Goal: Information Seeking & Learning: Learn about a topic

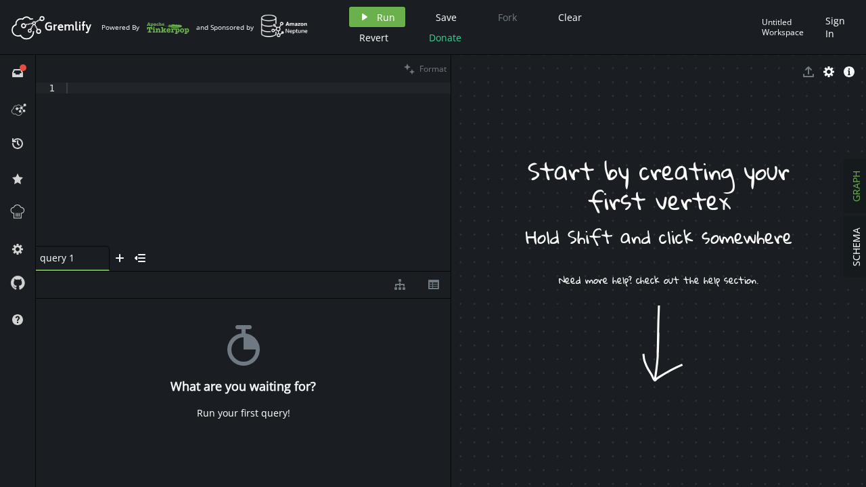
click at [76, 85] on div at bounding box center [258, 175] width 388 height 185
type textarea "g"
click at [208, 97] on div "V ( )" at bounding box center [257, 175] width 387 height 185
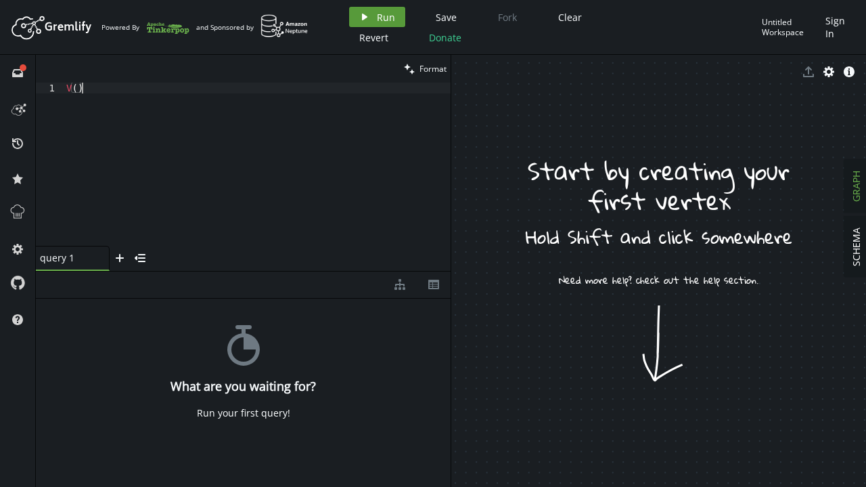
click at [367, 16] on icon "play" at bounding box center [364, 17] width 11 height 11
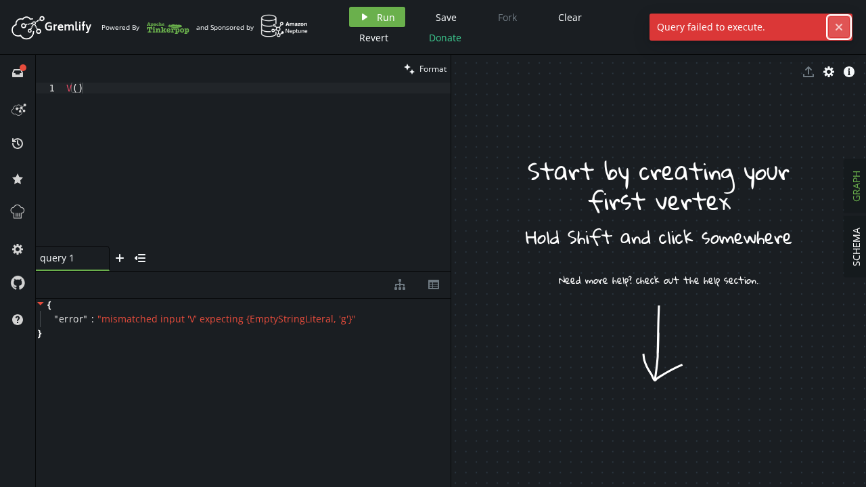
click at [840, 24] on icon "cross" at bounding box center [839, 27] width 11 height 11
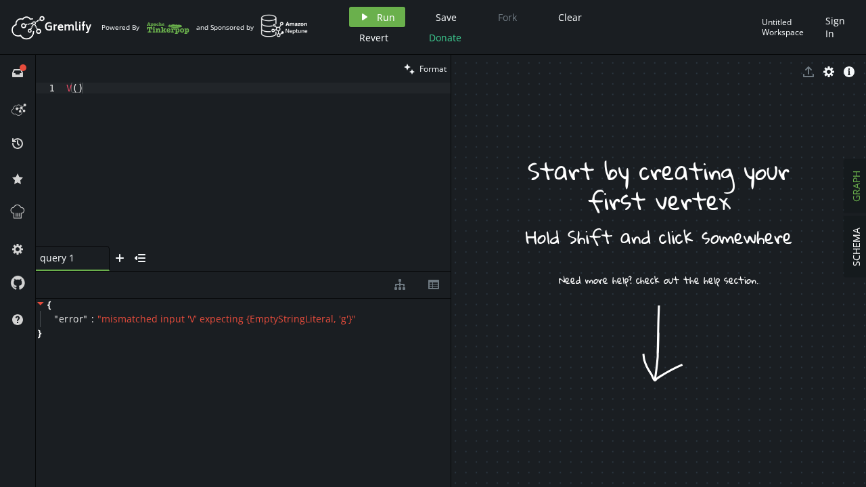
drag, startPoint x: 71, startPoint y: 85, endPoint x: 95, endPoint y: 128, distance: 49.7
click at [71, 85] on div "V ( )" at bounding box center [257, 175] width 387 height 185
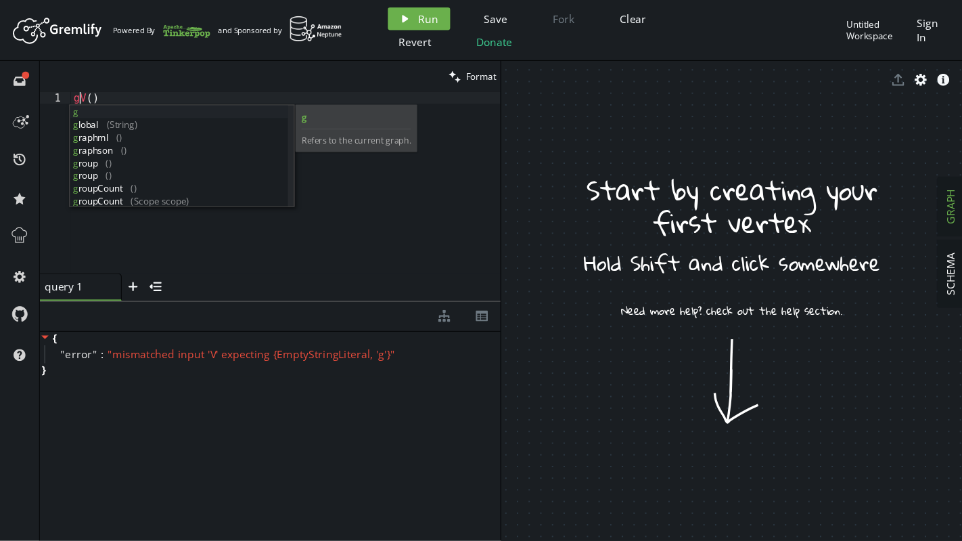
scroll to position [0, 10]
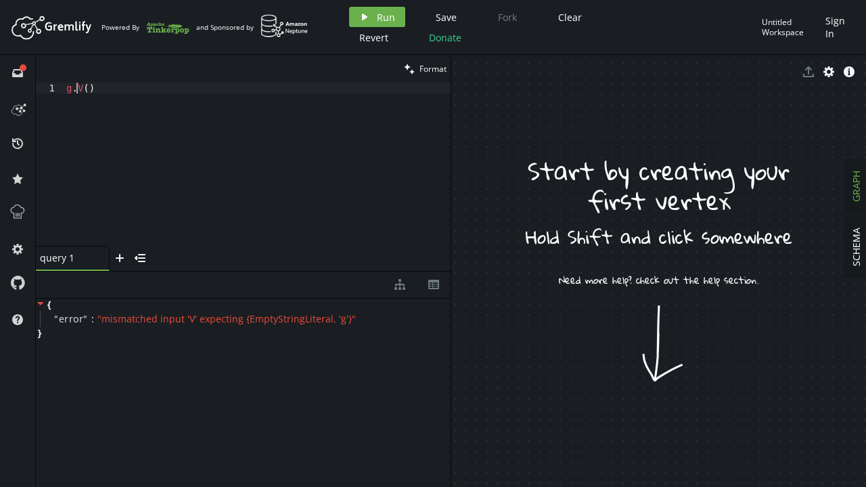
click at [183, 97] on div "g . V ( )" at bounding box center [257, 175] width 387 height 185
click at [367, 17] on icon "play" at bounding box center [364, 17] width 11 height 11
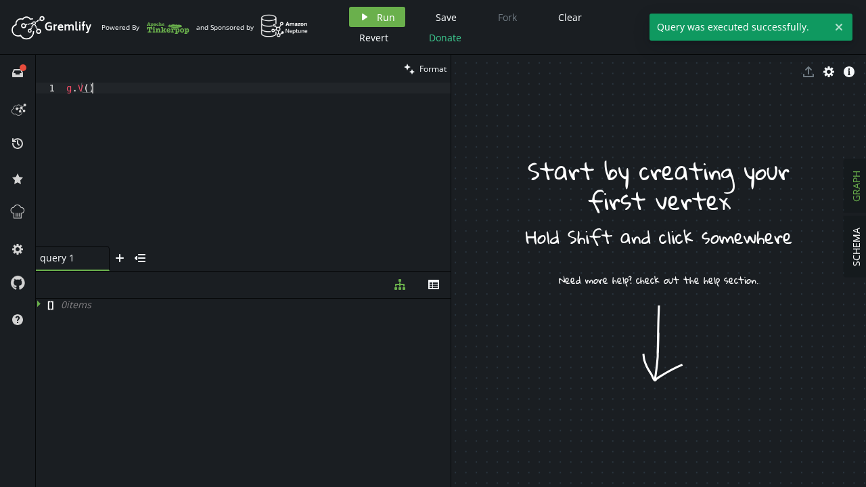
click at [274, 107] on div "g . V ( )" at bounding box center [257, 175] width 387 height 185
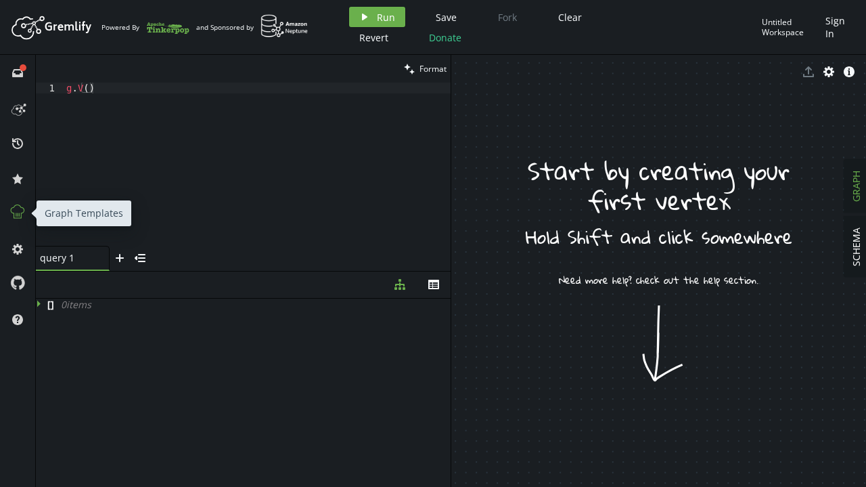
click at [15, 217] on icon at bounding box center [18, 212] width 18 height 18
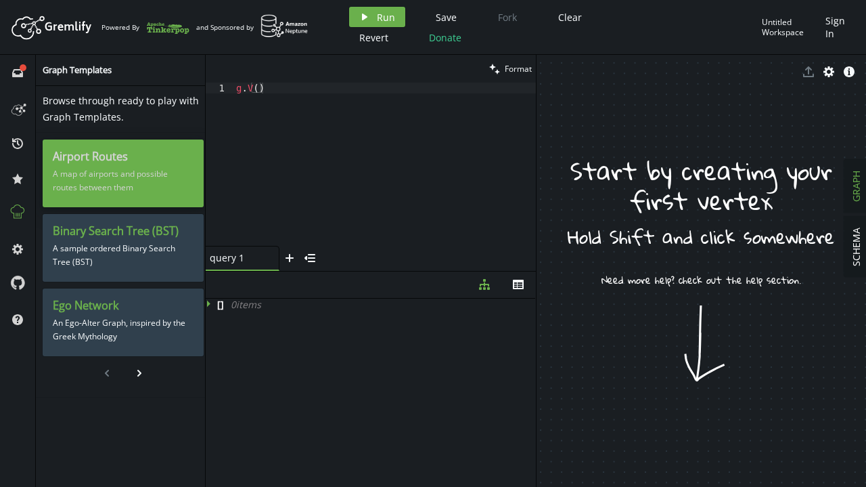
click at [130, 177] on p "A map of airports and possible routes between them" at bounding box center [123, 181] width 141 height 34
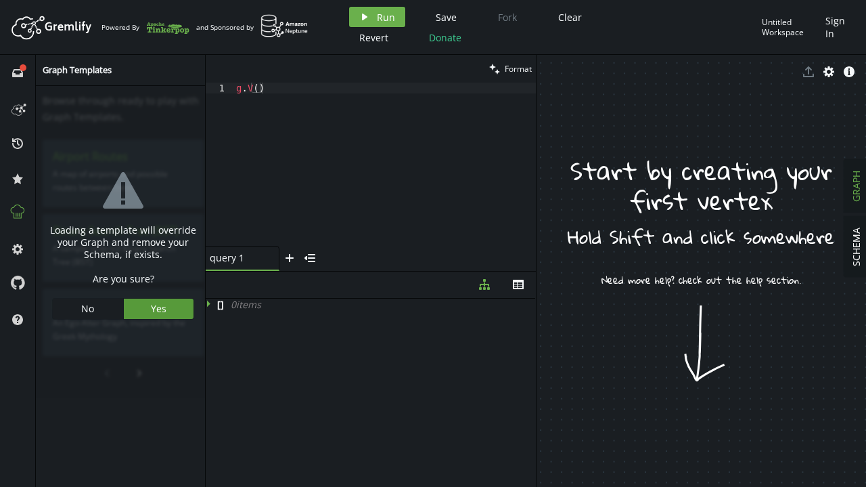
click at [164, 311] on button "Yes" at bounding box center [159, 308] width 70 height 20
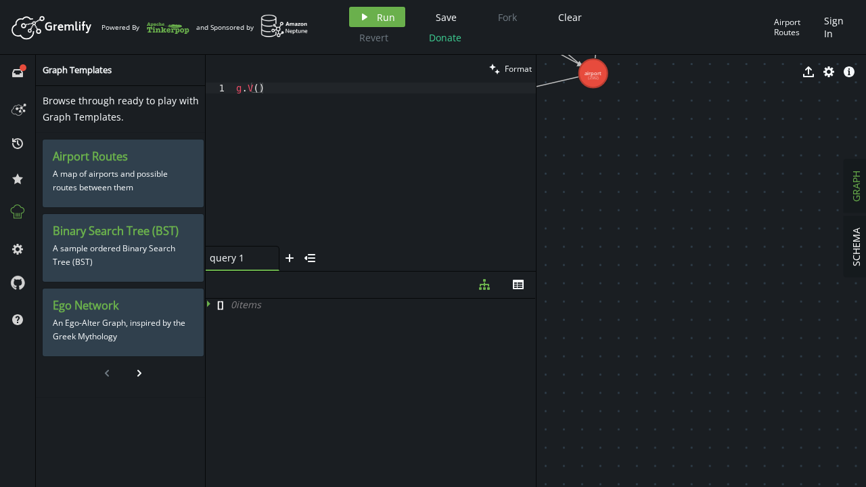
drag, startPoint x: 609, startPoint y: 160, endPoint x: 593, endPoint y: 73, distance: 88.8
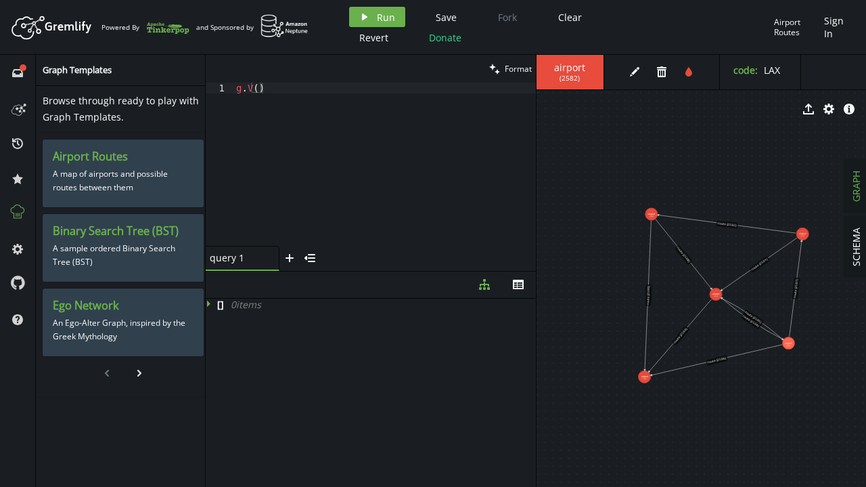
drag, startPoint x: 606, startPoint y: 135, endPoint x: 694, endPoint y: 270, distance: 161.8
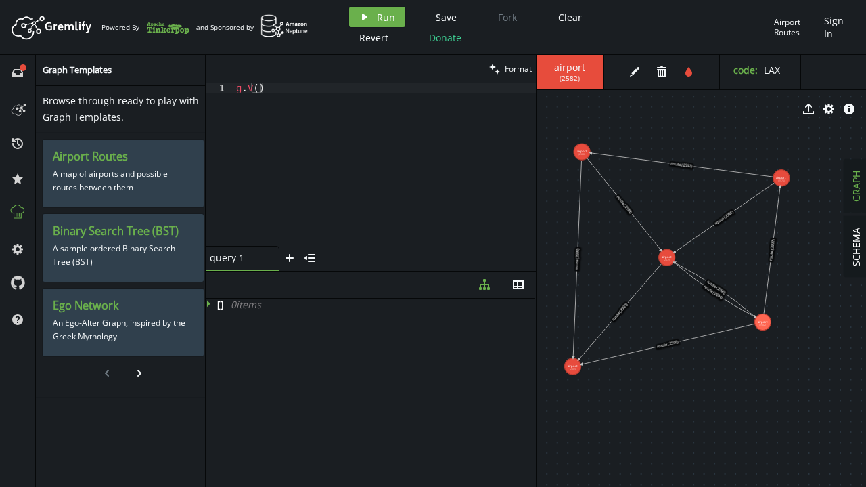
click at [301, 81] on div "clean Format" at bounding box center [371, 69] width 330 height 28
click at [303, 93] on div "g . V ( )" at bounding box center [384, 175] width 303 height 185
click at [383, 18] on span "Run" at bounding box center [386, 17] width 18 height 13
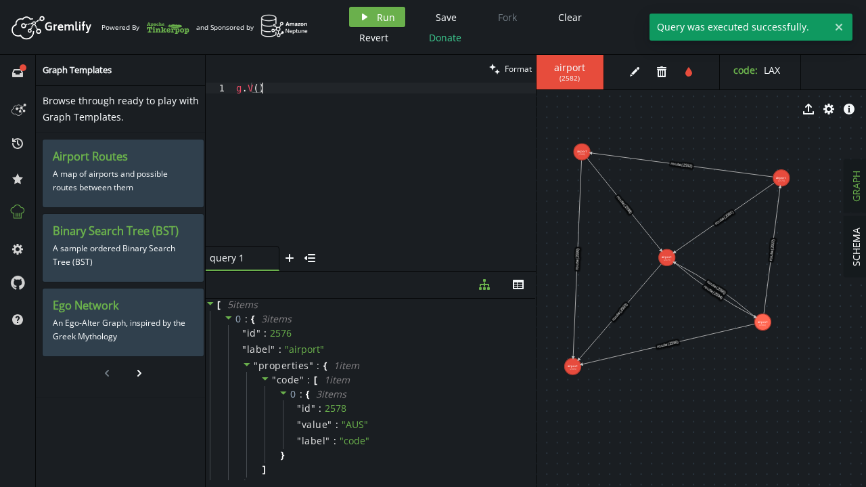
click at [276, 162] on div "g . V ( )" at bounding box center [384, 175] width 303 height 185
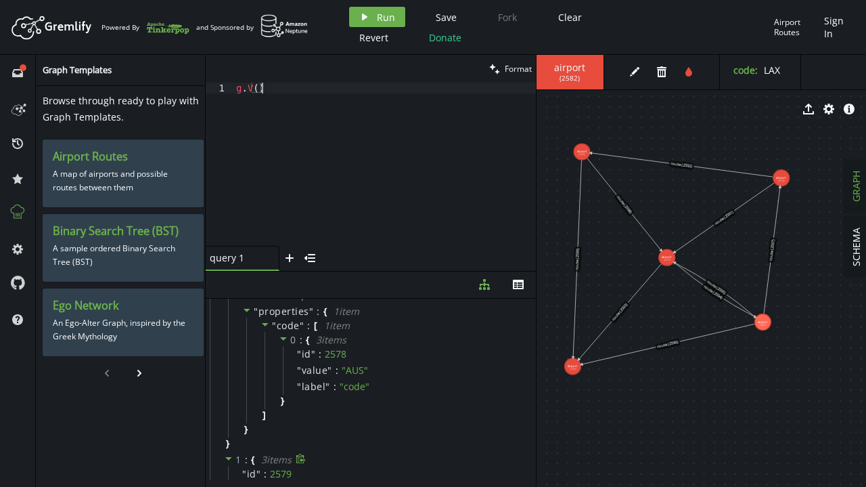
scroll to position [0, 0]
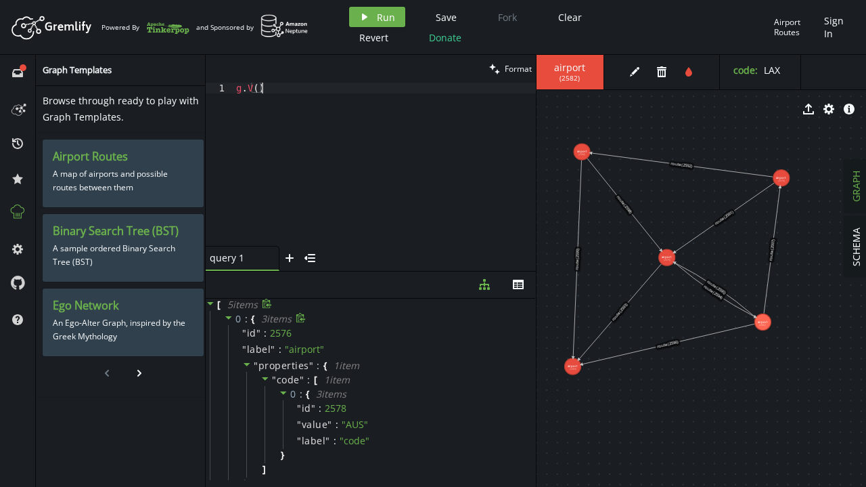
click at [229, 317] on icon at bounding box center [228, 317] width 7 height 3
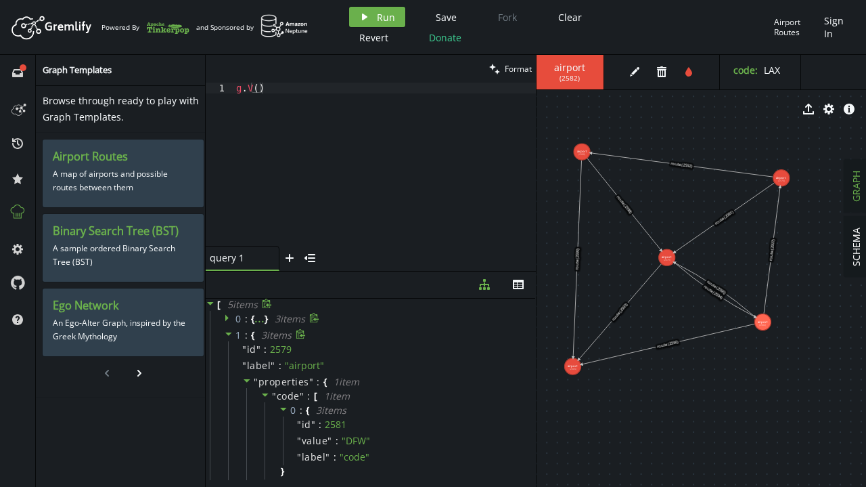
click at [228, 334] on icon at bounding box center [228, 333] width 7 height 3
click at [229, 349] on icon at bounding box center [228, 350] width 7 height 3
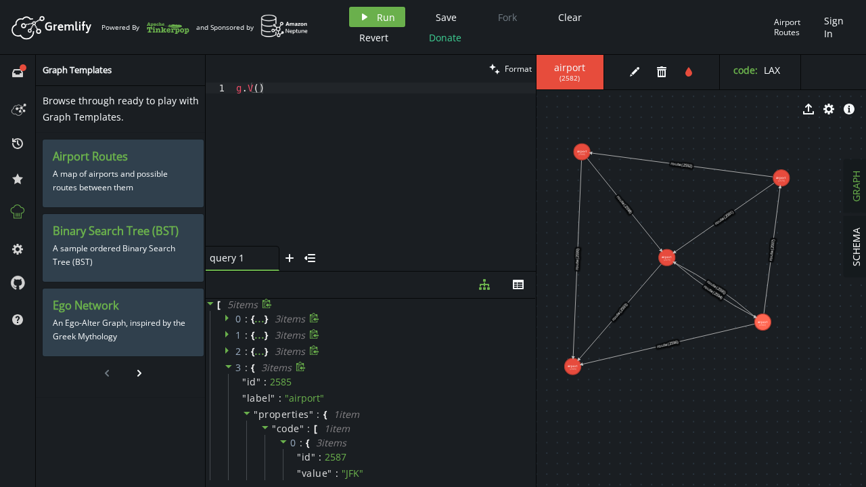
click at [225, 368] on icon at bounding box center [228, 365] width 9 height 9
click at [227, 380] on icon at bounding box center [228, 382] width 9 height 9
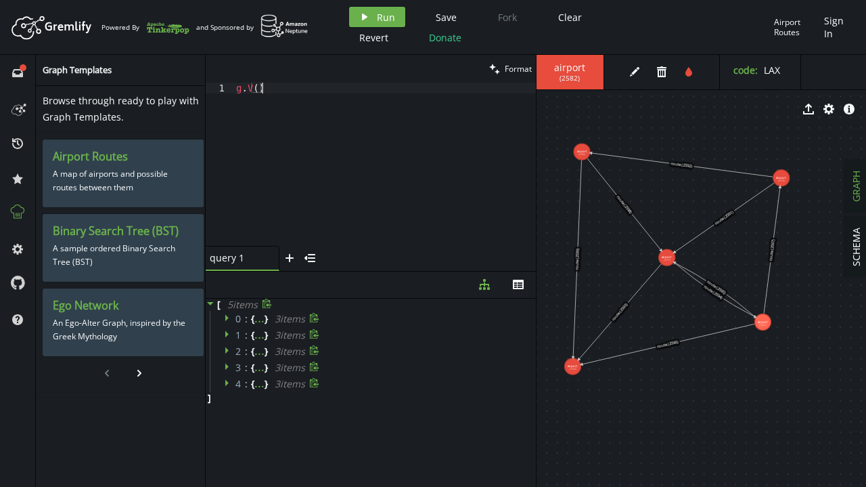
click at [271, 84] on div "g . V ( )" at bounding box center [384, 175] width 303 height 185
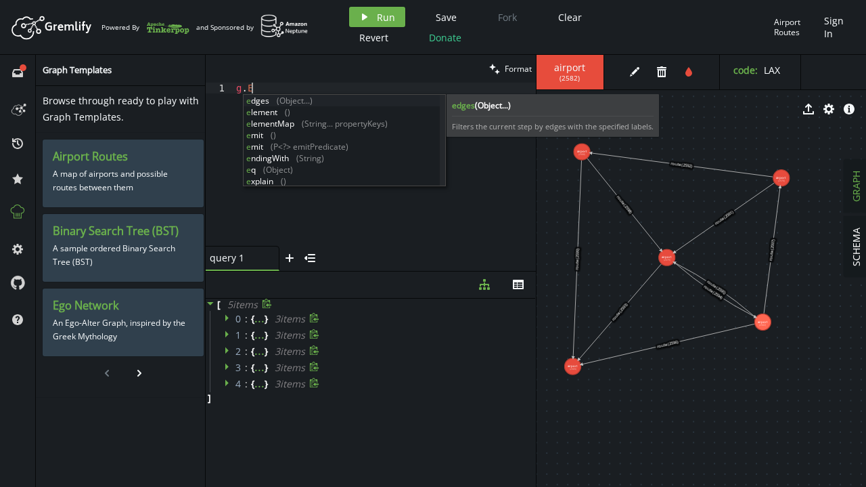
scroll to position [0, 15]
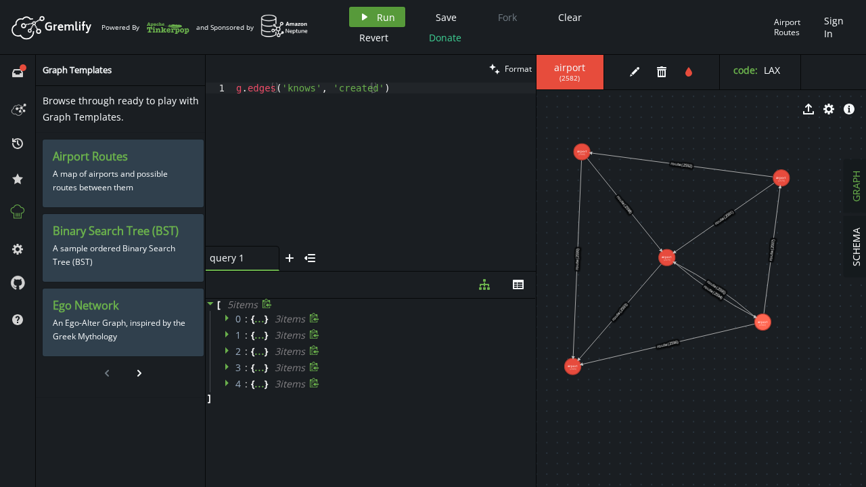
click at [374, 24] on button "play Run" at bounding box center [377, 17] width 56 height 20
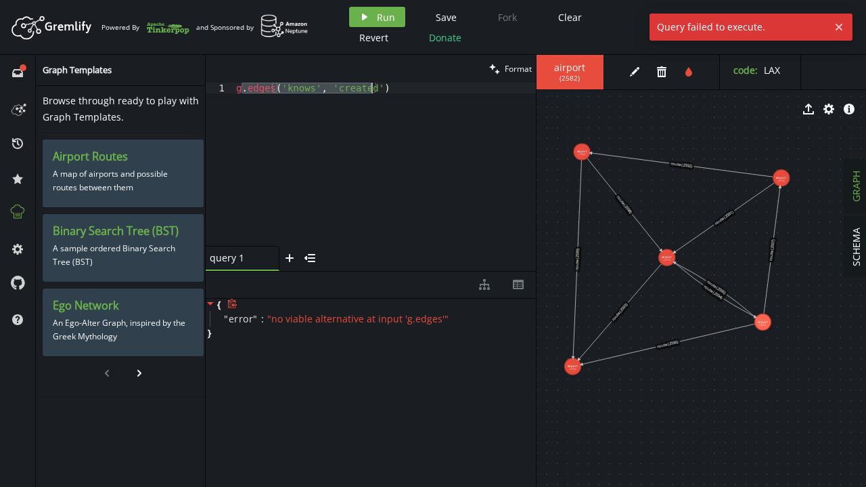
drag, startPoint x: 243, startPoint y: 89, endPoint x: 382, endPoint y: 89, distance: 138.7
click at [382, 89] on div "g . edges ( 'knows' , 'created' )" at bounding box center [384, 175] width 303 height 185
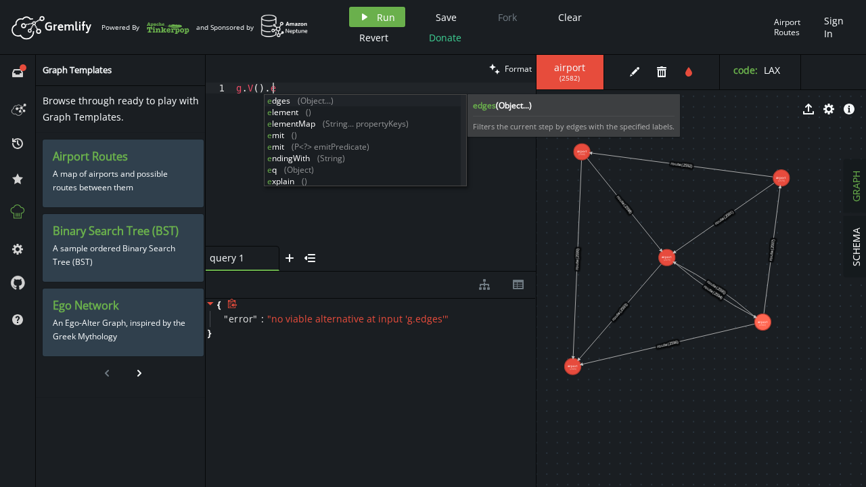
scroll to position [0, 35]
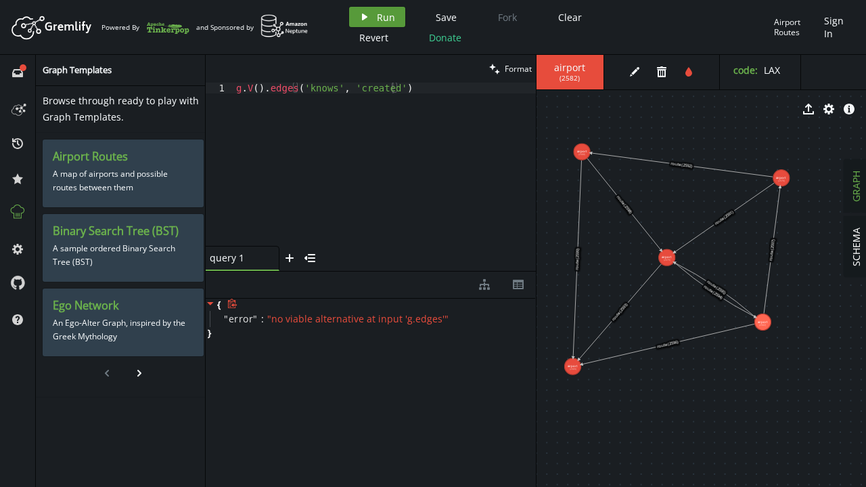
click at [374, 13] on button "play Run" at bounding box center [377, 17] width 56 height 20
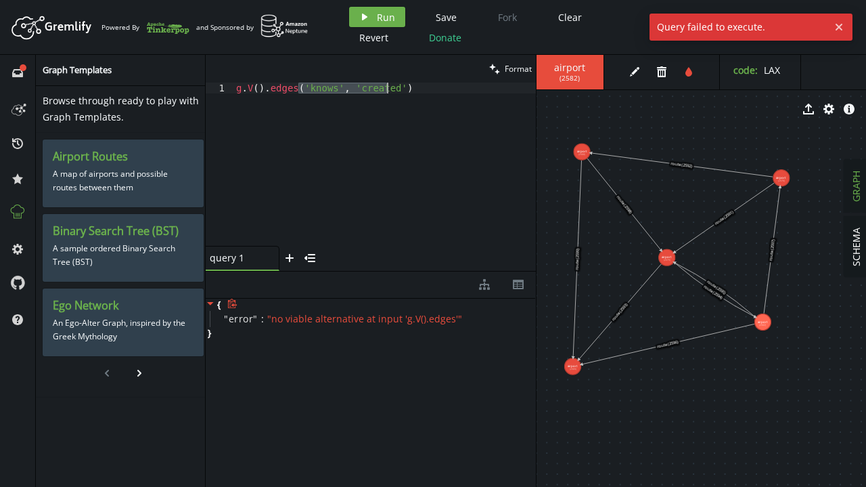
drag, startPoint x: 301, startPoint y: 90, endPoint x: 389, endPoint y: 88, distance: 88.7
click at [389, 88] on div "g . V ( ) . edges ( 'knows' , 'created' )" at bounding box center [384, 175] width 303 height 185
click at [383, 11] on span "Run" at bounding box center [386, 17] width 18 height 13
drag, startPoint x: 265, startPoint y: 92, endPoint x: 349, endPoint y: 95, distance: 84.6
click at [349, 95] on div "g . V ( ) . edges ( )" at bounding box center [384, 175] width 303 height 185
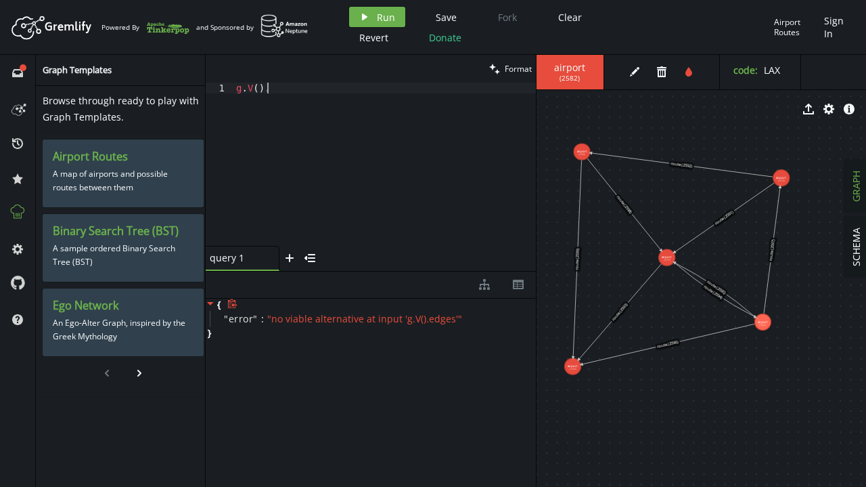
scroll to position [0, 25]
click at [391, 17] on span "Run" at bounding box center [386, 17] width 18 height 13
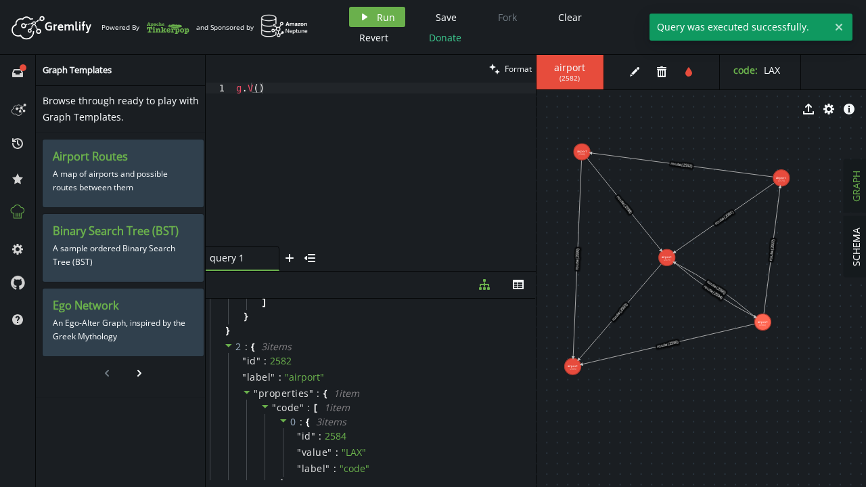
scroll to position [406, 0]
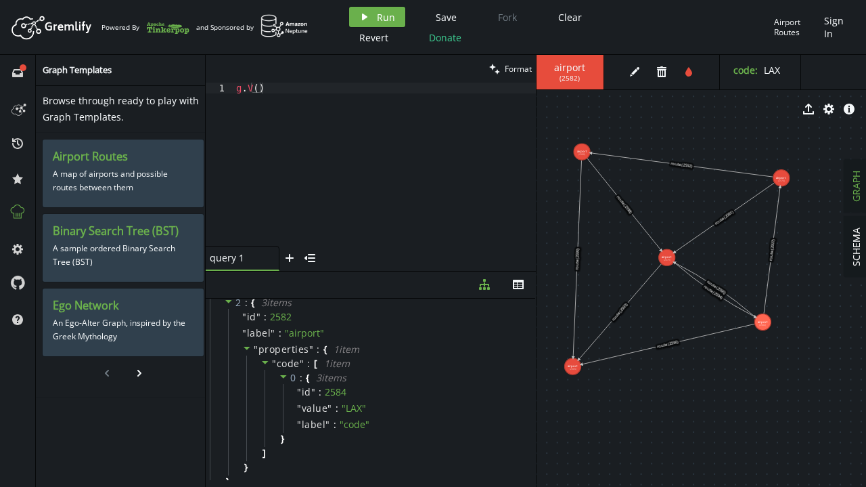
click at [283, 93] on div "g . V ( )" at bounding box center [384, 175] width 303 height 185
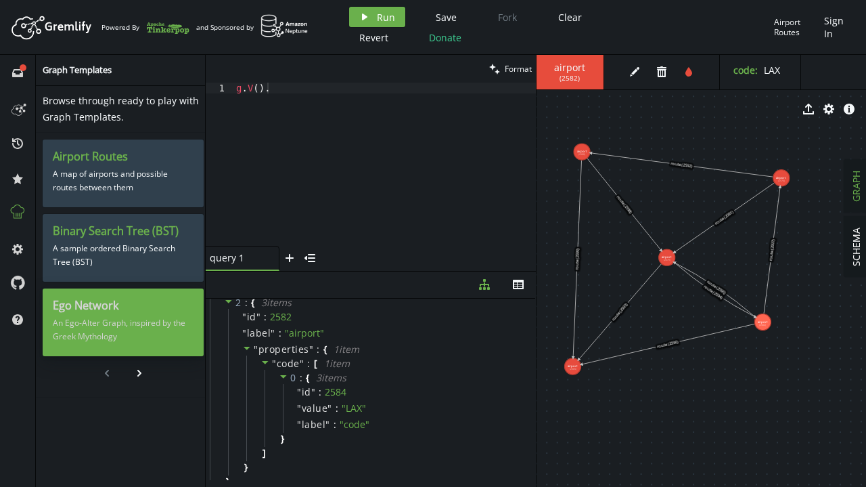
click at [114, 321] on p "An Ego-Alter Graph, inspired by the Greek Mythology" at bounding box center [123, 330] width 141 height 34
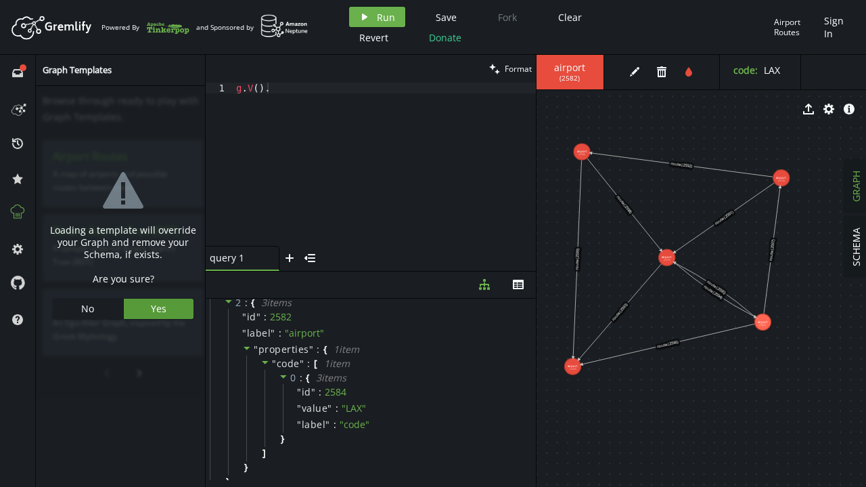
click at [143, 313] on button "Yes" at bounding box center [159, 308] width 70 height 20
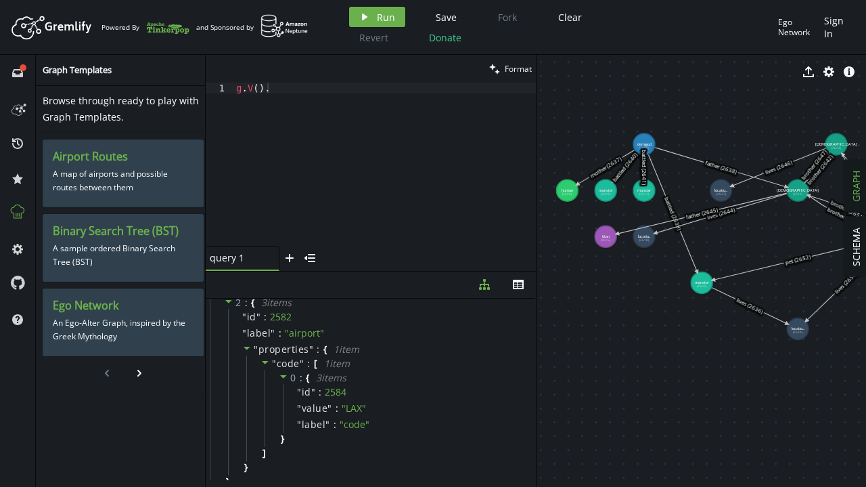
drag, startPoint x: 837, startPoint y: 355, endPoint x: 627, endPoint y: 156, distance: 289.7
click at [627, 156] on icon at bounding box center [605, 167] width 57 height 35
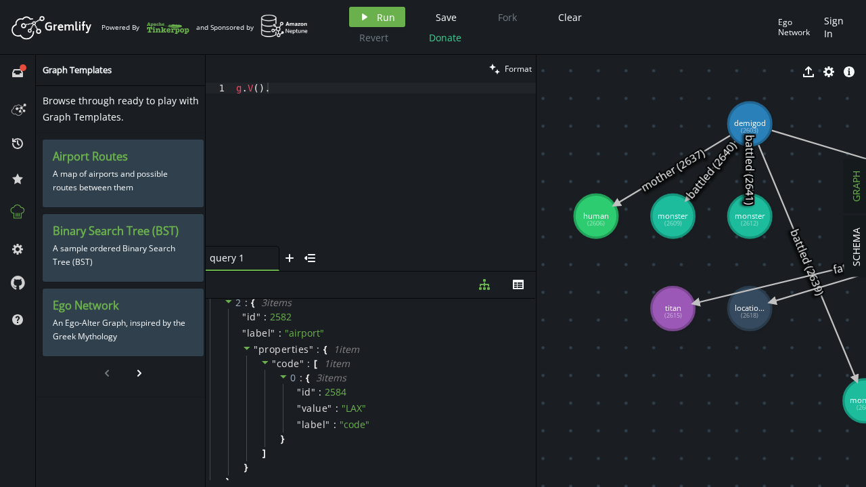
drag, startPoint x: 657, startPoint y: 139, endPoint x: 804, endPoint y: 201, distance: 159.5
click at [314, 158] on div "g . V ( ) ." at bounding box center [384, 175] width 303 height 185
drag, startPoint x: 371, startPoint y: 16, endPoint x: 370, endPoint y: 32, distance: 16.3
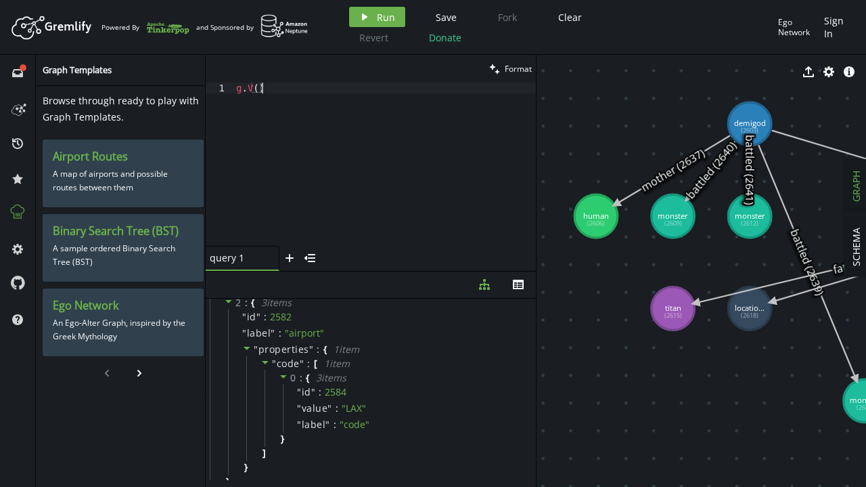
click at [371, 16] on button "play Run" at bounding box center [377, 17] width 56 height 20
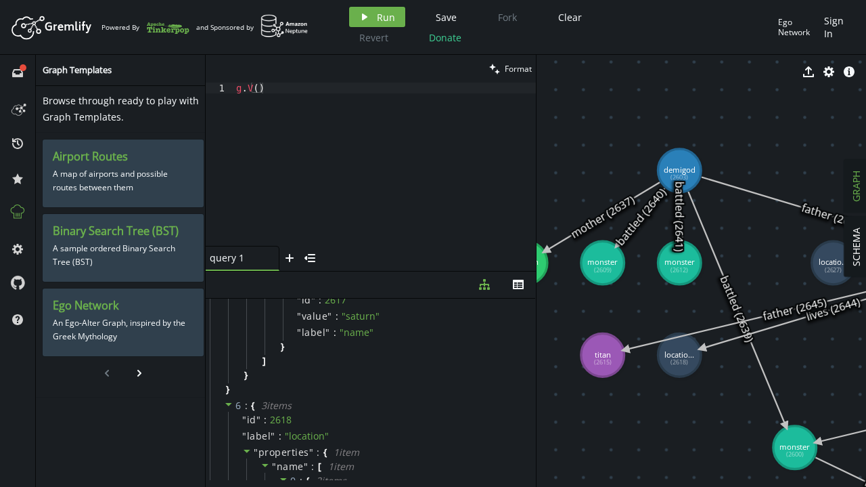
drag, startPoint x: 773, startPoint y: 233, endPoint x: 703, endPoint y: 280, distance: 84.5
click at [303, 90] on div "g . V ( )" at bounding box center [384, 175] width 303 height 185
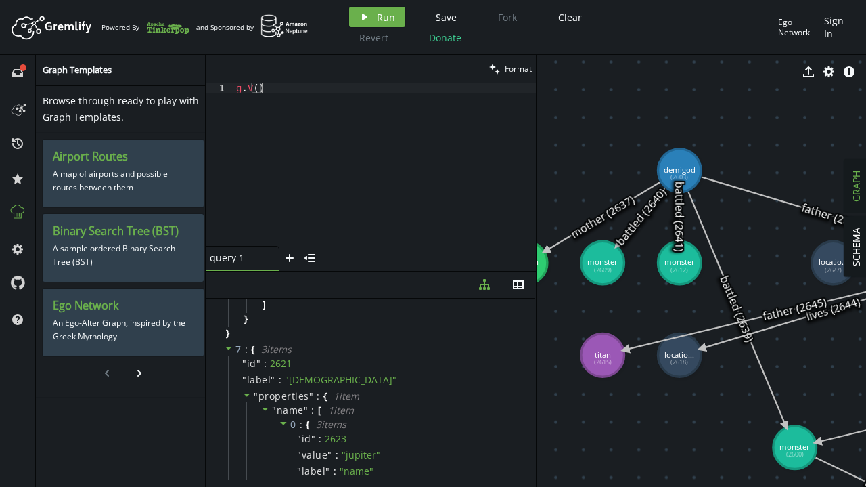
scroll to position [1354, 0]
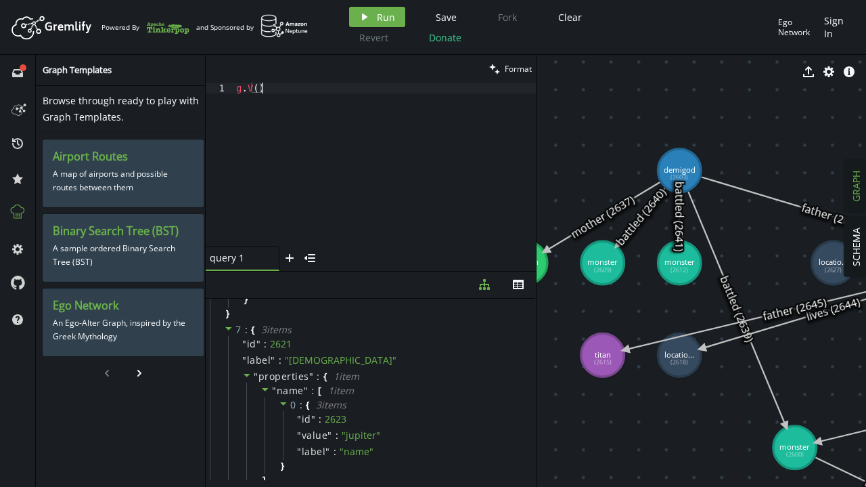
click at [290, 89] on div "g . V ( )" at bounding box center [384, 175] width 303 height 185
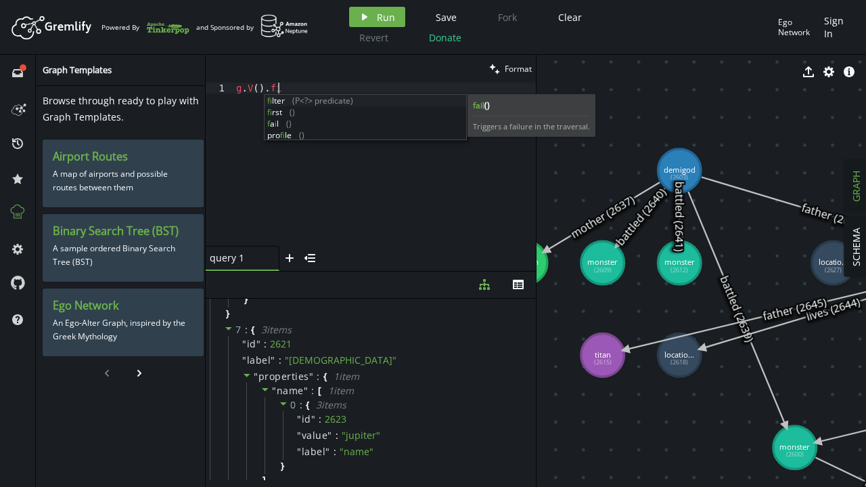
scroll to position [0, 41]
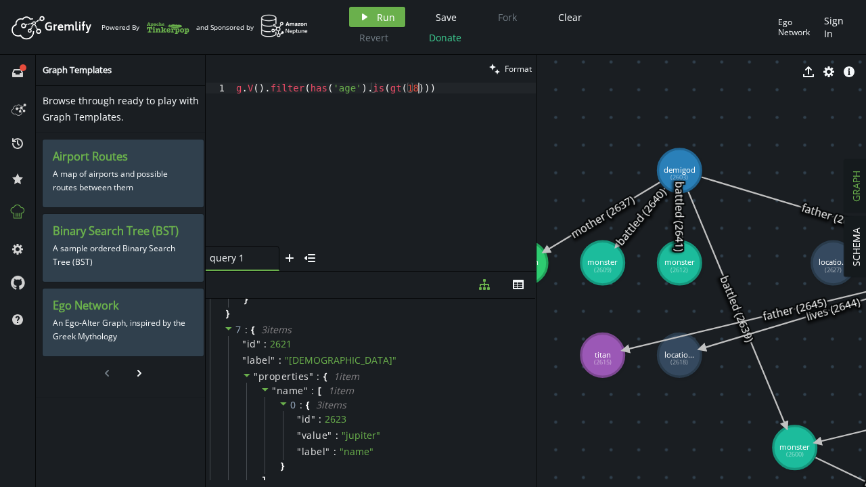
drag, startPoint x: 338, startPoint y: 102, endPoint x: 352, endPoint y: 102, distance: 14.2
click at [338, 102] on div "g . V ( ) . filter ( has ( 'age' ) . is ( gt ( 18 )))" at bounding box center [384, 175] width 303 height 185
click at [338, 89] on div "g . V ( ) . filter ( has ( 'age' ) . is ( gt ( 18 )))" at bounding box center [384, 175] width 303 height 185
drag, startPoint x: 338, startPoint y: 89, endPoint x: 420, endPoint y: 160, distance: 108.9
click at [338, 89] on div "g . V ( ) . filter ( has ( 'age' ) . is ( gt ( 18 )))" at bounding box center [384, 175] width 303 height 185
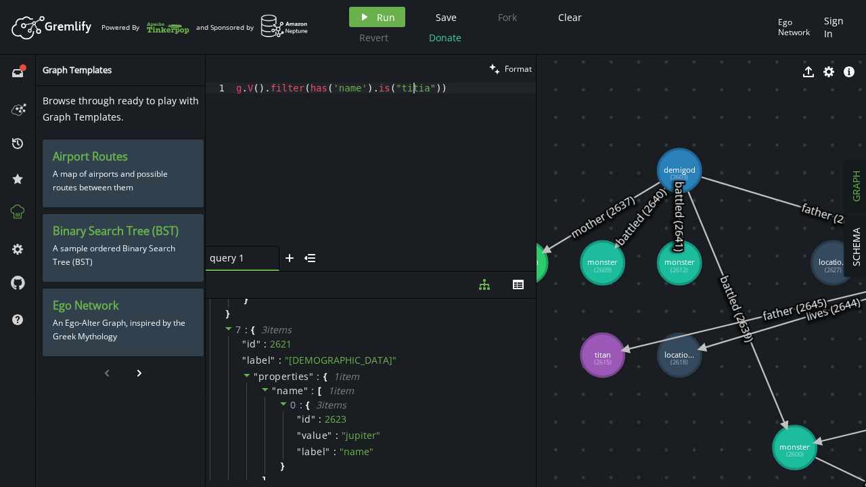
scroll to position [0, 181]
click at [409, 85] on div "g . V ( ) . filter ( has ( 'name' ) . is ( "[PERSON_NAME]" ))" at bounding box center [384, 175] width 303 height 185
drag, startPoint x: 388, startPoint y: 14, endPoint x: 391, endPoint y: 31, distance: 17.1
click at [388, 14] on span "Run" at bounding box center [386, 17] width 18 height 13
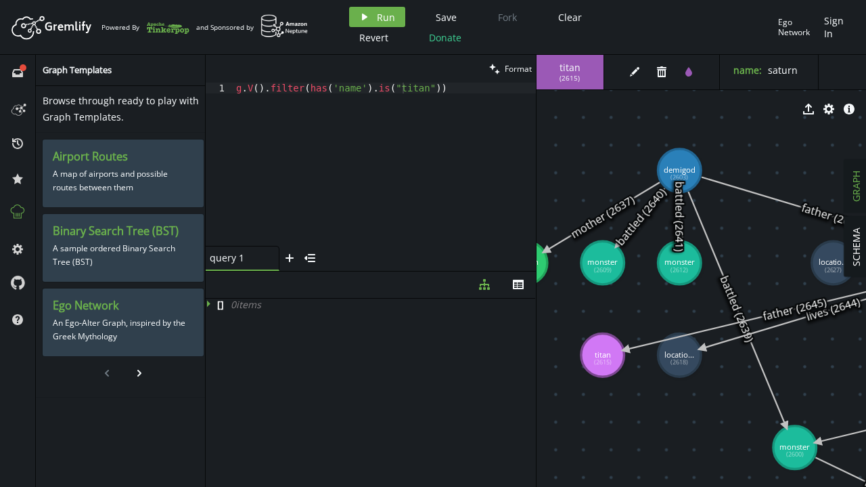
click at [552, 69] on span "titan" at bounding box center [570, 68] width 40 height 12
click at [586, 77] on div "titan ( 2615 )" at bounding box center [571, 72] width 68 height 35
click at [636, 75] on icon "edit" at bounding box center [634, 71] width 11 height 11
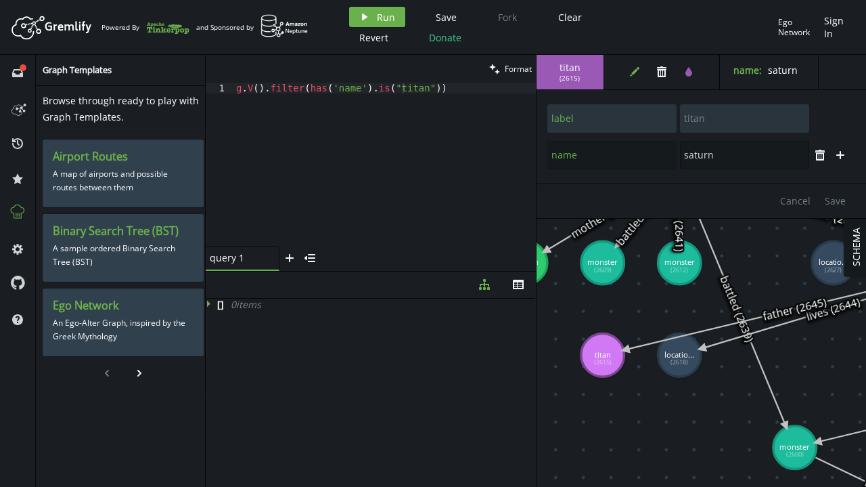
click at [698, 155] on input "saturn" at bounding box center [744, 155] width 129 height 28
click at [398, 90] on div "g . V ( ) . filter ( has ( 'name' ) . is ( "titan" ))" at bounding box center [384, 175] width 303 height 185
paste textarea "satur"
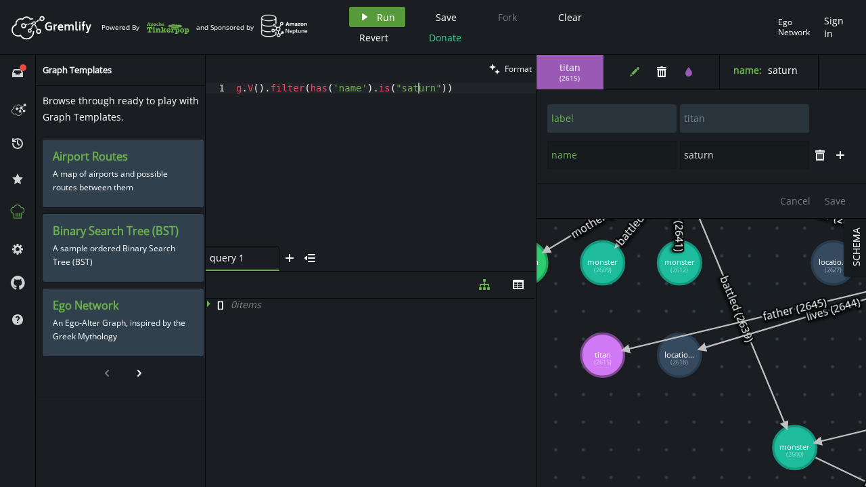
click at [382, 9] on button "play Run" at bounding box center [377, 17] width 56 height 20
drag, startPoint x: 304, startPoint y: 86, endPoint x: 430, endPoint y: 86, distance: 125.9
click at [430, 86] on div "g . V ( ) . filter ( has ( 'name' ) . is ( "saturn" ))" at bounding box center [384, 175] width 303 height 185
click at [386, 17] on span "Run" at bounding box center [386, 17] width 18 height 13
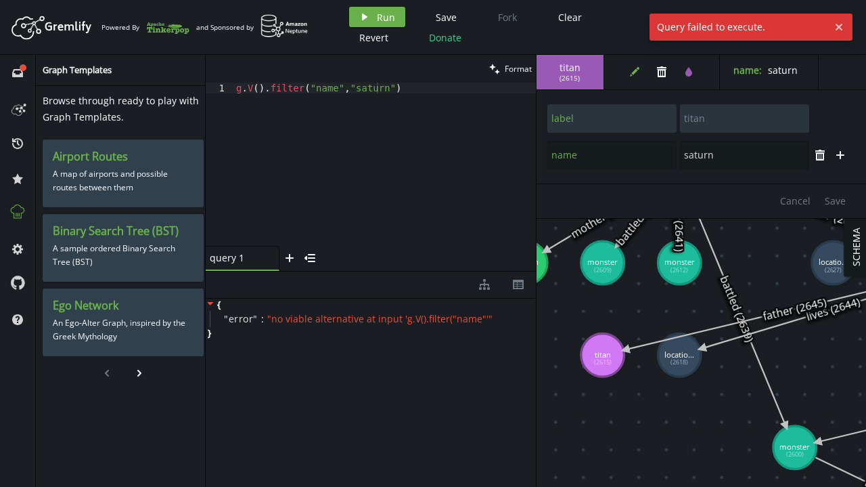
click at [303, 87] on div "g . V ( ) . filter ( "name" , "saturn" )" at bounding box center [384, 175] width 303 height 185
click at [298, 85] on div "g . V ( ) . filter ( "name" , "saturn" )" at bounding box center [384, 175] width 303 height 185
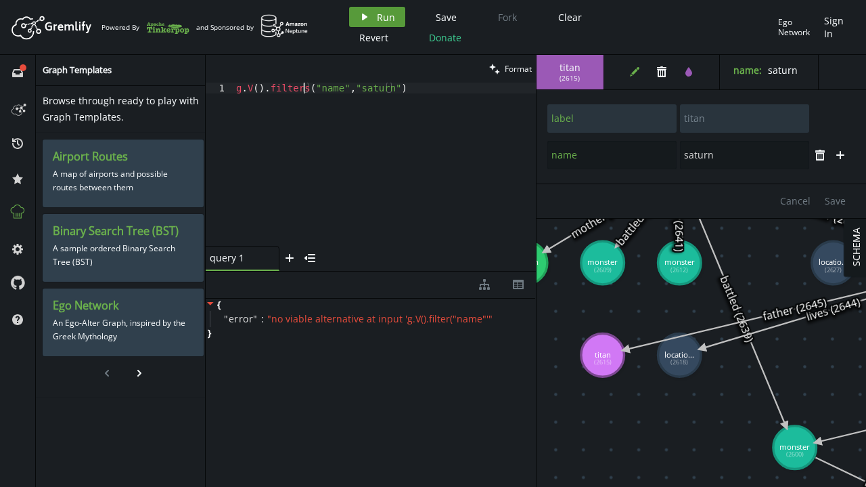
click at [384, 22] on span "Run" at bounding box center [386, 17] width 18 height 13
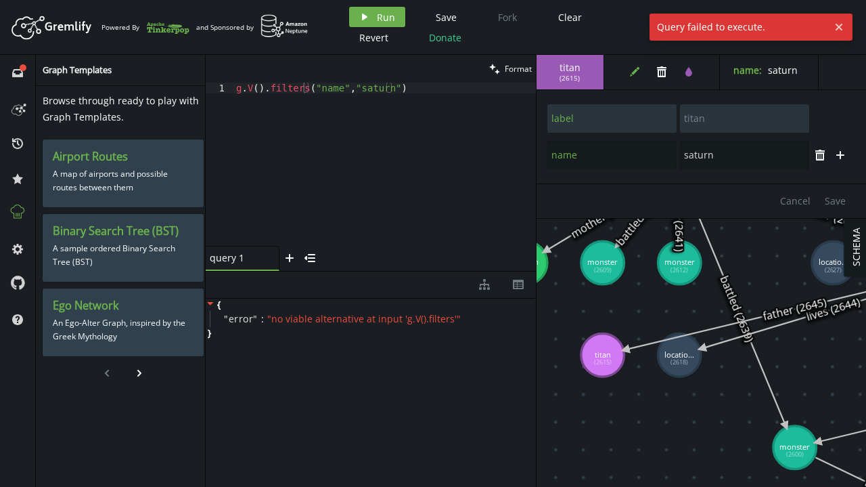
click at [303, 87] on div "g . V ( ) . filters ( "name" , "saturn" )" at bounding box center [384, 175] width 303 height 185
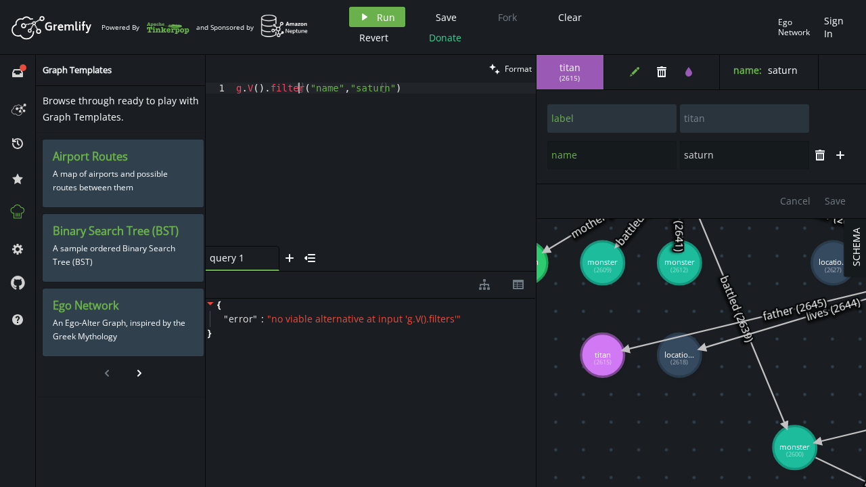
click at [260, 93] on div "g . V ( ) . filter ( "name" , "saturn" )" at bounding box center [384, 175] width 303 height 185
click at [390, 11] on span "Run" at bounding box center [386, 17] width 18 height 13
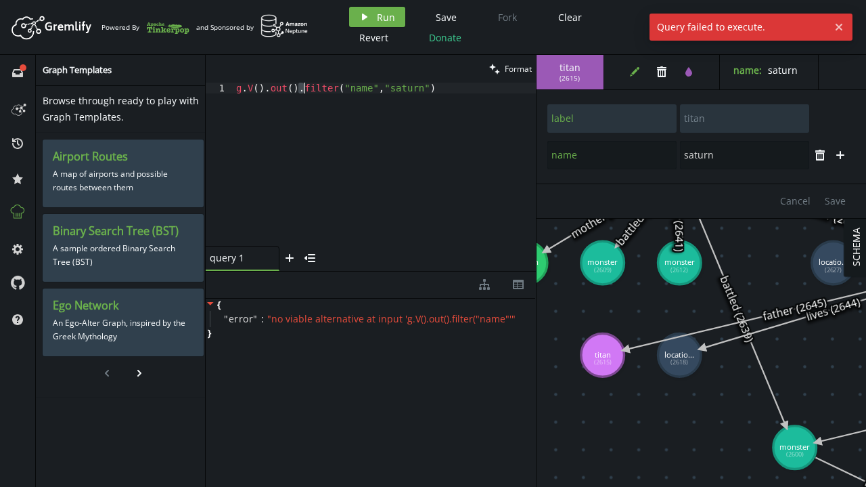
drag, startPoint x: 296, startPoint y: 90, endPoint x: 487, endPoint y: 94, distance: 190.9
click at [487, 94] on div "g . V ( ) . out ( ) . filter ( "name" , "saturn" )" at bounding box center [384, 175] width 303 height 185
click at [386, 15] on span "Run" at bounding box center [386, 17] width 18 height 13
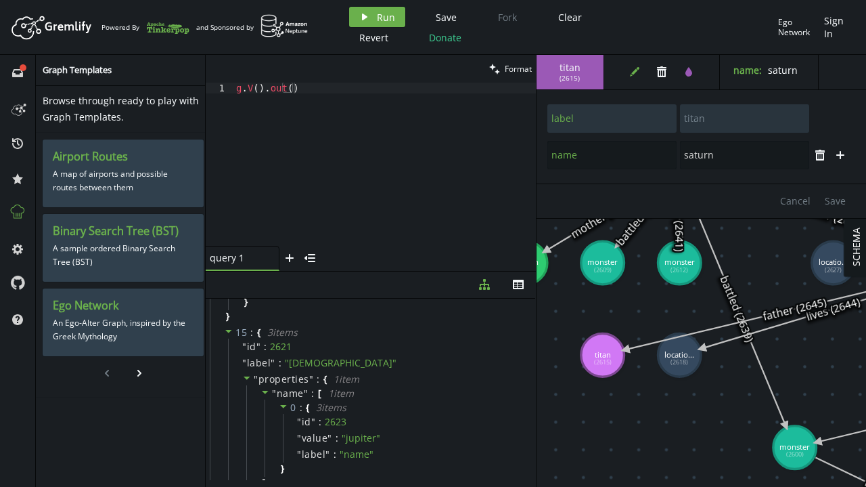
scroll to position [3156, 0]
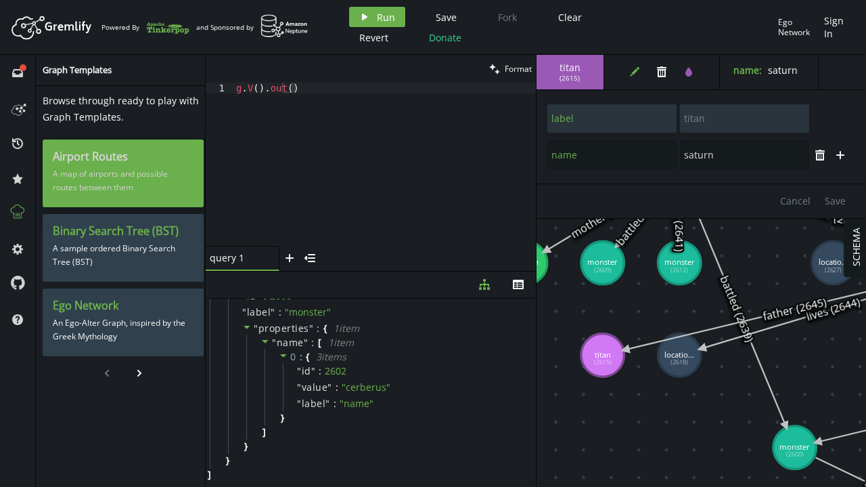
click at [118, 174] on p "A map of airports and possible routes between them" at bounding box center [123, 181] width 141 height 34
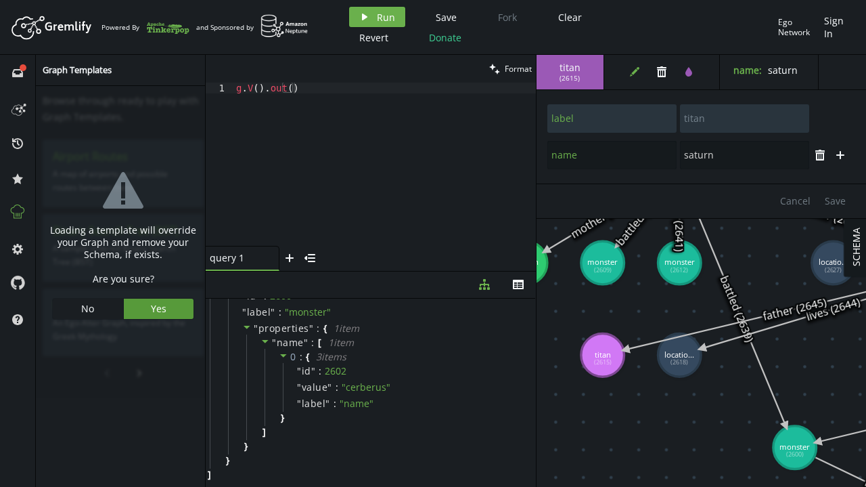
click at [159, 306] on span "Yes" at bounding box center [159, 308] width 16 height 13
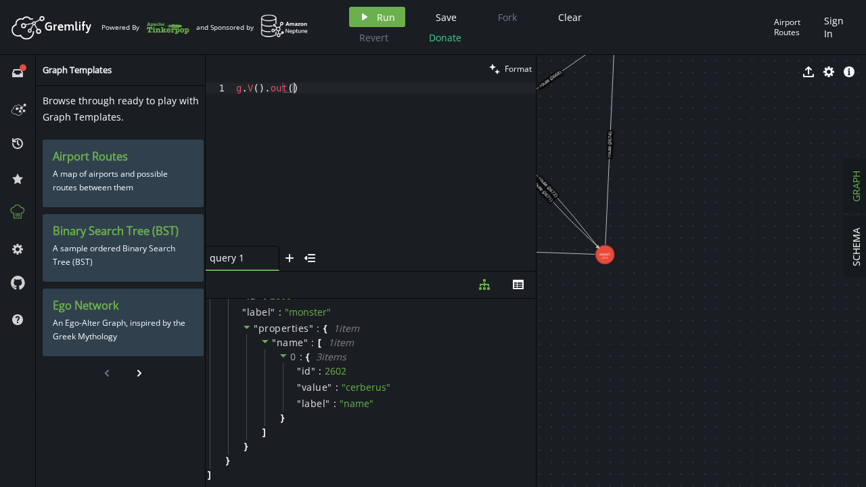
click at [336, 91] on div "g . V ( ) . out ( )" at bounding box center [384, 175] width 303 height 185
click at [391, 24] on button "play Run" at bounding box center [377, 17] width 56 height 20
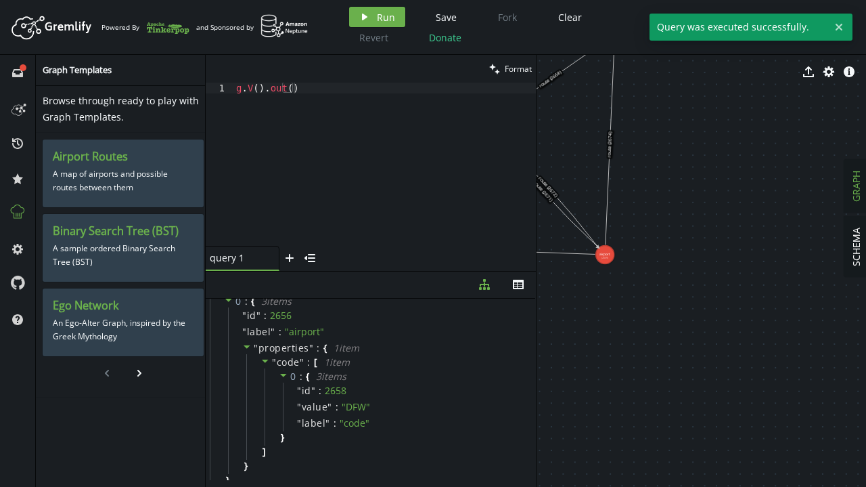
scroll to position [0, 0]
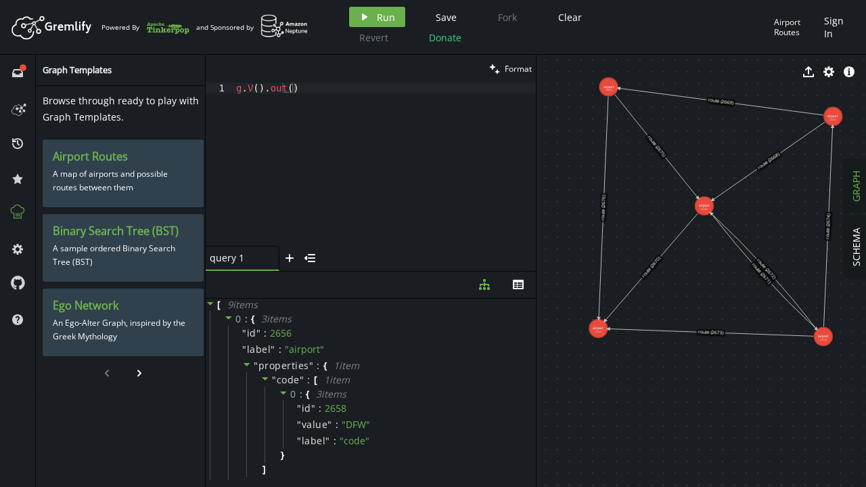
drag, startPoint x: 620, startPoint y: 167, endPoint x: 796, endPoint y: 222, distance: 184.3
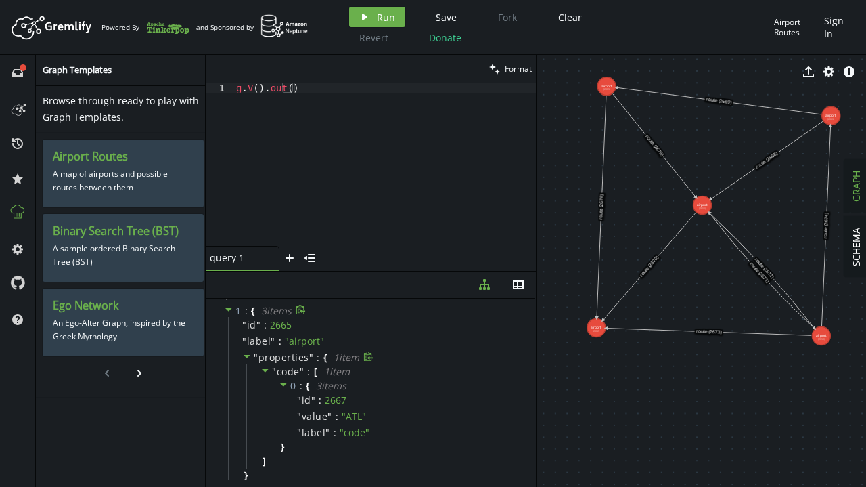
click at [244, 357] on icon at bounding box center [246, 355] width 9 height 9
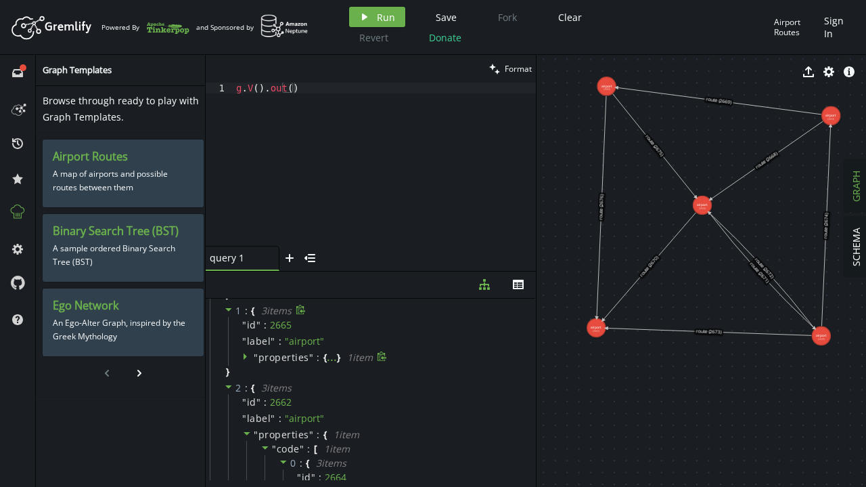
click at [244, 357] on icon at bounding box center [245, 356] width 3 height 7
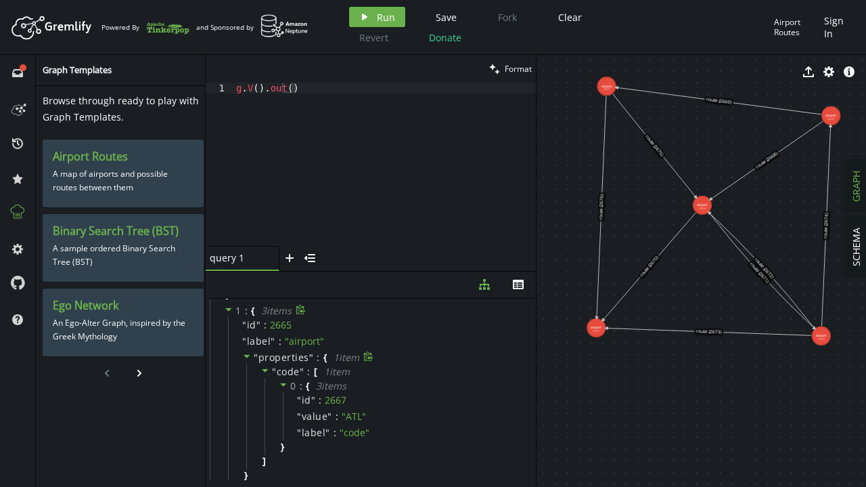
click at [244, 357] on icon at bounding box center [246, 355] width 9 height 9
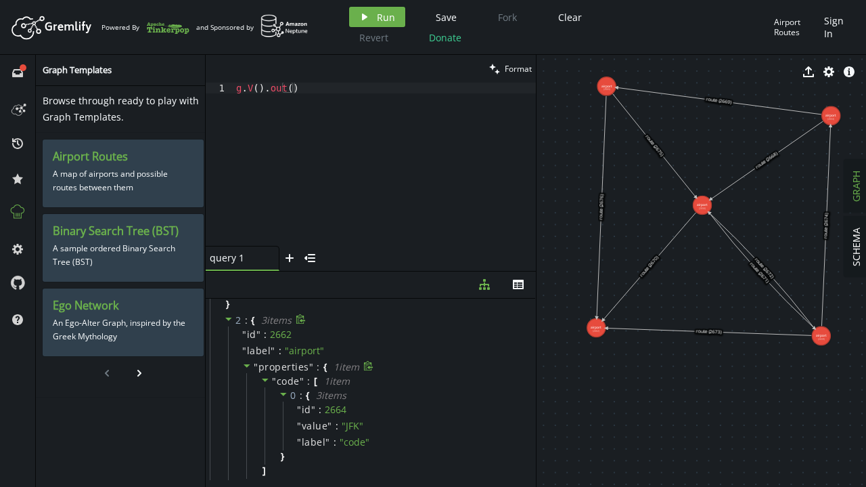
click at [248, 366] on icon at bounding box center [246, 365] width 9 height 9
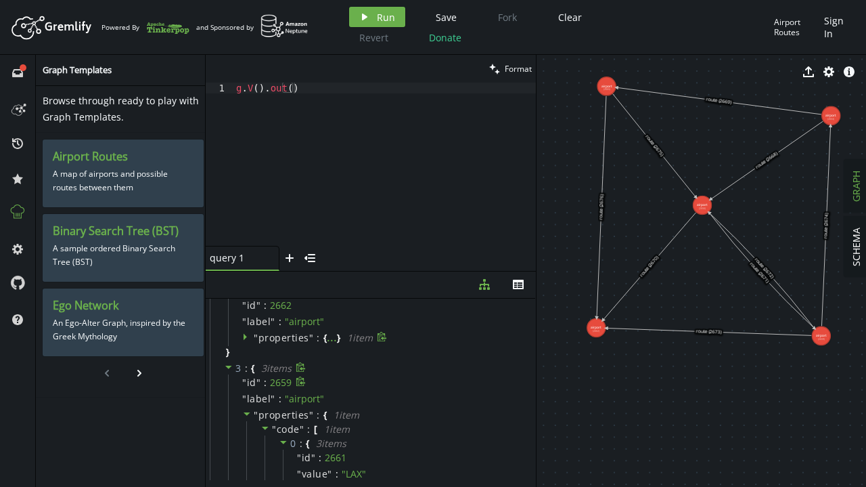
scroll to position [406, 0]
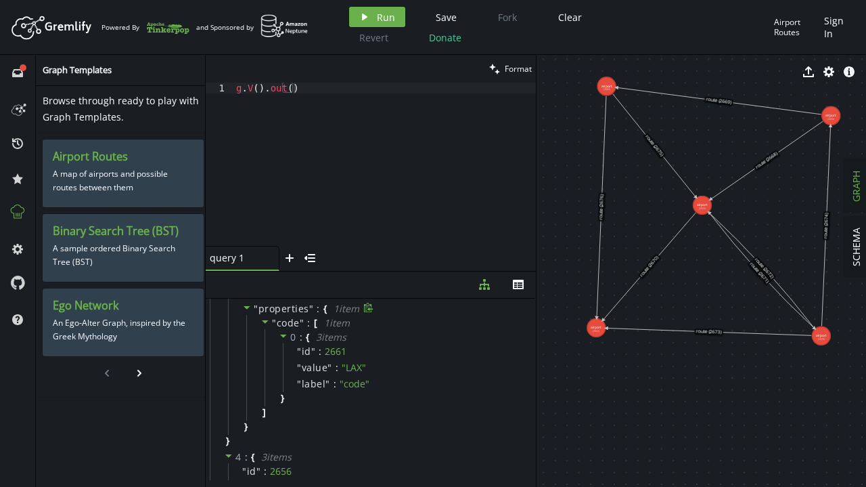
click at [244, 307] on icon at bounding box center [246, 307] width 9 height 9
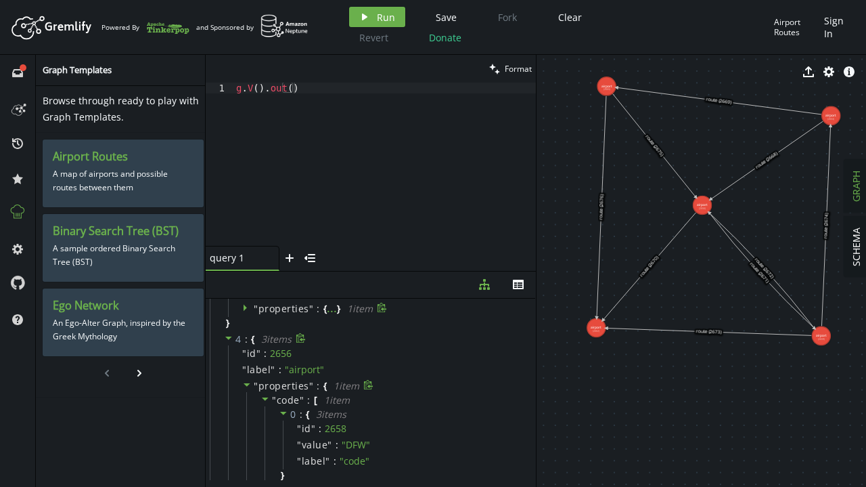
click at [248, 383] on icon at bounding box center [247, 384] width 7 height 3
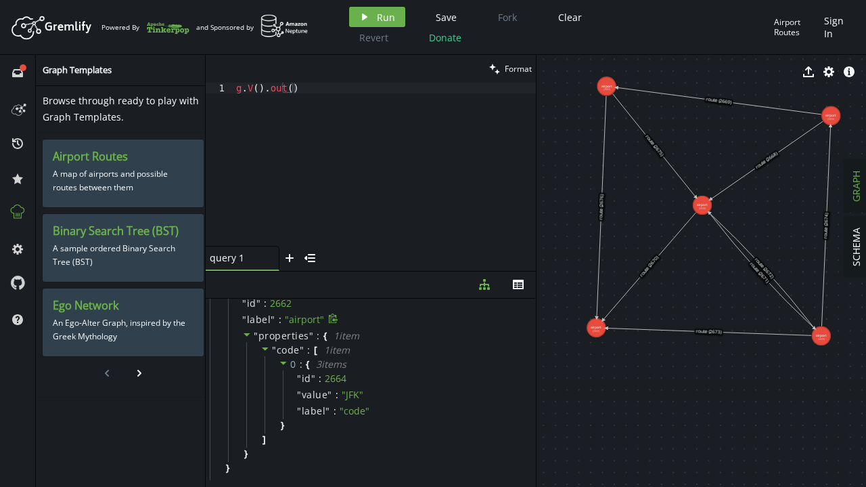
scroll to position [541, 0]
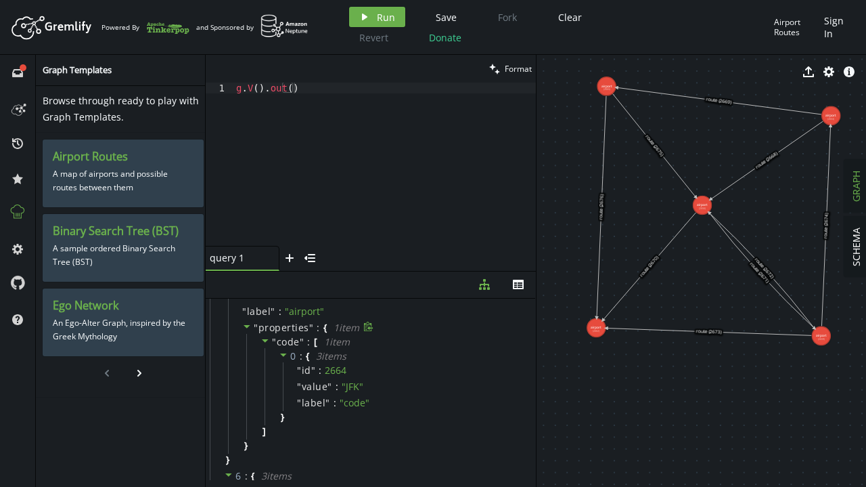
click at [246, 326] on icon at bounding box center [247, 326] width 7 height 3
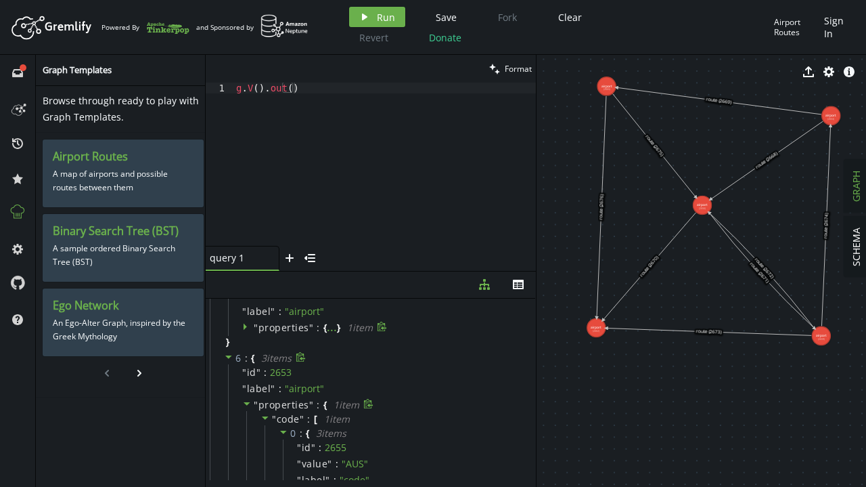
click at [248, 404] on icon at bounding box center [246, 403] width 9 height 9
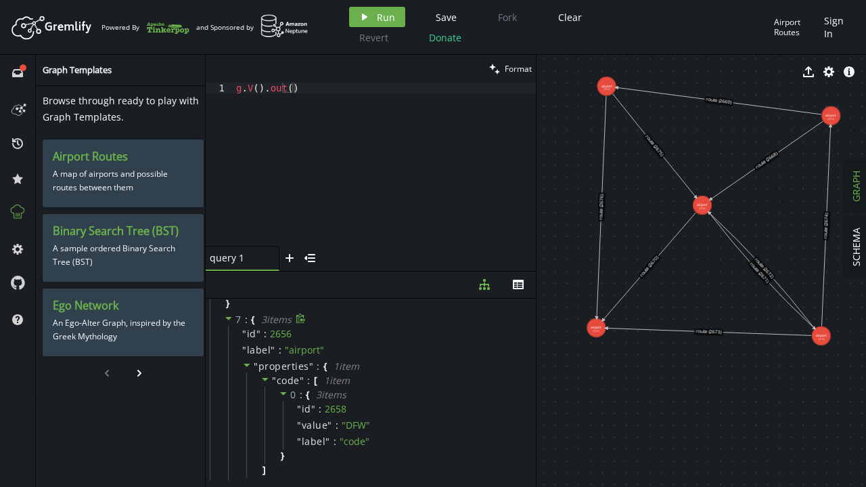
scroll to position [677, 0]
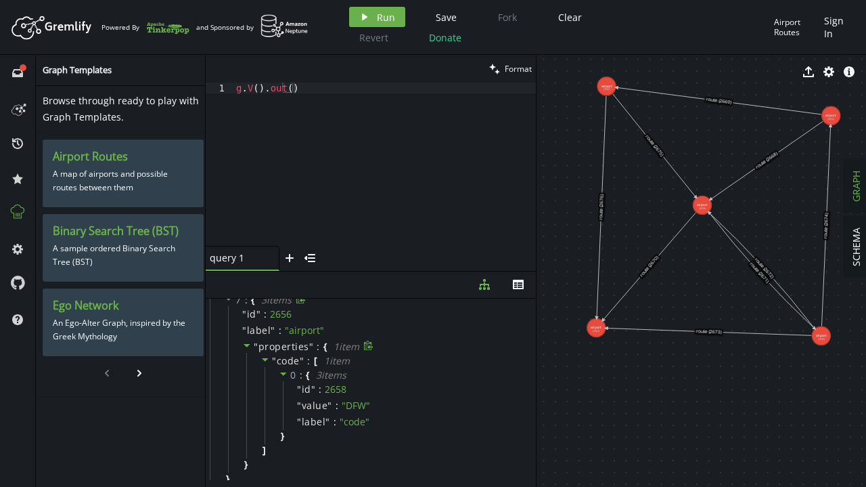
click at [248, 344] on icon at bounding box center [247, 345] width 7 height 3
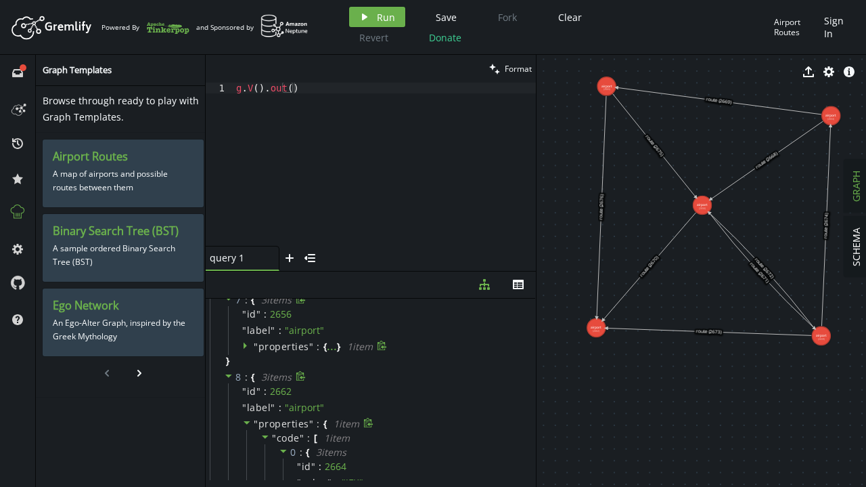
click at [246, 424] on icon at bounding box center [246, 422] width 9 height 9
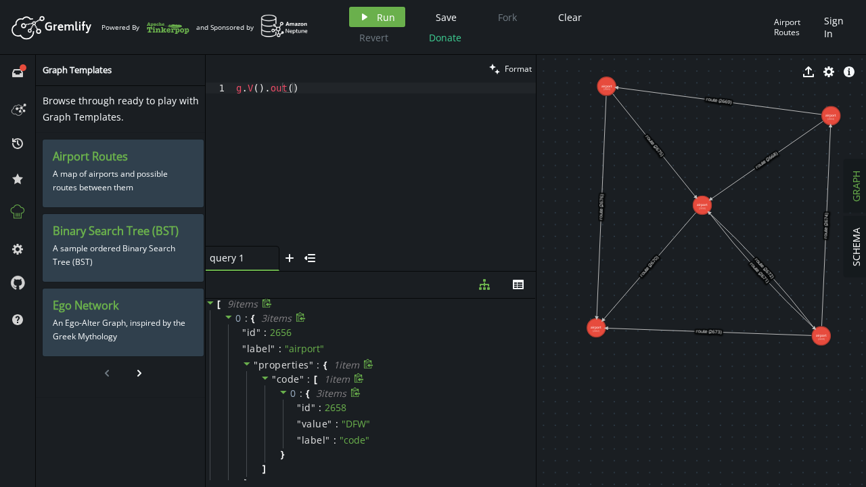
scroll to position [0, 0]
click at [244, 363] on icon at bounding box center [246, 363] width 9 height 9
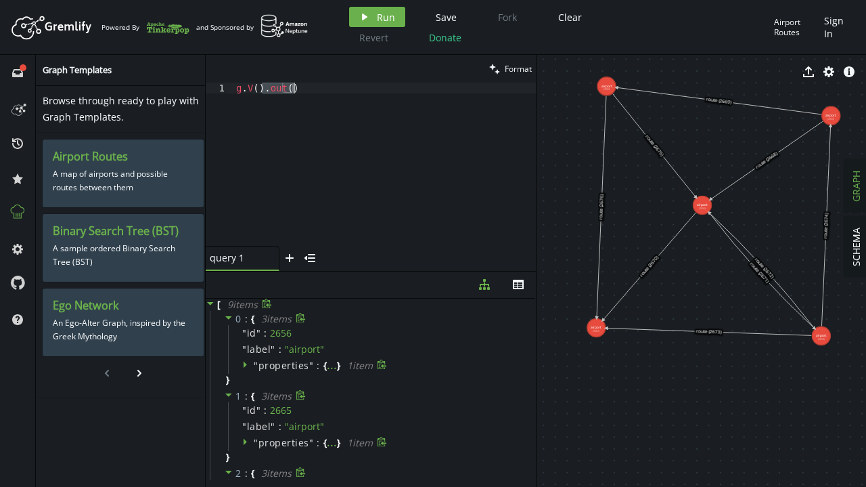
drag, startPoint x: 262, startPoint y: 93, endPoint x: 311, endPoint y: 91, distance: 49.4
click at [311, 91] on div "g . V ( ) . out ( )" at bounding box center [384, 175] width 303 height 185
click at [254, 87] on div "g . V ( ) . out ( )" at bounding box center [384, 175] width 303 height 185
click at [606, 87] on div "export cog info-sign" at bounding box center [702, 72] width 330 height 34
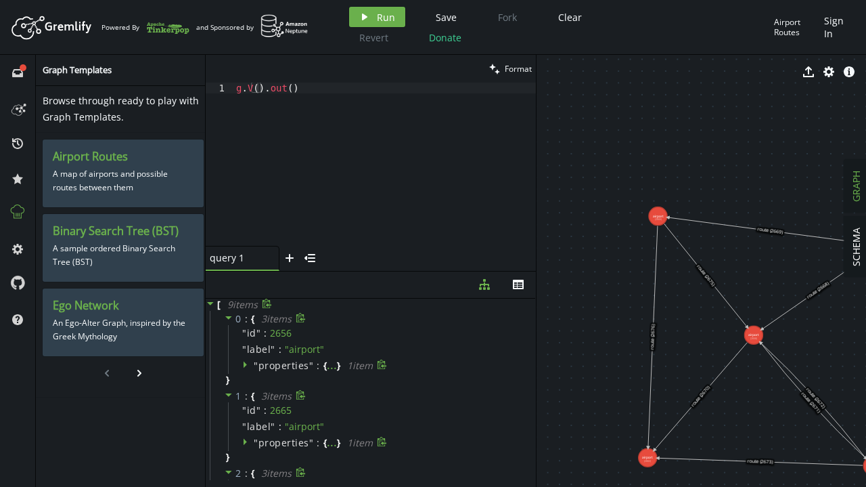
drag, startPoint x: 682, startPoint y: 181, endPoint x: 735, endPoint y: 334, distance: 162.0
click at [735, 328] on icon at bounding box center [705, 276] width 83 height 104
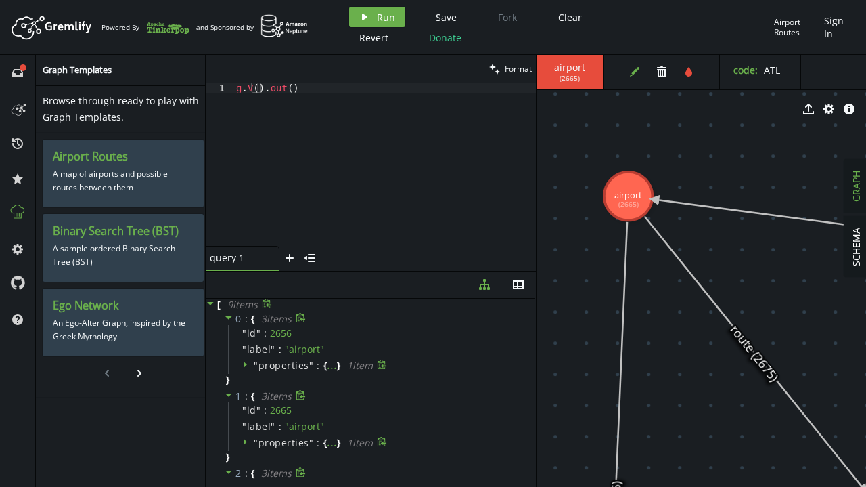
click at [631, 72] on icon "edit" at bounding box center [634, 71] width 11 height 11
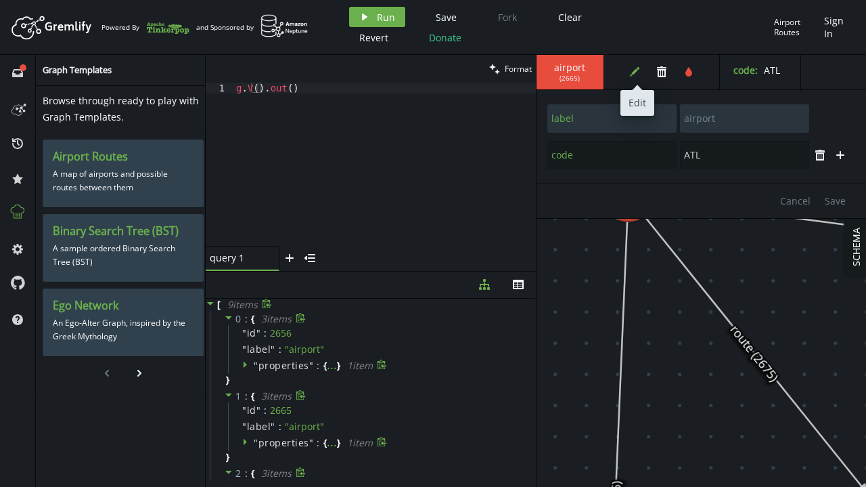
click at [632, 75] on icon "edit" at bounding box center [634, 71] width 11 height 11
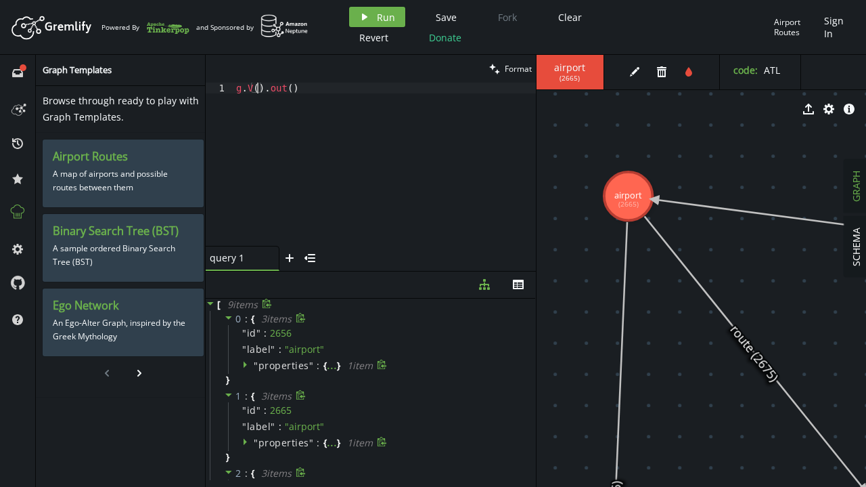
click at [257, 89] on div "g . V ( ) . out ( )" at bounding box center [384, 175] width 303 height 185
click at [379, 16] on span "Run" at bounding box center [386, 17] width 18 height 13
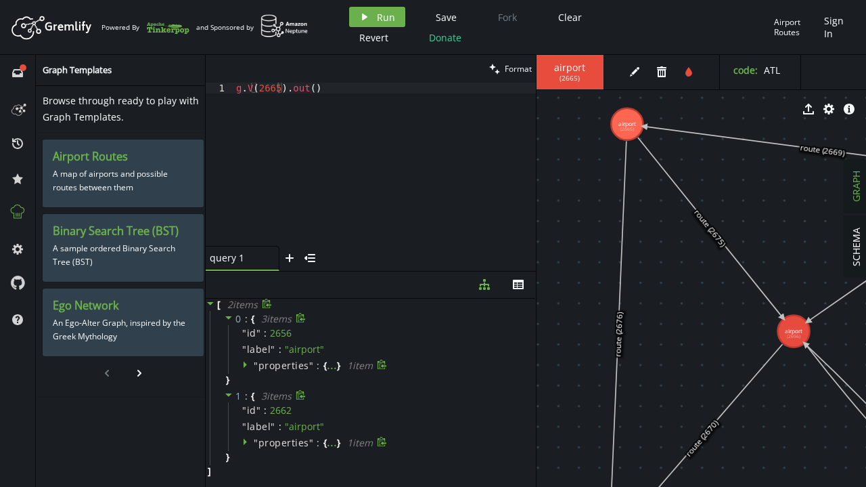
drag, startPoint x: 723, startPoint y: 381, endPoint x: 692, endPoint y: 252, distance: 133.0
click at [341, 81] on div "clean Format" at bounding box center [371, 69] width 330 height 28
click at [344, 94] on div "g . V ( 2665 ) . out ( )" at bounding box center [384, 175] width 303 height 185
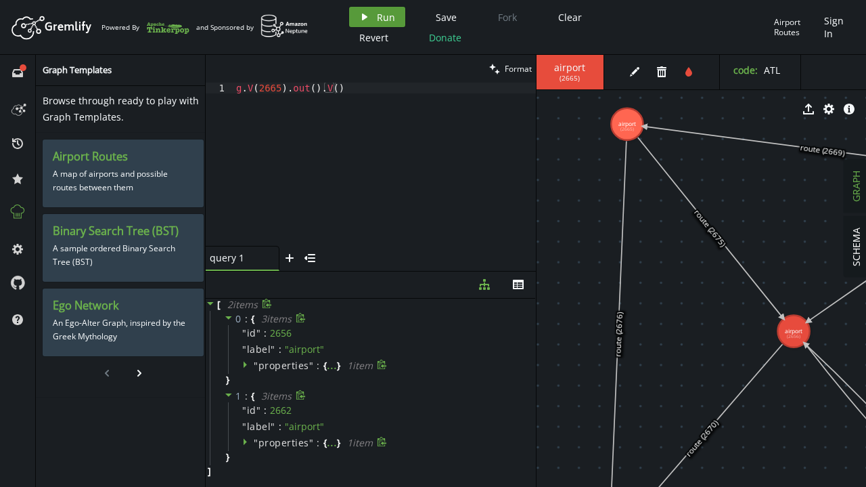
click at [377, 15] on span "Run" at bounding box center [386, 17] width 18 height 13
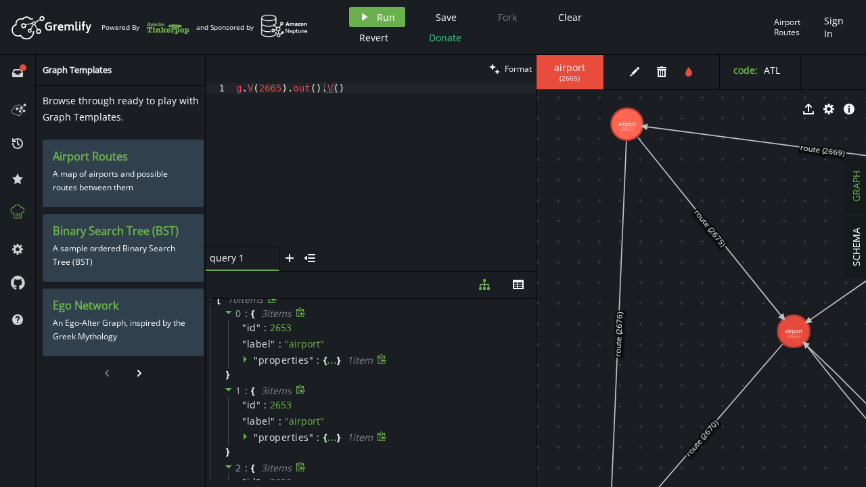
scroll to position [0, 0]
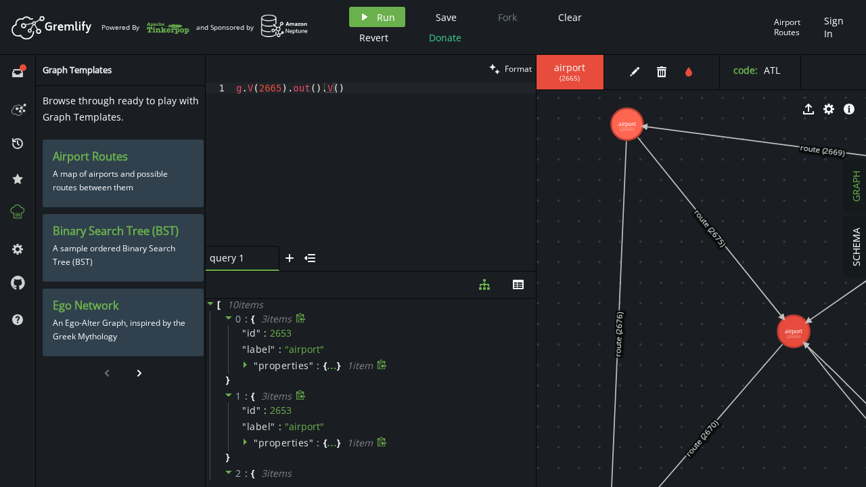
click at [349, 87] on div "g . V ( 2665 ) . out ( ) . V ( )" at bounding box center [384, 175] width 303 height 185
drag, startPoint x: 284, startPoint y: 87, endPoint x: 359, endPoint y: 87, distance: 74.4
click at [359, 87] on div "g . V ( 2665 ) . out ( ) . V ( )" at bounding box center [384, 175] width 303 height 185
click at [338, 97] on div "g . V ( 2665 ) . out ( ) . V ( )" at bounding box center [384, 164] width 303 height 163
drag, startPoint x: 317, startPoint y: 89, endPoint x: 379, endPoint y: 90, distance: 62.3
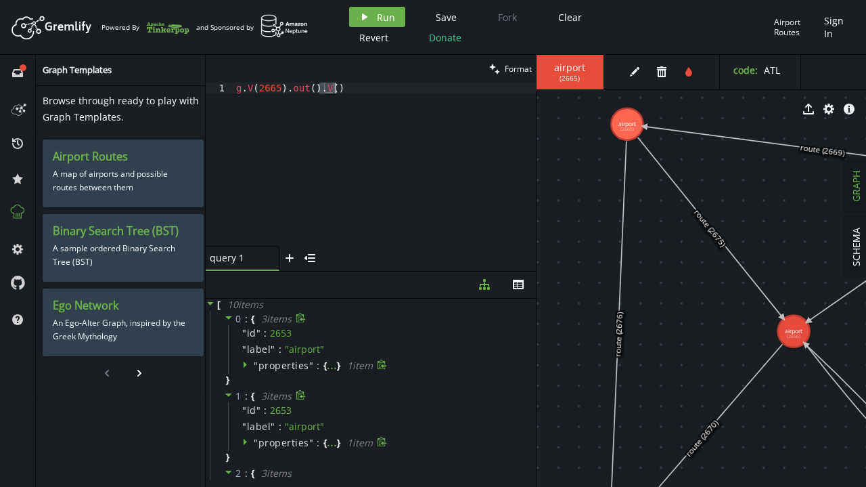
click at [374, 89] on div "g . V ( 2665 ) . out ( ) . V ( )" at bounding box center [384, 175] width 303 height 185
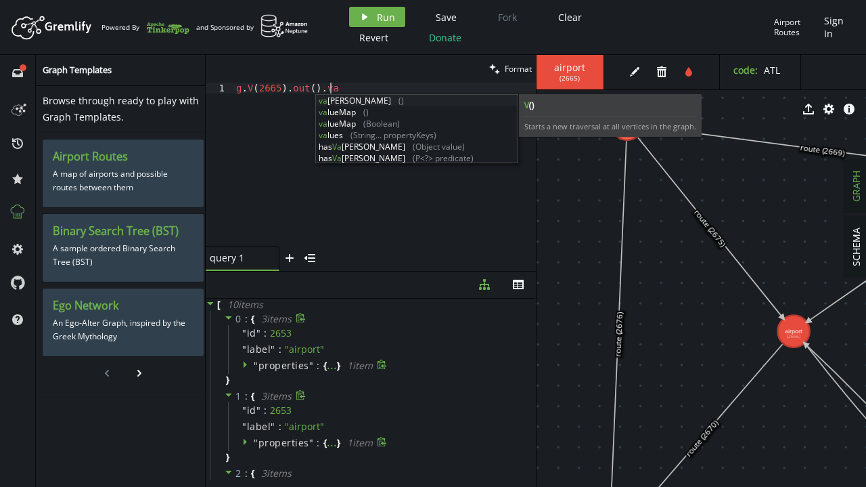
scroll to position [0, 98]
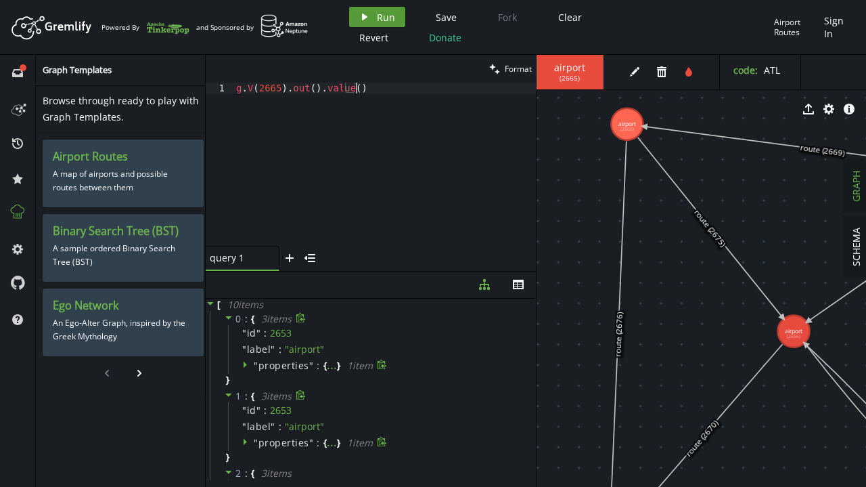
click at [384, 15] on span "Run" at bounding box center [386, 17] width 18 height 13
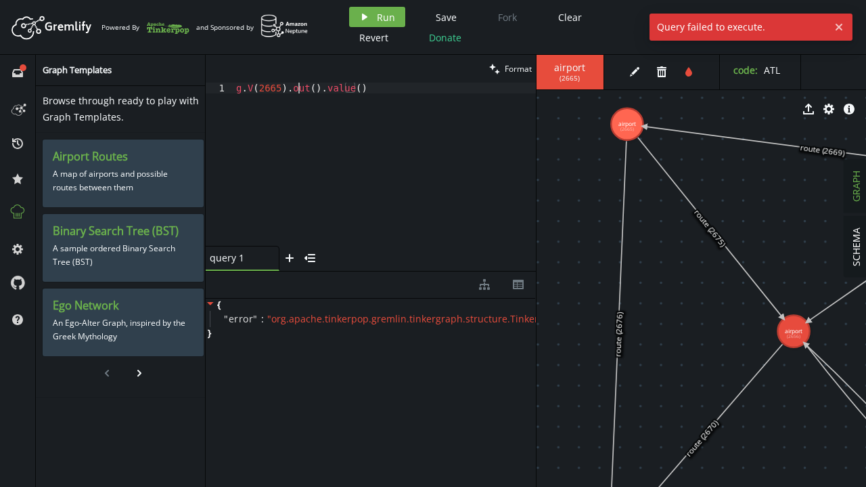
click at [296, 91] on div "g . V ( 2665 ) . out ( ) . value ( )" at bounding box center [384, 175] width 303 height 185
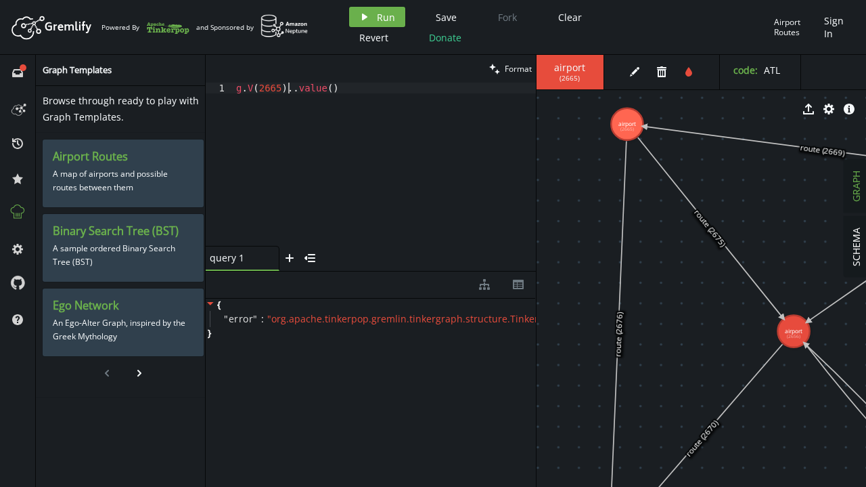
scroll to position [0, 88]
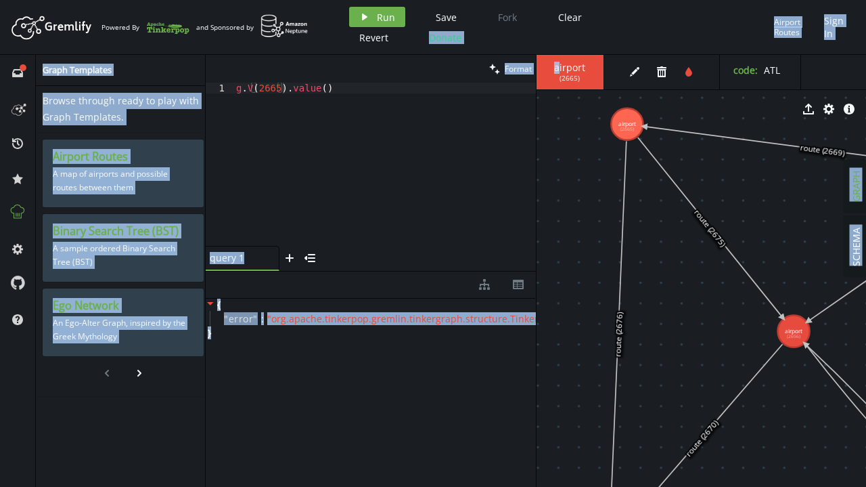
drag, startPoint x: 558, startPoint y: 63, endPoint x: 402, endPoint y: 37, distance: 158.6
click at [402, 37] on div "Artboard Created with Sketch. Powered By and Sponsored by play Run Save Fork Cl…" at bounding box center [433, 243] width 866 height 487
click at [374, 17] on button "play Run" at bounding box center [377, 17] width 56 height 20
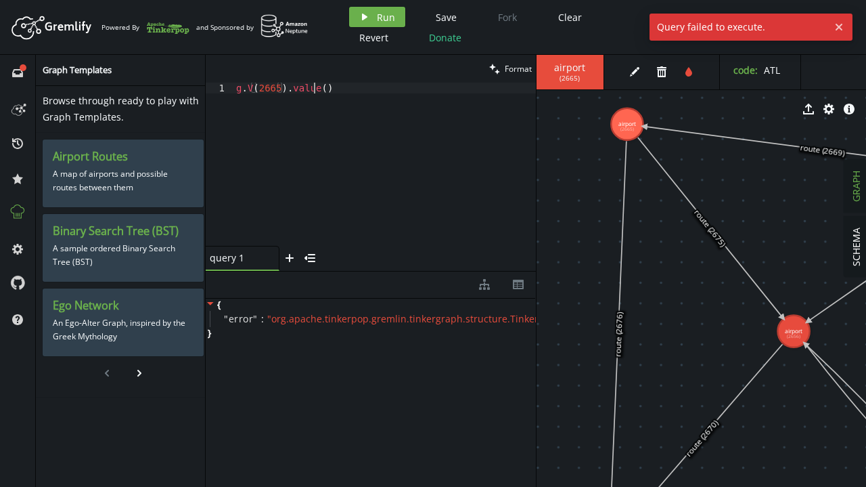
click at [313, 89] on div "g . V ( 2665 ) . value ( )" at bounding box center [384, 175] width 303 height 185
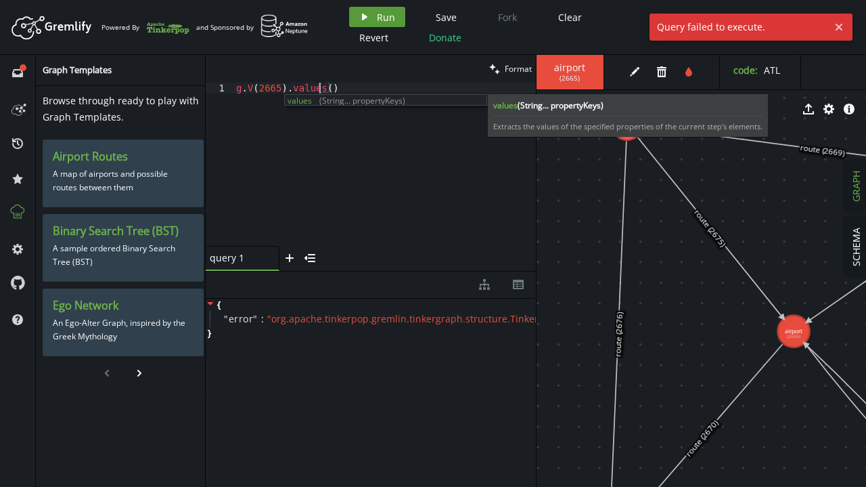
click at [363, 25] on button "play Run" at bounding box center [377, 17] width 56 height 20
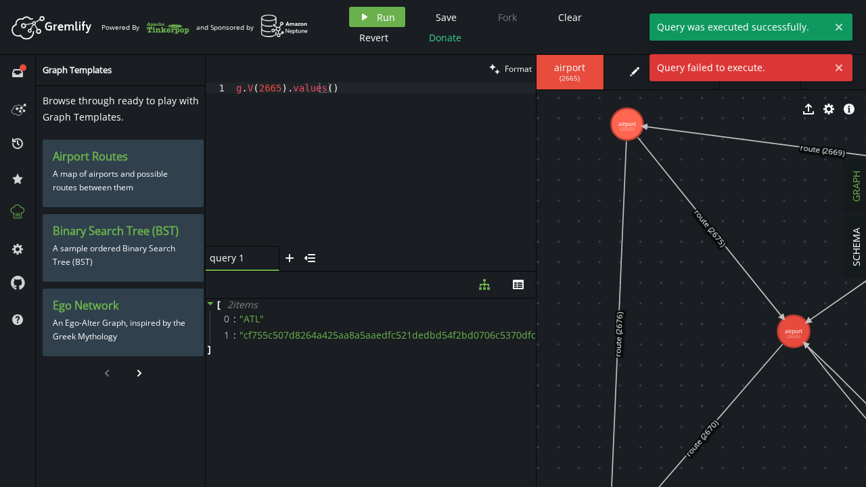
click at [453, 234] on div "g . V ( 2665 ) . values ( )" at bounding box center [384, 175] width 303 height 185
click at [303, 330] on span "" cf755c507d8264a425aa8a5aaedfc521dedbd54f2bd0706c5370dfc4fc9f6e61 "" at bounding box center [412, 334] width 344 height 13
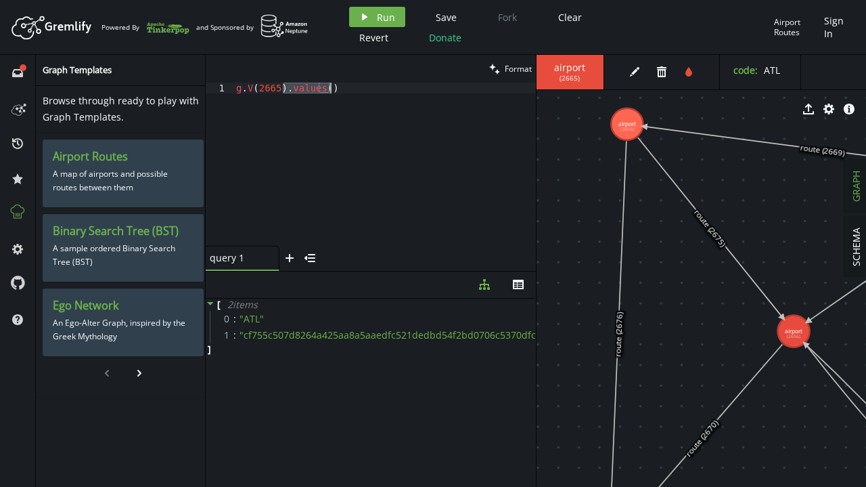
drag, startPoint x: 283, startPoint y: 90, endPoint x: 366, endPoint y: 87, distance: 83.3
click at [366, 87] on div "g . V ( 2665 ) . values ( )" at bounding box center [384, 175] width 303 height 185
click at [558, 72] on span "airport" at bounding box center [570, 68] width 40 height 12
click at [382, 14] on span "Run" at bounding box center [386, 17] width 18 height 13
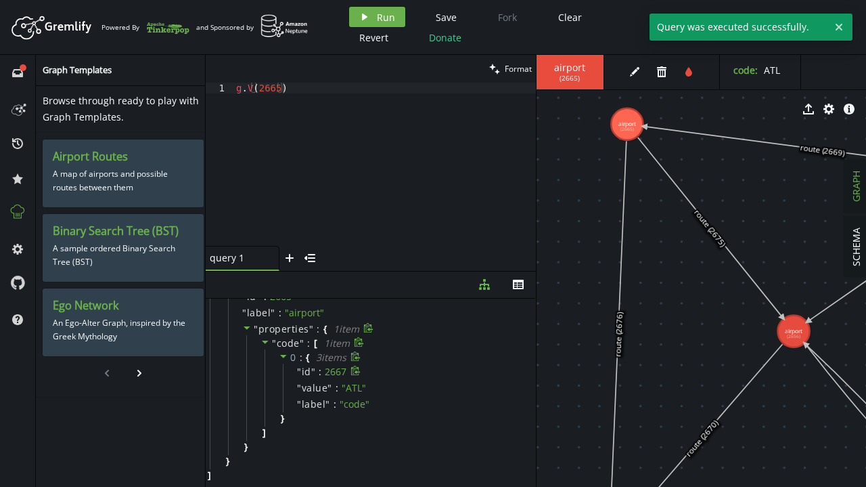
scroll to position [37, 0]
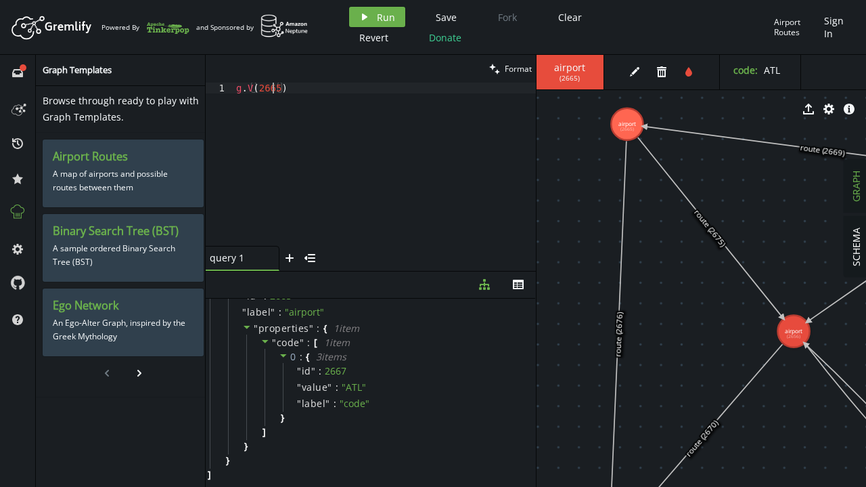
click at [271, 91] on div "g . V ( 2665 )" at bounding box center [384, 175] width 303 height 185
click at [386, 7] on button "play Run" at bounding box center [377, 17] width 56 height 20
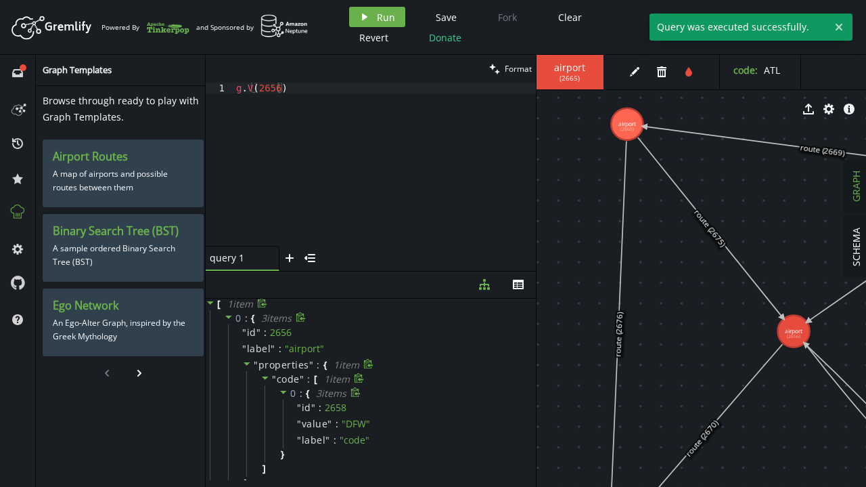
scroll to position [0, 0]
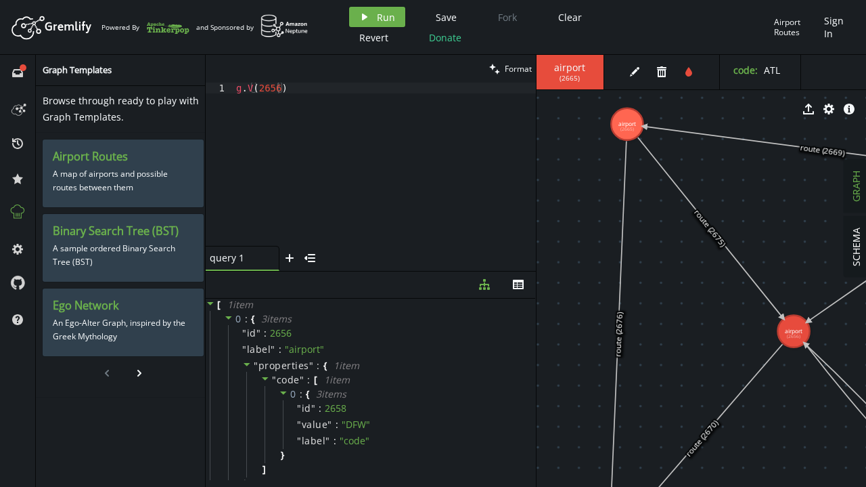
click at [325, 94] on div "g . V ( 2656 )" at bounding box center [384, 175] width 303 height 185
paste textarea ".range(0, 5)"
click at [338, 93] on div "g . V ( 2656 ) . range ( 0 , 5 )" at bounding box center [384, 175] width 303 height 185
click at [384, 18] on span "Run" at bounding box center [386, 17] width 18 height 13
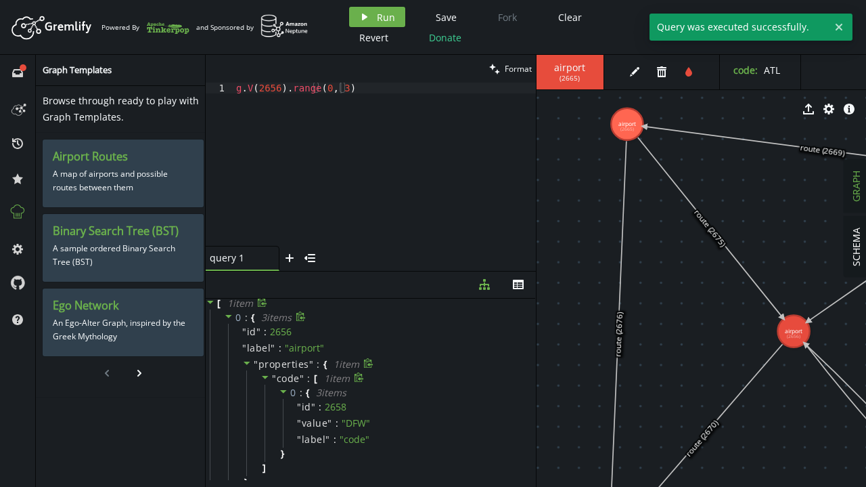
scroll to position [0, 0]
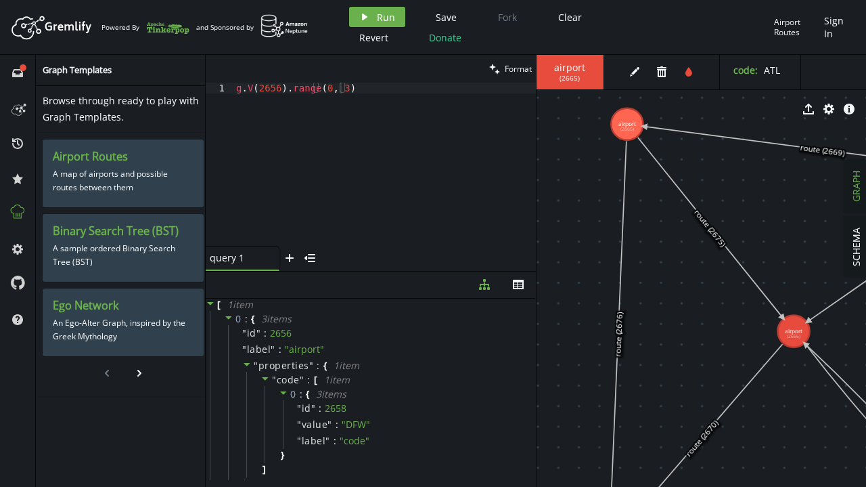
click at [265, 90] on div "g . V ( 2656 ) . range ( 0 , 3 )" at bounding box center [384, 175] width 303 height 185
click at [387, 16] on span "Run" at bounding box center [386, 17] width 18 height 13
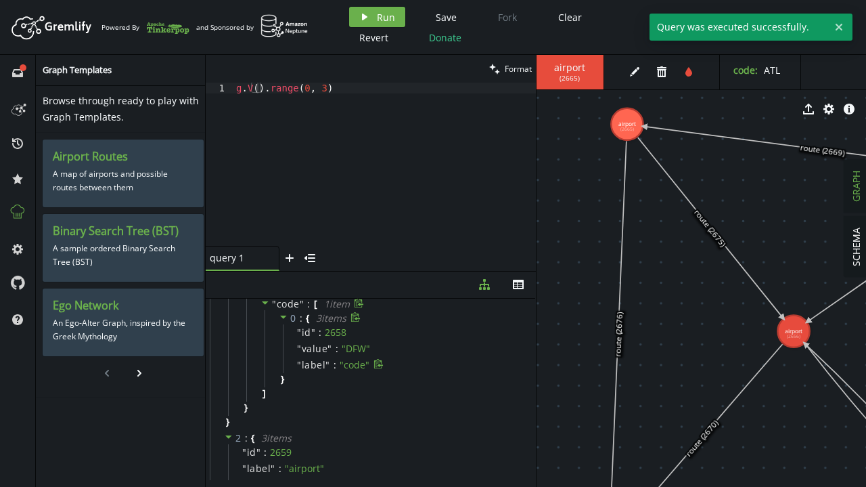
scroll to position [427, 0]
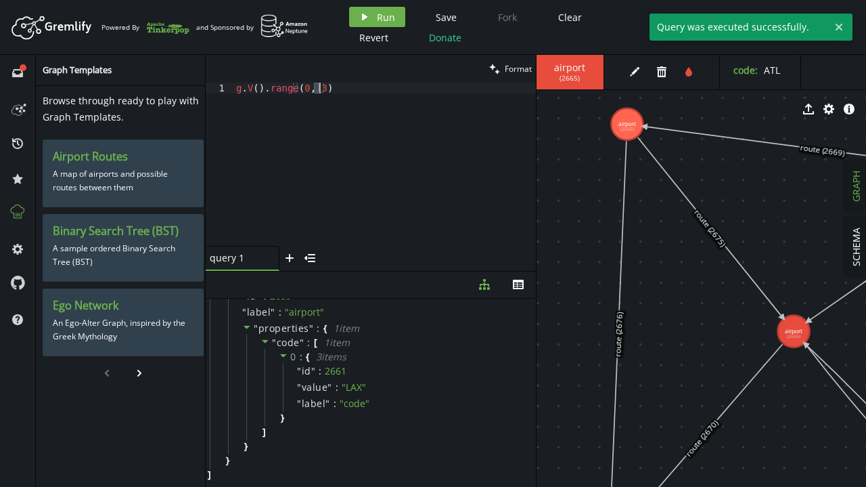
click at [319, 90] on div "g . V ( ) . range ( 0 , 3 )" at bounding box center [384, 175] width 303 height 185
click at [377, 16] on span "Run" at bounding box center [386, 17] width 18 height 13
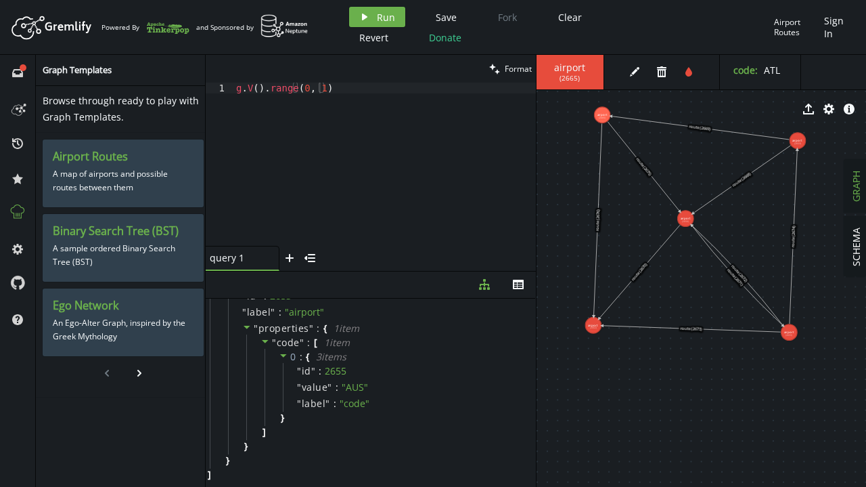
drag, startPoint x: 598, startPoint y: 300, endPoint x: 545, endPoint y: 223, distance: 93.9
click at [514, 286] on icon "th" at bounding box center [518, 284] width 11 height 11
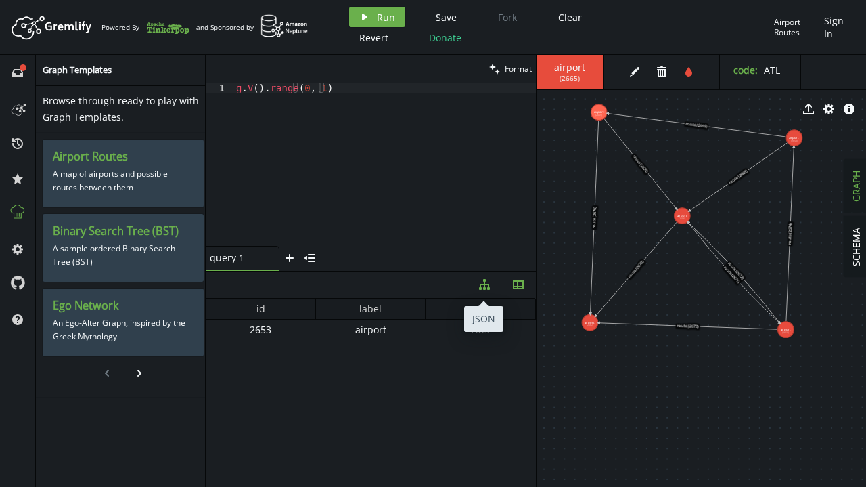
click at [485, 293] on button "diagram-tree" at bounding box center [485, 284] width 34 height 26
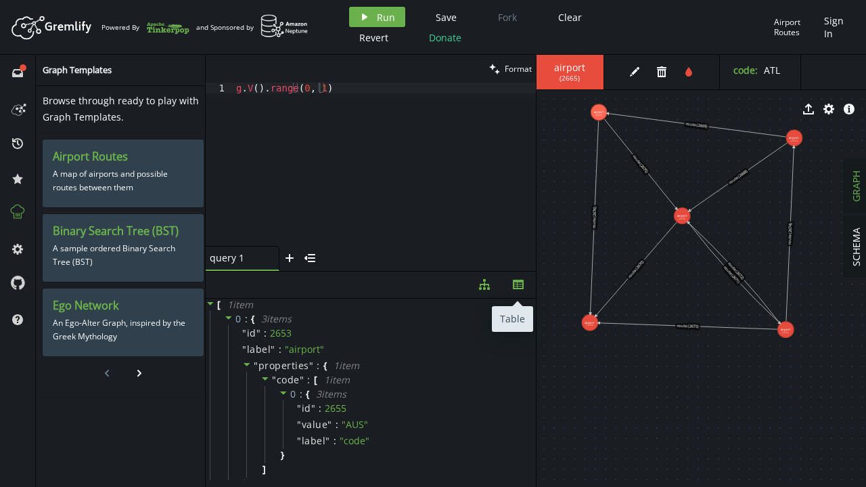
click at [516, 290] on button "th" at bounding box center [519, 284] width 34 height 26
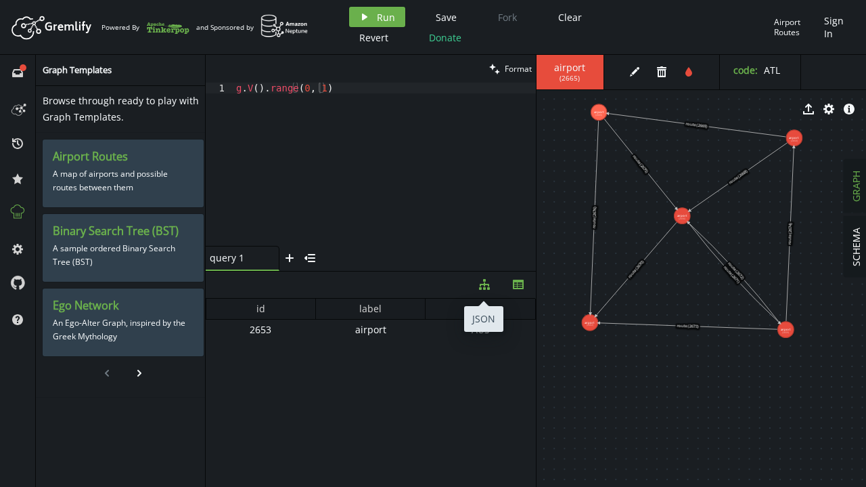
click at [495, 293] on button "diagram-tree" at bounding box center [485, 284] width 34 height 26
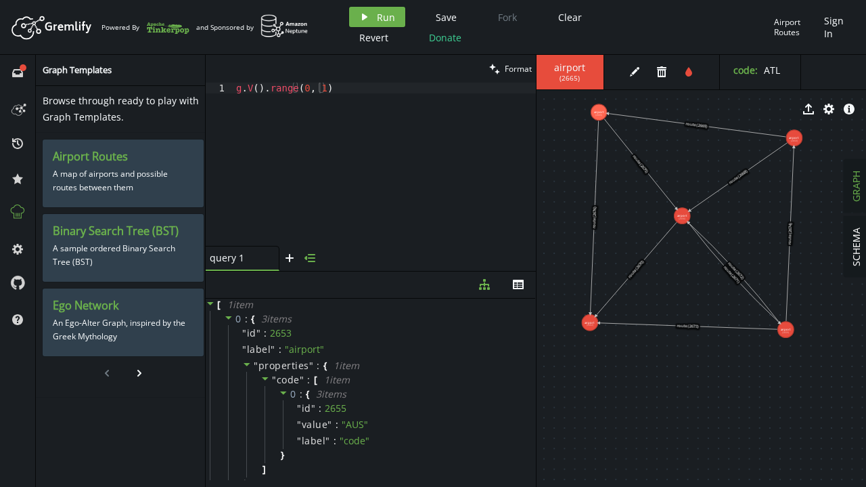
click at [311, 265] on button "menu-closed" at bounding box center [310, 258] width 20 height 25
click at [215, 261] on icon "button" at bounding box center [215, 260] width 11 height 8
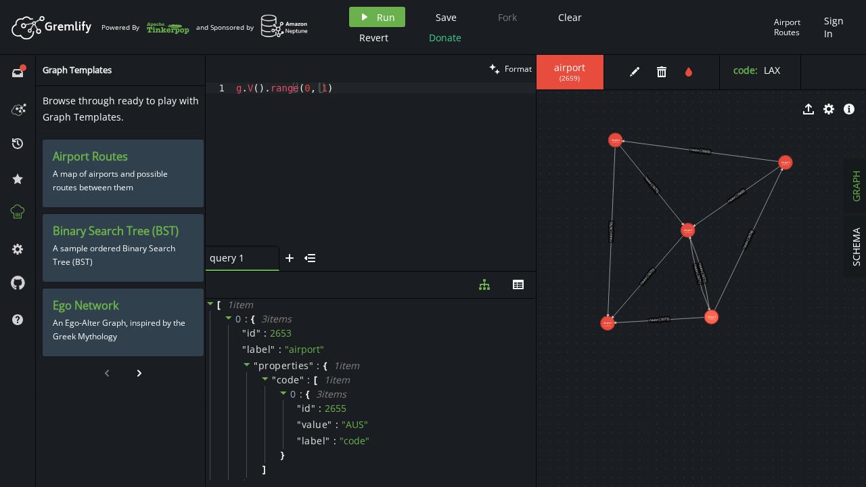
drag, startPoint x: 778, startPoint y: 328, endPoint x: 711, endPoint y: 317, distance: 67.2
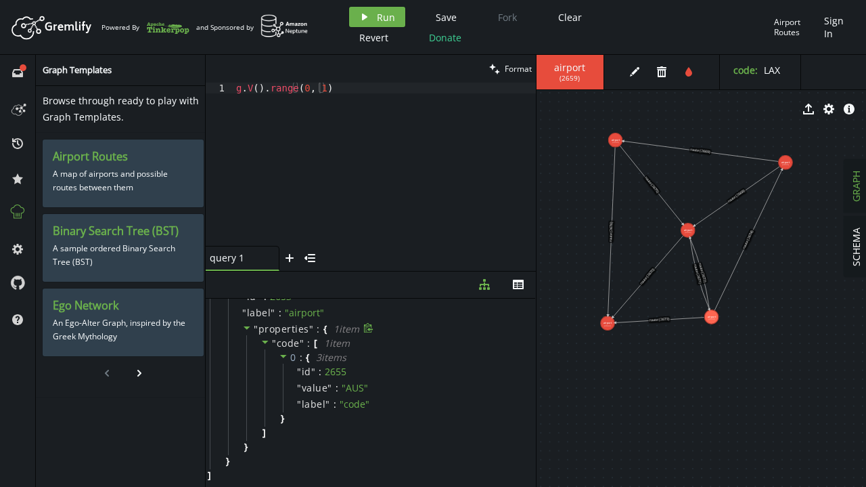
scroll to position [37, 0]
click at [854, 245] on span "SCHEMA" at bounding box center [856, 246] width 13 height 39
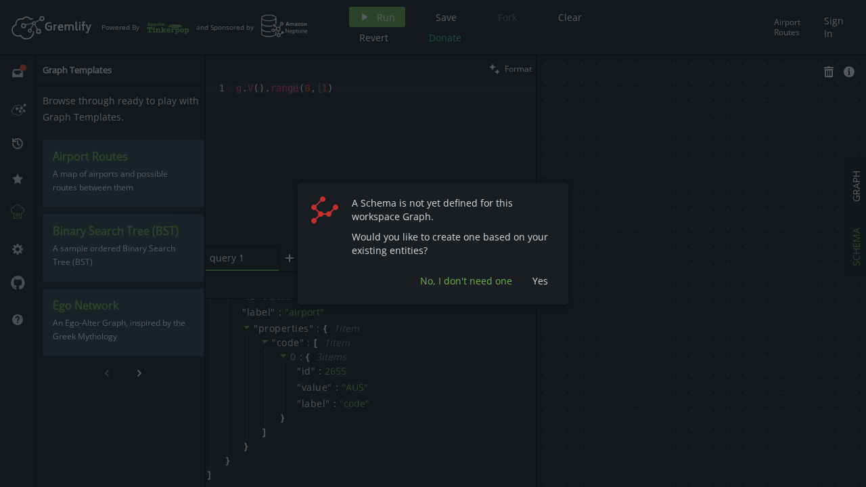
click at [474, 286] on span "No, I don't need one" at bounding box center [466, 280] width 92 height 13
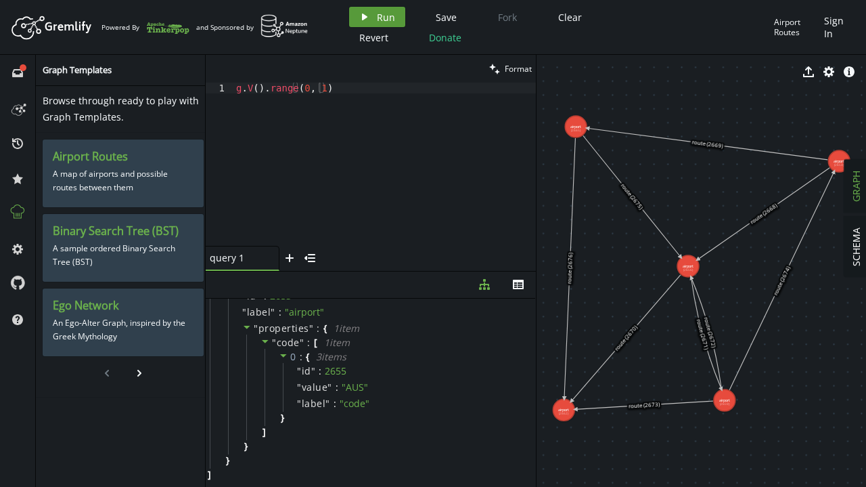
click at [370, 24] on button "play Run" at bounding box center [377, 17] width 56 height 20
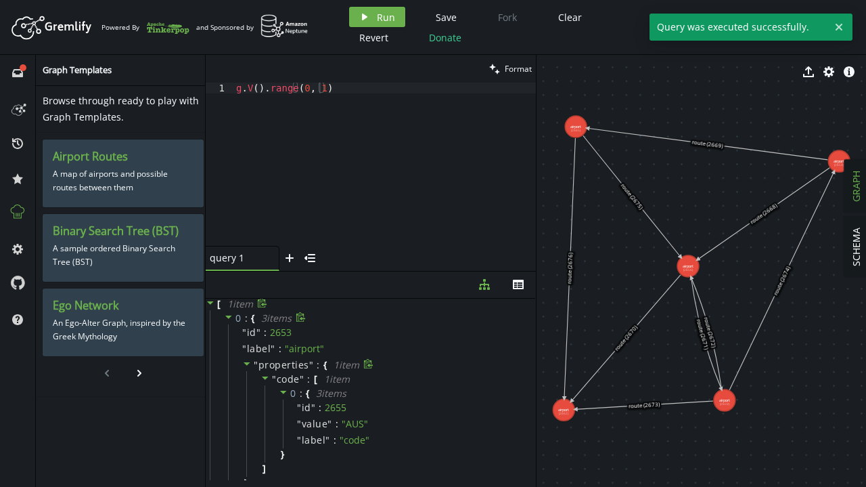
scroll to position [0, 0]
drag, startPoint x: 245, startPoint y: 87, endPoint x: 339, endPoint y: 91, distance: 94.2
click at [338, 91] on div "g . V ( ) . range ( 0 , 1 )" at bounding box center [384, 175] width 303 height 185
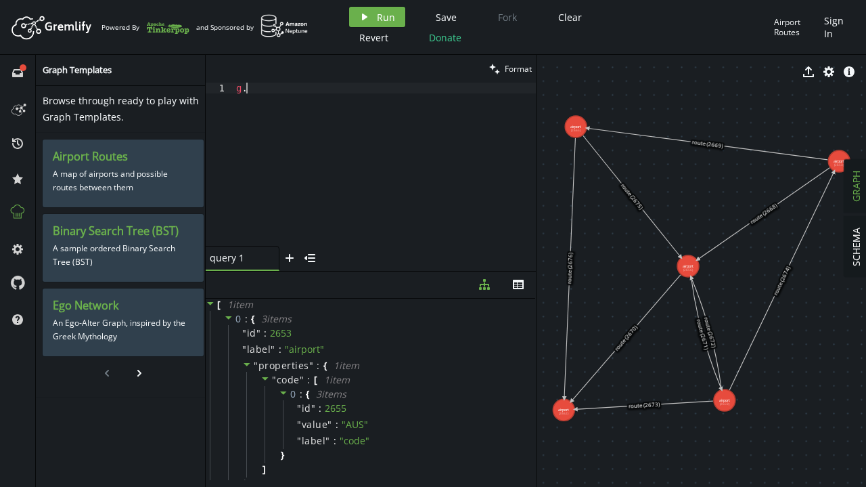
scroll to position [0, 15]
drag, startPoint x: 275, startPoint y: 87, endPoint x: 353, endPoint y: 89, distance: 77.8
click at [353, 89] on div "g . edges ( 'knows' , 'created' )" at bounding box center [384, 175] width 303 height 185
click at [363, 89] on div "g . edges ( 'knows' , 'created' )" at bounding box center [384, 175] width 303 height 185
drag, startPoint x: 275, startPoint y: 85, endPoint x: 371, endPoint y: 89, distance: 95.5
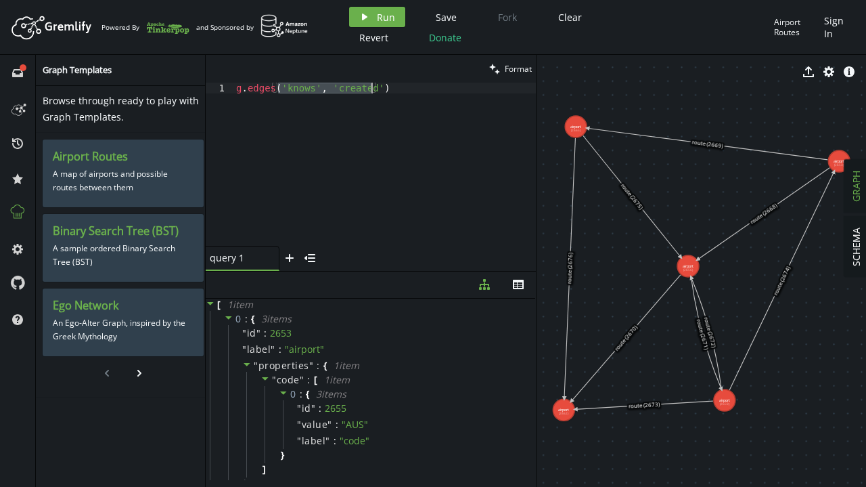
click at [371, 89] on div "g . edges ( 'knows' , 'created' )" at bounding box center [384, 175] width 303 height 185
drag, startPoint x: 382, startPoint y: 18, endPoint x: 382, endPoint y: 26, distance: 7.5
click at [382, 18] on span "Run" at bounding box center [386, 17] width 18 height 13
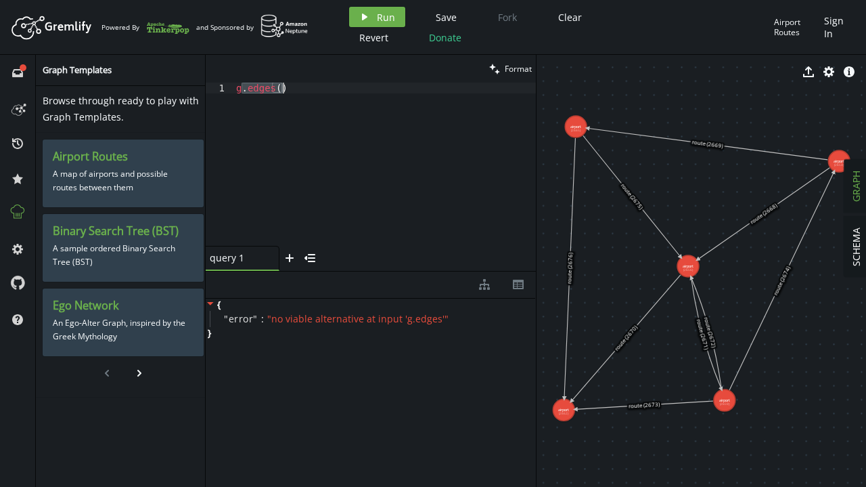
drag, startPoint x: 241, startPoint y: 87, endPoint x: 309, endPoint y: 90, distance: 67.7
click at [309, 90] on div "g . edges ( )" at bounding box center [384, 175] width 303 height 185
click at [380, 17] on span "Run" at bounding box center [386, 17] width 18 height 13
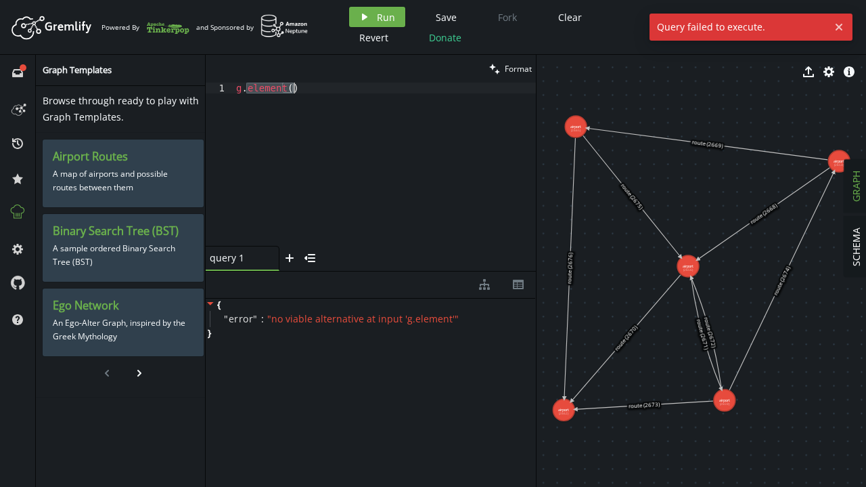
drag, startPoint x: 246, startPoint y: 85, endPoint x: 374, endPoint y: 87, distance: 128.6
click at [374, 87] on div "g . element ( )" at bounding box center [384, 175] width 303 height 185
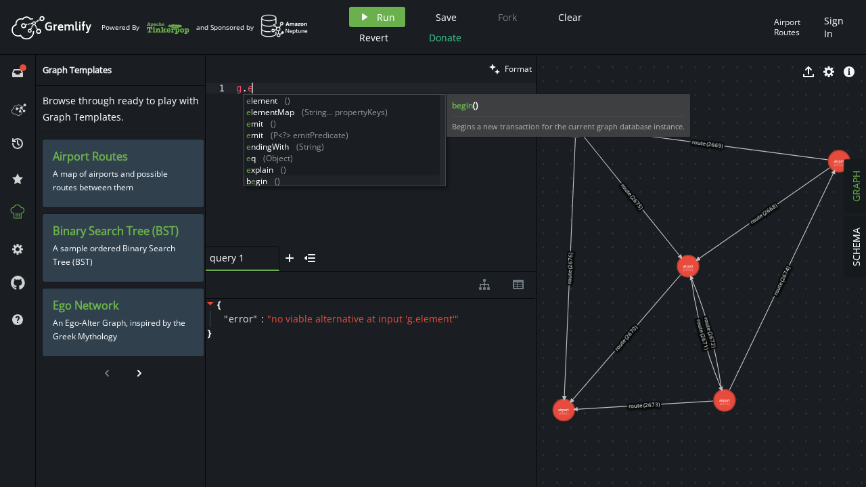
scroll to position [23, 0]
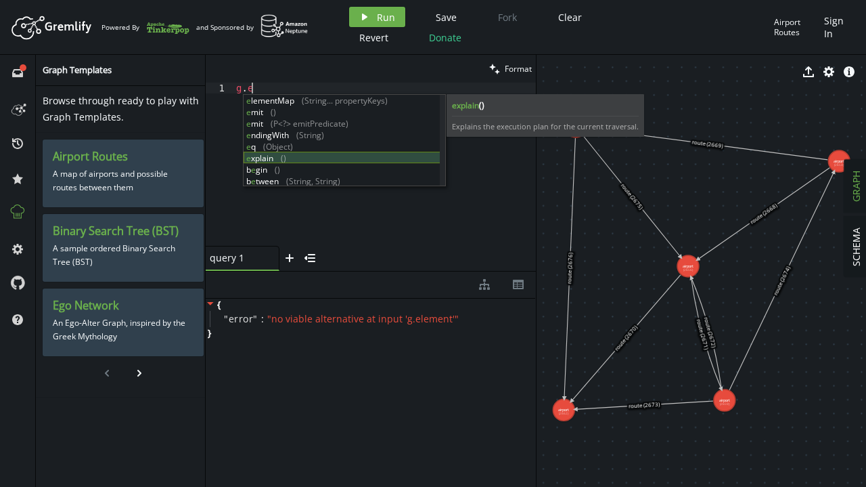
click at [277, 161] on div "e lementMap (String... propertyKeys) e mit () e mit (P<?> emitPredicate) e ndin…" at bounding box center [342, 152] width 197 height 115
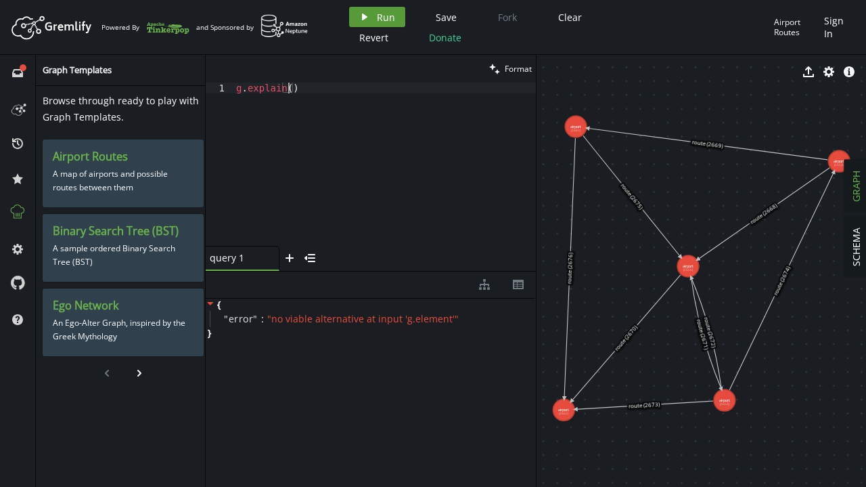
click at [374, 20] on button "play Run" at bounding box center [377, 17] width 56 height 20
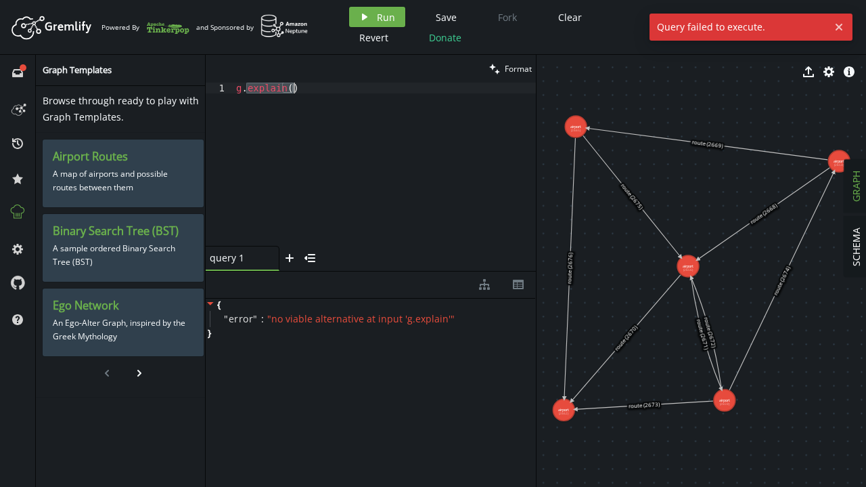
drag, startPoint x: 246, startPoint y: 89, endPoint x: 543, endPoint y: 190, distance: 313.1
click at [330, 89] on div "g . explain ( )" at bounding box center [384, 175] width 303 height 185
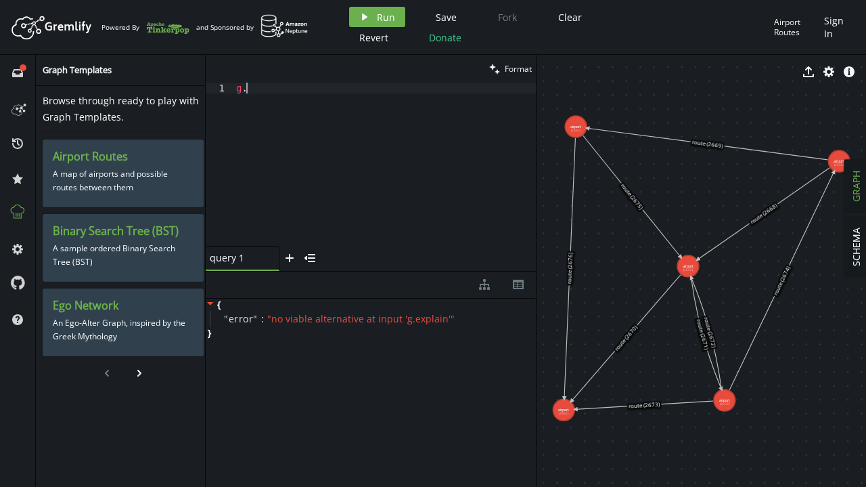
scroll to position [0, 0]
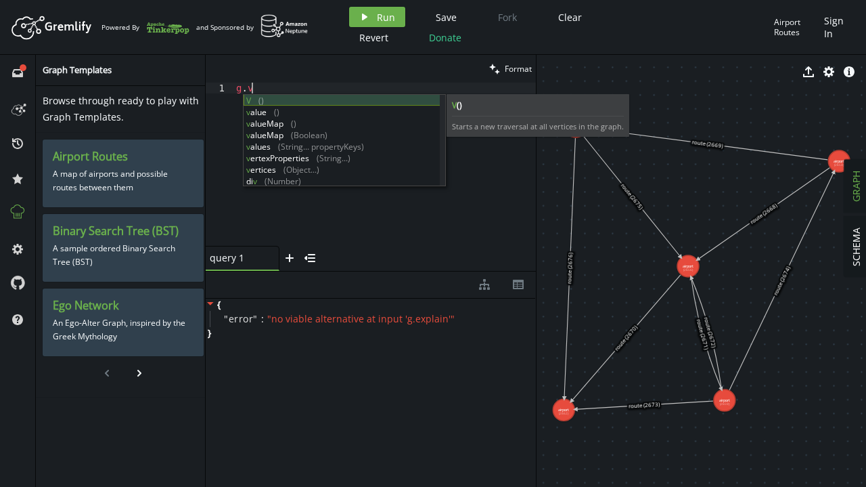
click at [266, 100] on div "V () v alue () v alueMap () v alueMap ([GEOGRAPHIC_DATA]) v alues (String... pr…" at bounding box center [342, 152] width 197 height 115
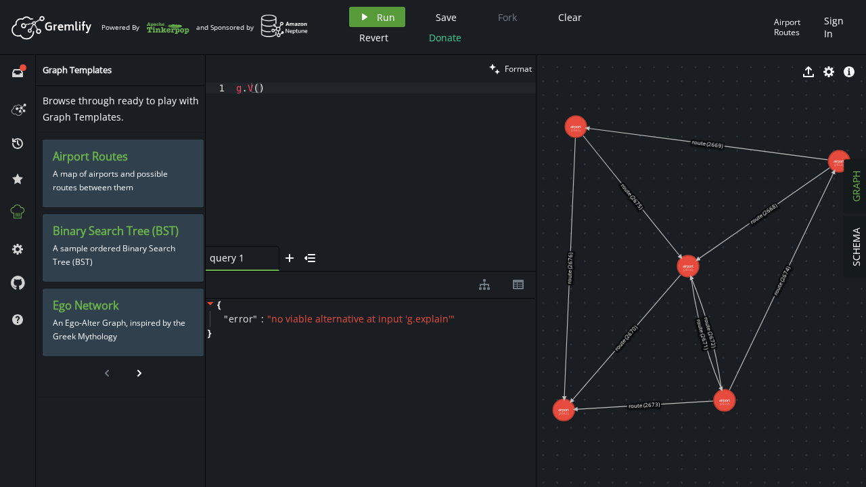
click at [378, 13] on span "Run" at bounding box center [386, 17] width 18 height 13
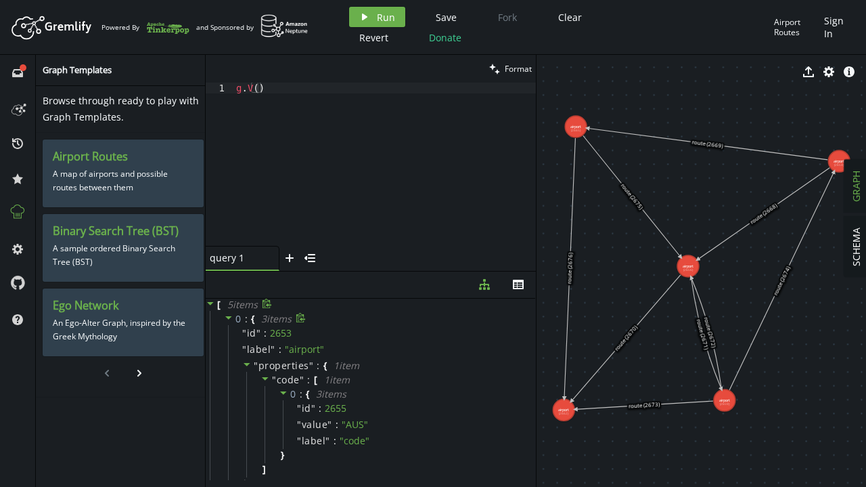
click at [225, 316] on icon at bounding box center [228, 317] width 7 height 3
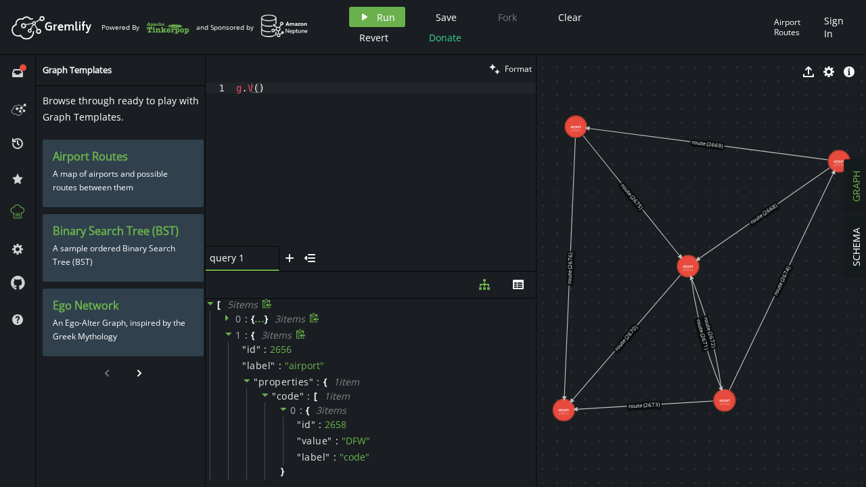
click at [227, 333] on icon at bounding box center [228, 333] width 7 height 3
click at [225, 350] on icon at bounding box center [228, 349] width 9 height 9
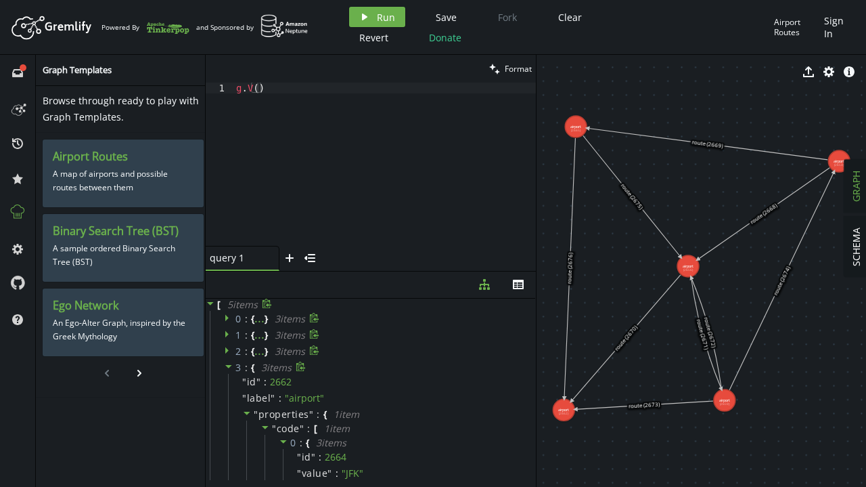
click at [225, 367] on icon at bounding box center [228, 365] width 9 height 9
click at [228, 382] on icon at bounding box center [228, 382] width 7 height 3
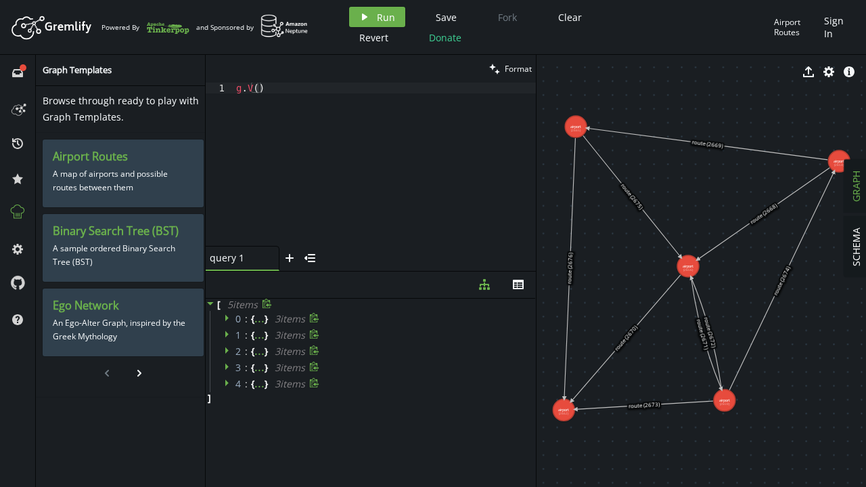
click at [293, 87] on div "g . V ( )" at bounding box center [384, 175] width 303 height 185
paste textarea ".valueMap()"
click at [378, 20] on span "Run" at bounding box center [386, 17] width 18 height 13
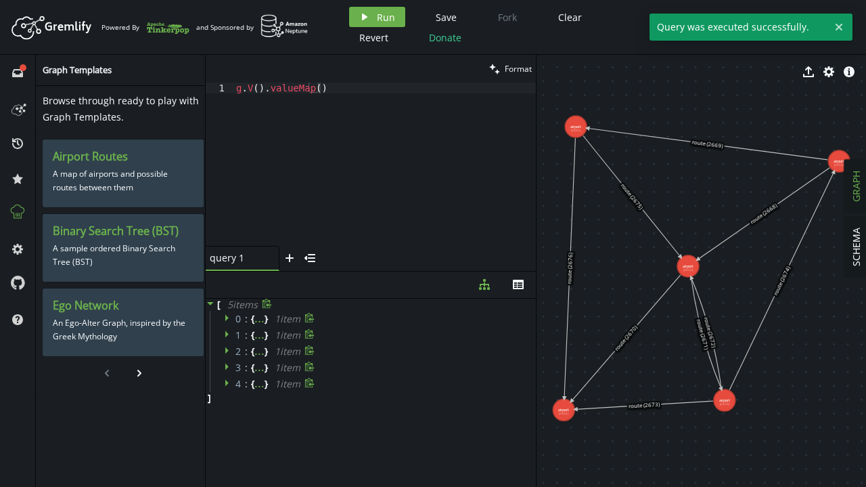
click at [222, 322] on div "0 : { ... } 1 item" at bounding box center [373, 319] width 326 height 16
click at [227, 317] on icon at bounding box center [228, 317] width 9 height 9
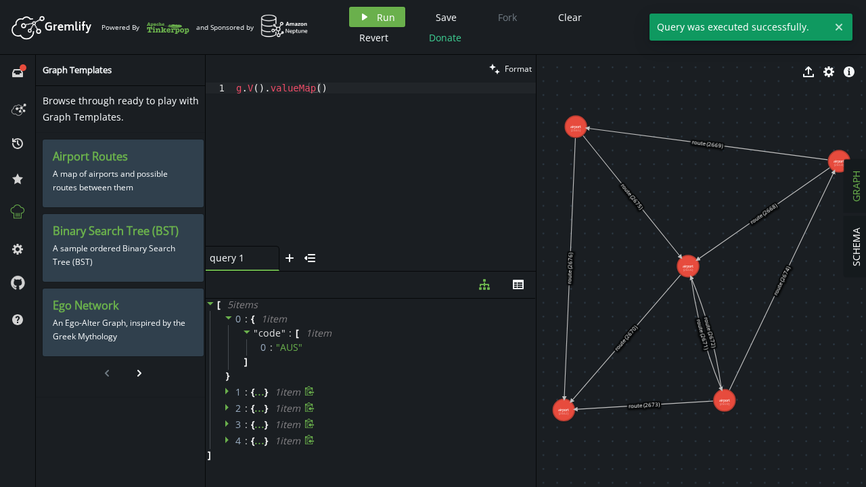
click at [227, 391] on icon at bounding box center [226, 390] width 3 height 7
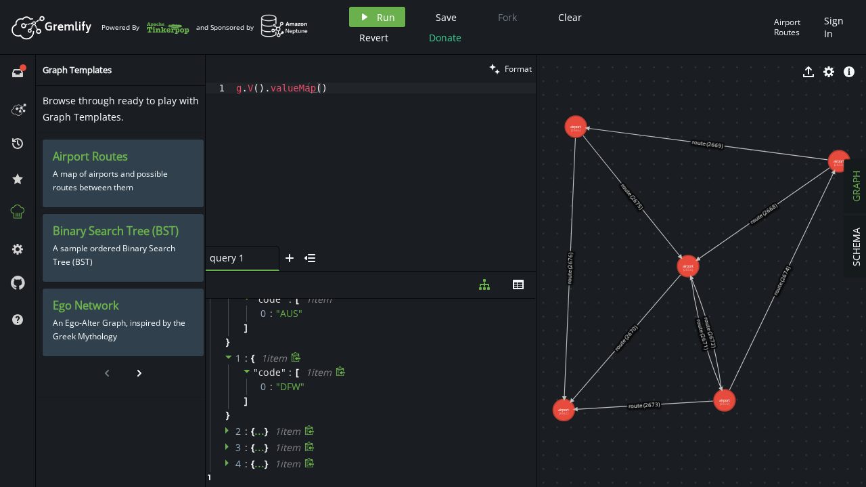
scroll to position [37, 0]
click at [230, 426] on icon at bounding box center [228, 426] width 9 height 9
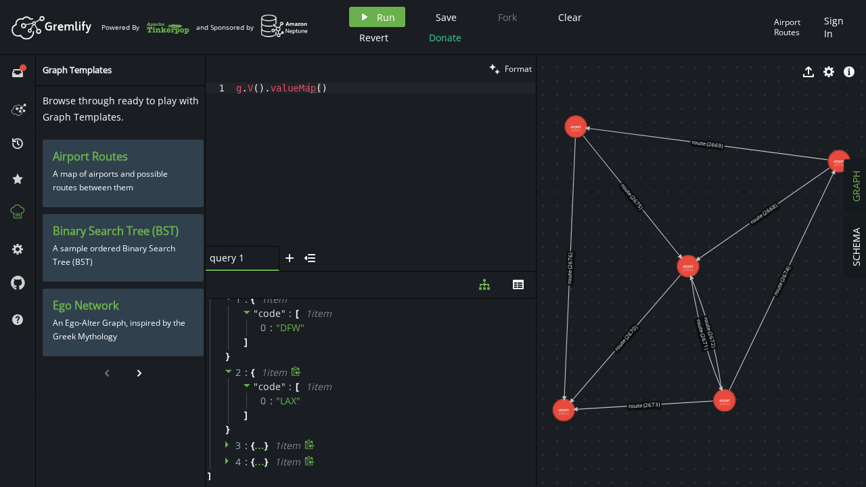
scroll to position [94, 0]
click at [227, 444] on icon at bounding box center [228, 442] width 9 height 9
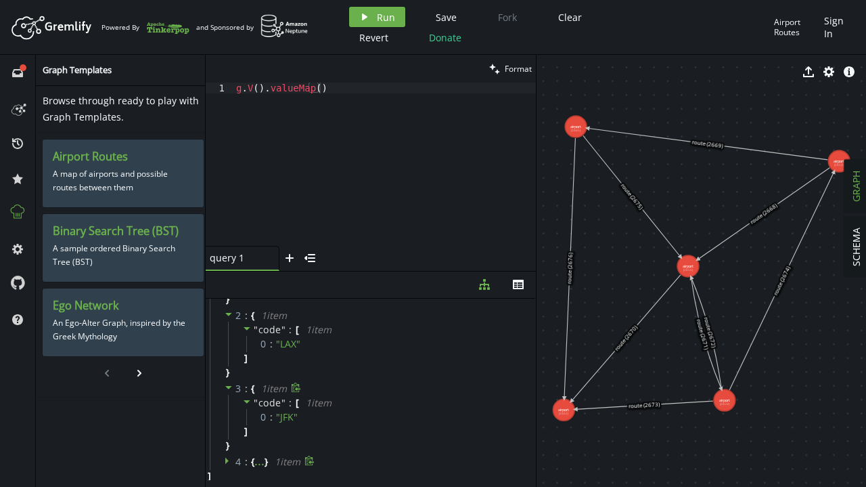
scroll to position [151, 0]
click at [227, 461] on icon at bounding box center [228, 458] width 9 height 9
click at [349, 89] on div "g . V ( ) . valueMap ( )" at bounding box center [384, 175] width 303 height 185
paste textarea "s"
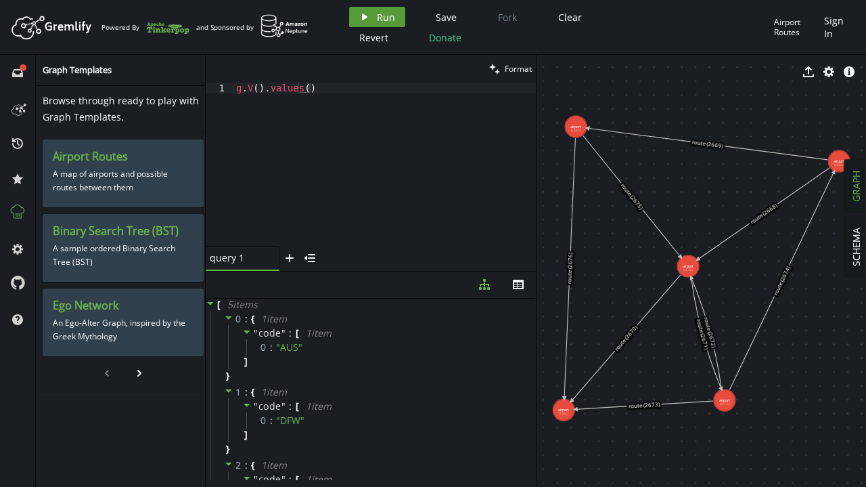
click at [372, 17] on button "play Run" at bounding box center [377, 17] width 56 height 20
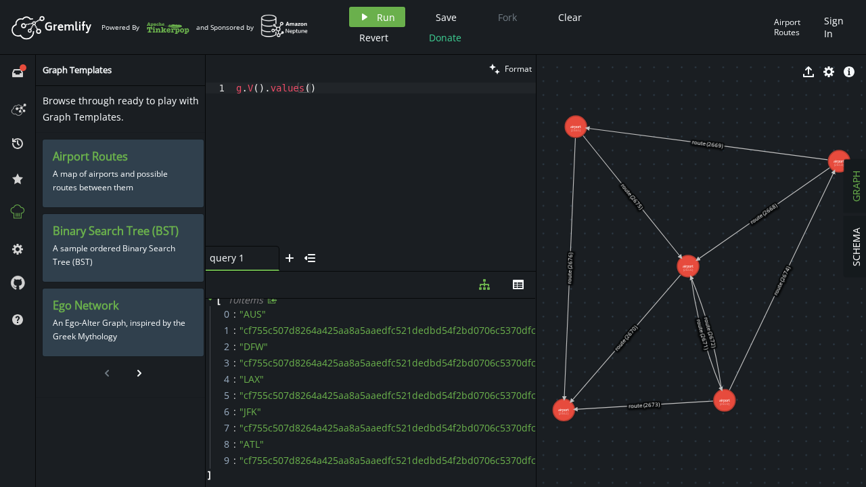
scroll to position [10, 0]
click at [521, 288] on icon "button" at bounding box center [518, 284] width 11 height 9
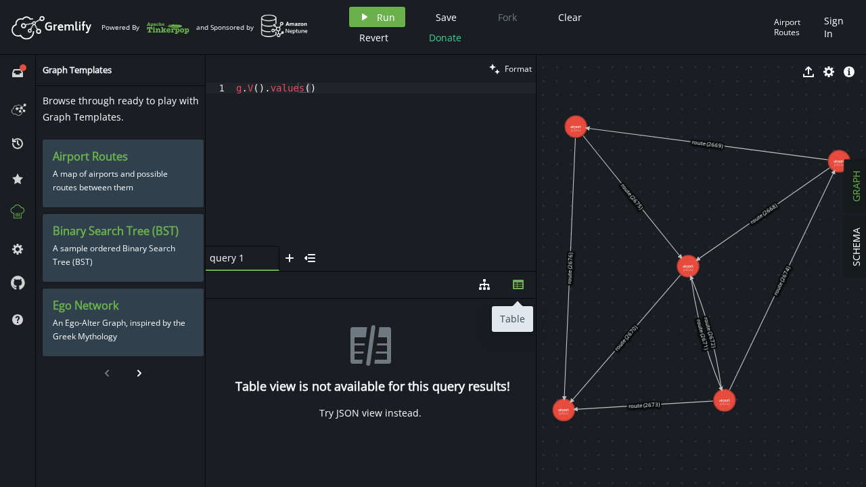
scroll to position [0, 0]
click at [496, 288] on button "diagram-tree" at bounding box center [485, 284] width 34 height 26
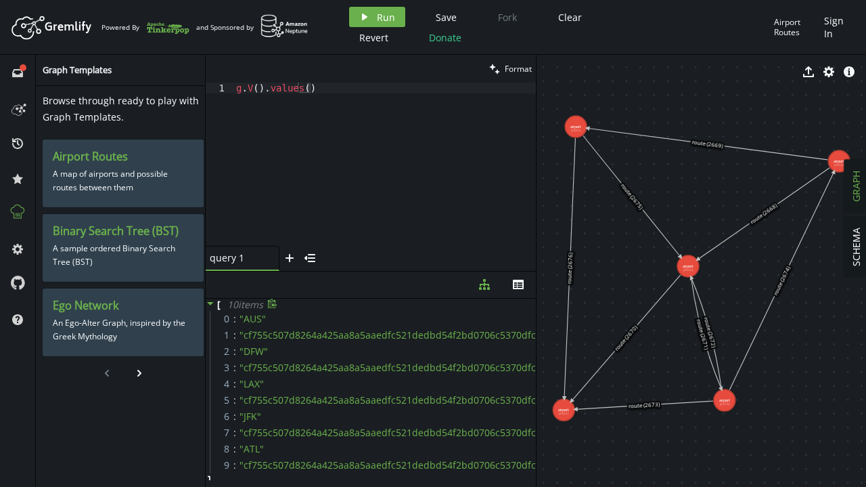
click at [244, 393] on span "" cf755c507d8264a425aa8a5aaedfc521dedbd54f2bd0706c5370dfc4fc9f6e61 "" at bounding box center [412, 399] width 344 height 13
click at [213, 303] on icon at bounding box center [210, 302] width 9 height 9
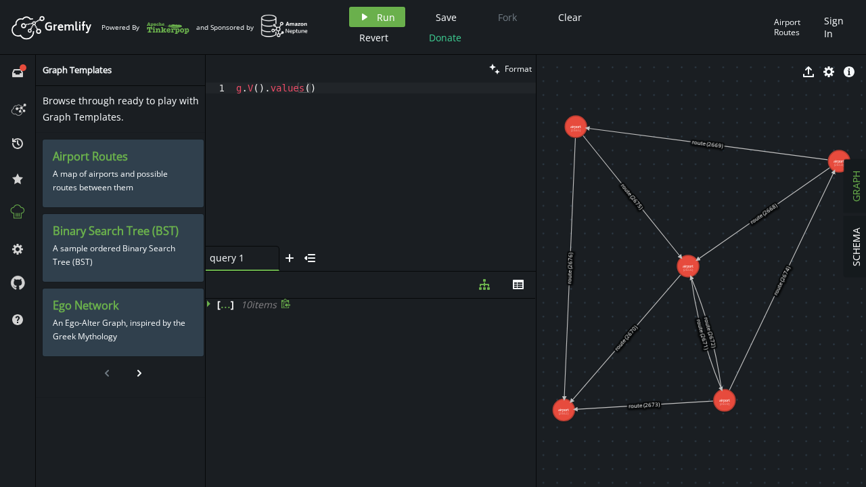
click at [213, 303] on icon at bounding box center [210, 302] width 9 height 9
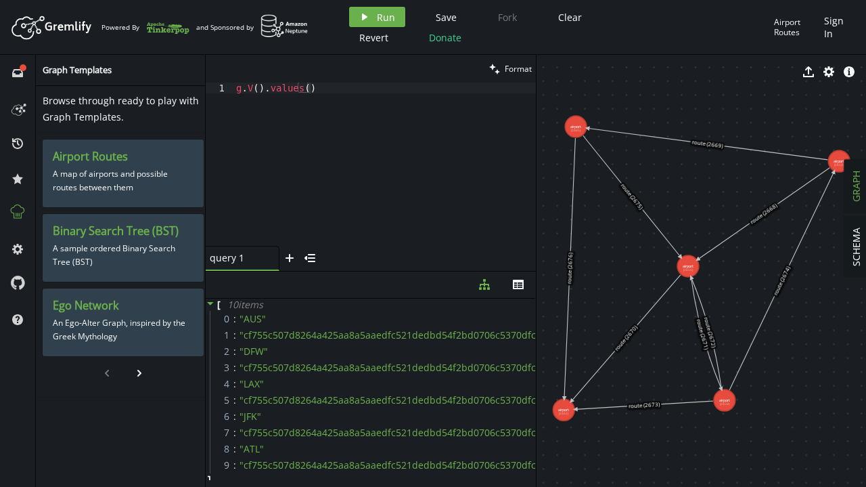
click at [621, 182] on icon at bounding box center [632, 196] width 98 height 122
click at [629, 73] on icon "edit" at bounding box center [634, 71] width 11 height 11
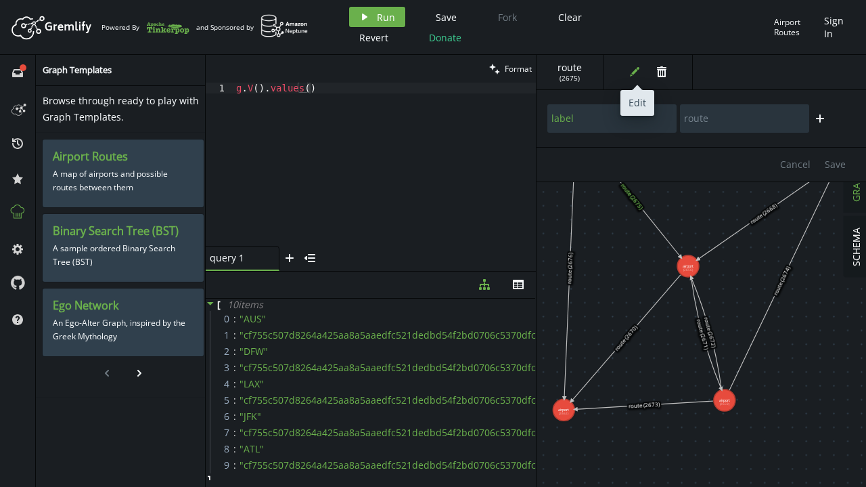
click at [629, 73] on icon "edit" at bounding box center [634, 71] width 11 height 11
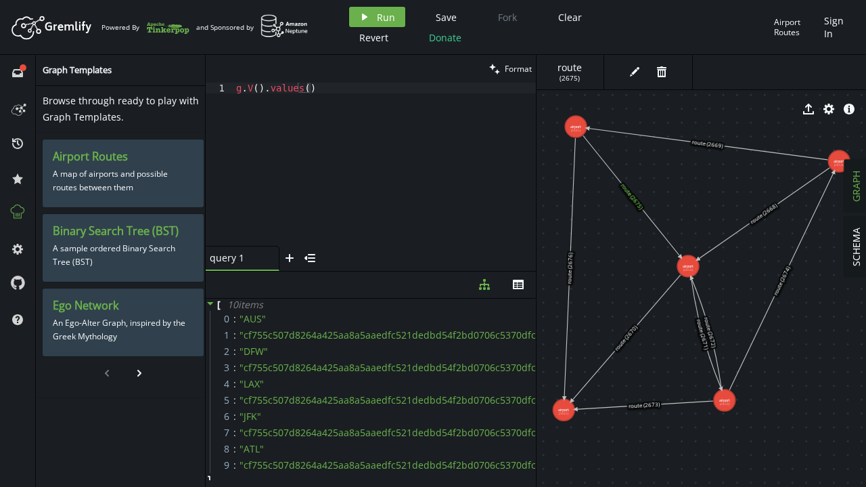
click at [627, 134] on icon at bounding box center [707, 144] width 241 height 32
click at [711, 142] on icon at bounding box center [707, 144] width 241 height 32
click at [635, 70] on icon "button" at bounding box center [633, 71] width 9 height 9
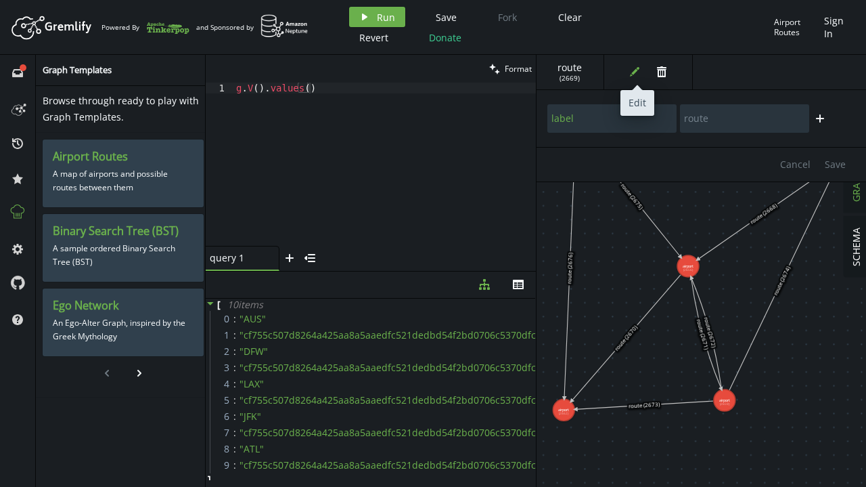
click at [635, 70] on icon "button" at bounding box center [633, 71] width 9 height 9
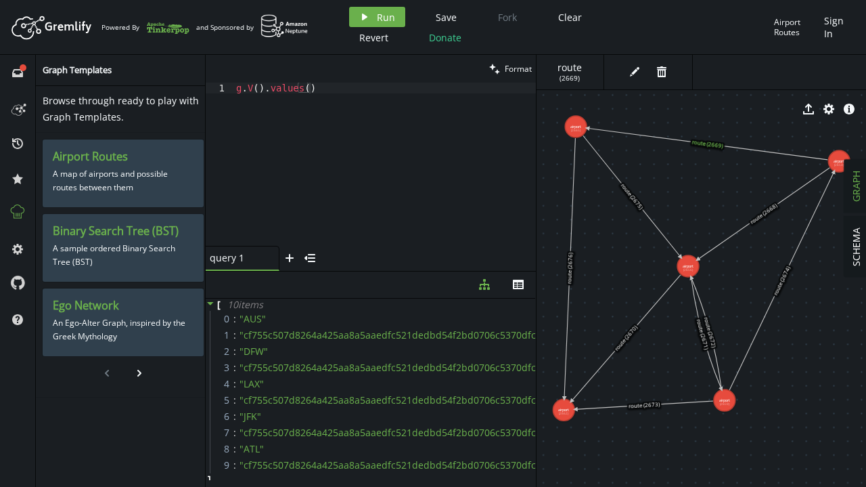
click at [0, 0] on icon at bounding box center [0, 0] width 0 height 0
click at [0, 0] on span "✔" at bounding box center [0, 0] width 0 height 0
drag, startPoint x: 263, startPoint y: 89, endPoint x: 382, endPoint y: 88, distance: 119.1
click at [382, 88] on div "g . V ( ) . values ( )" at bounding box center [384, 175] width 303 height 185
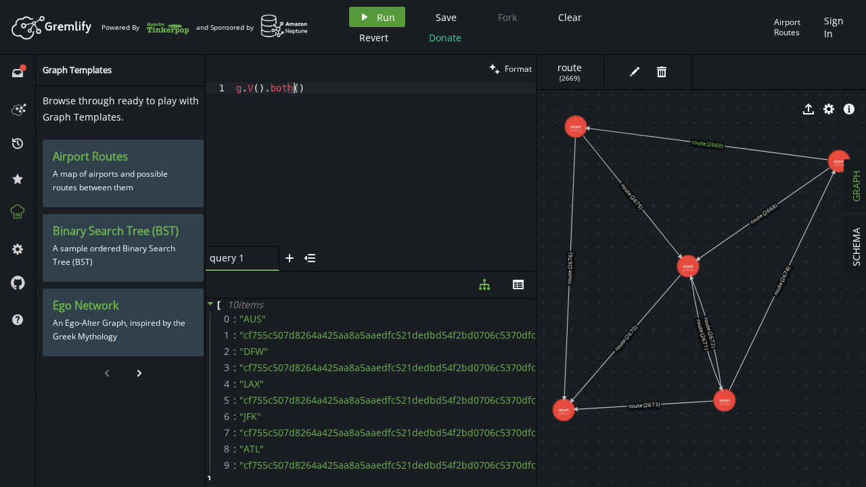
click at [375, 16] on button "play Run" at bounding box center [377, 17] width 56 height 20
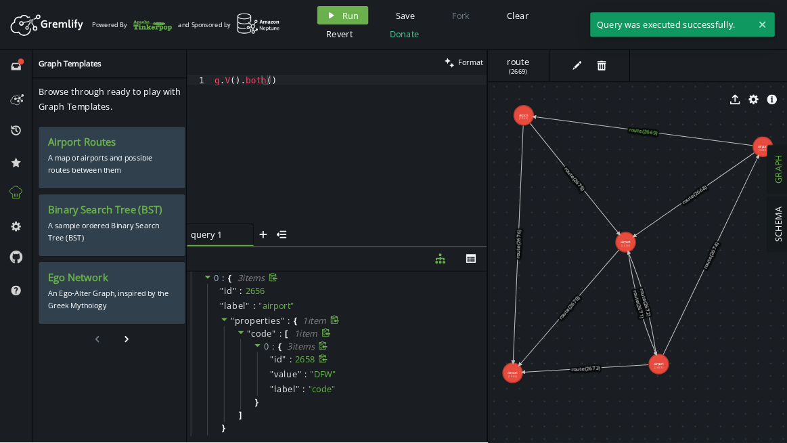
scroll to position [0, 0]
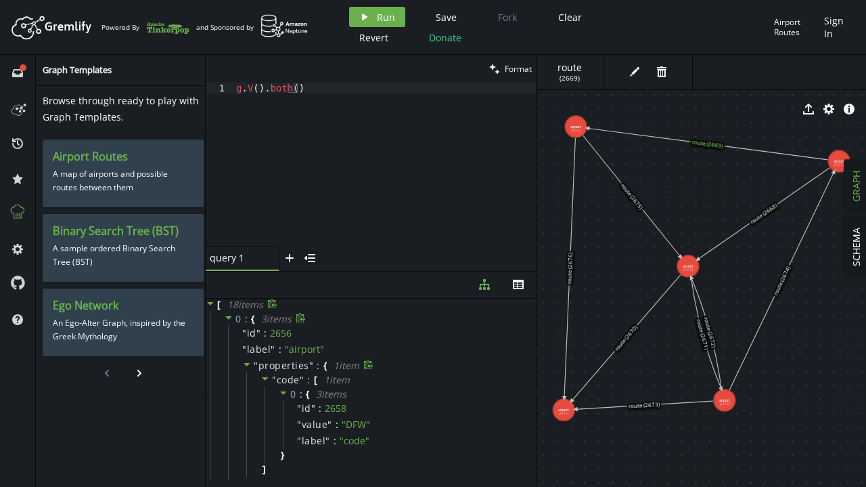
click at [246, 361] on icon at bounding box center [246, 363] width 9 height 9
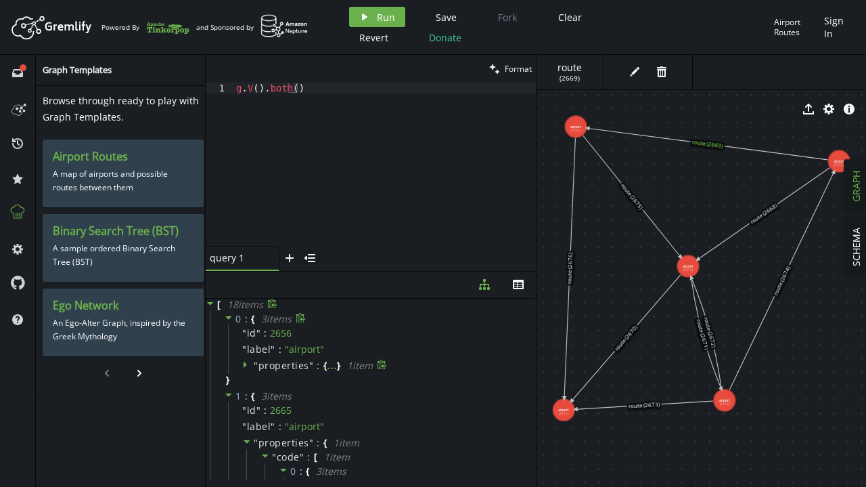
click at [246, 361] on icon at bounding box center [246, 363] width 9 height 9
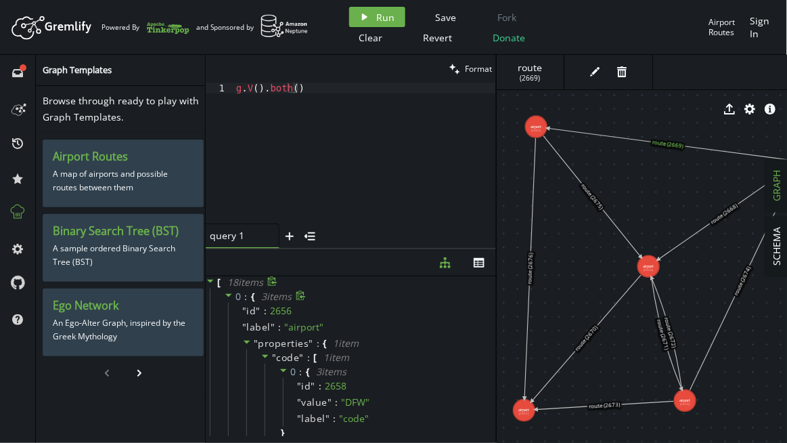
click at [227, 292] on icon at bounding box center [228, 294] width 9 height 9
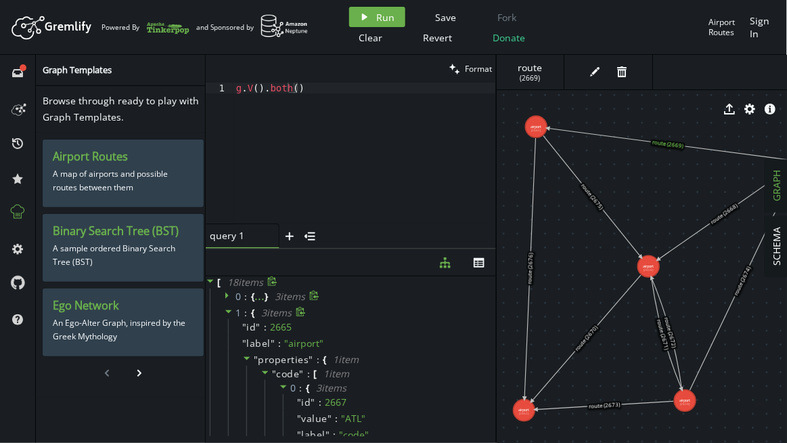
click at [227, 311] on icon at bounding box center [228, 311] width 7 height 3
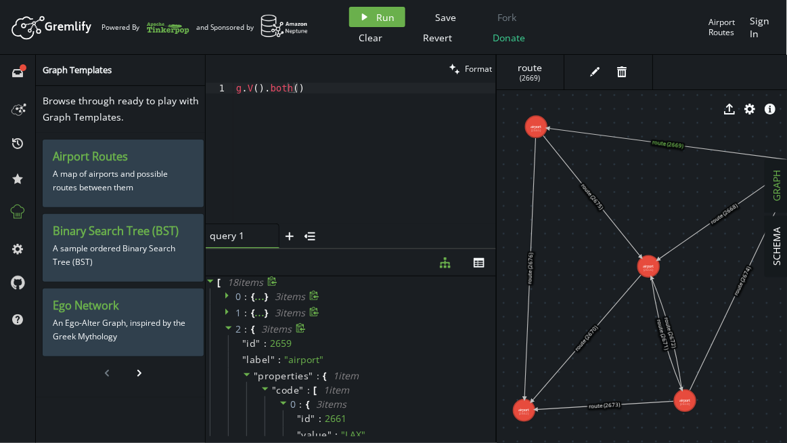
click at [228, 327] on icon at bounding box center [228, 327] width 7 height 3
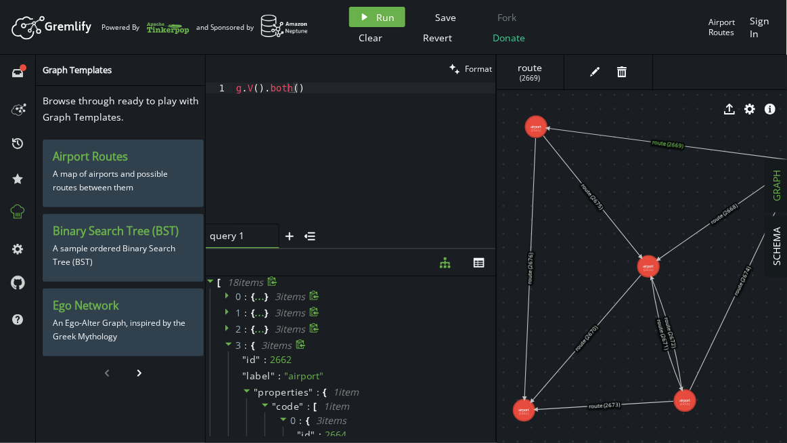
click at [228, 342] on icon at bounding box center [228, 343] width 9 height 9
click at [228, 358] on icon at bounding box center [228, 359] width 9 height 9
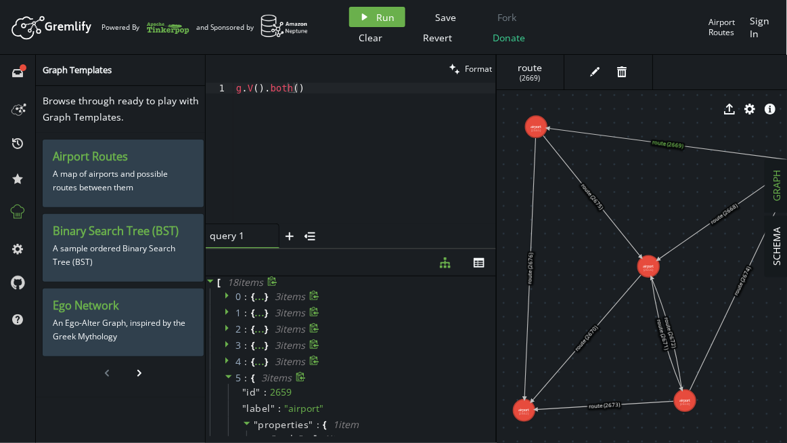
click at [225, 376] on icon at bounding box center [228, 376] width 9 height 9
click at [226, 394] on icon at bounding box center [228, 392] width 9 height 9
click at [225, 408] on icon at bounding box center [228, 408] width 9 height 9
click at [229, 296] on icon at bounding box center [228, 294] width 9 height 9
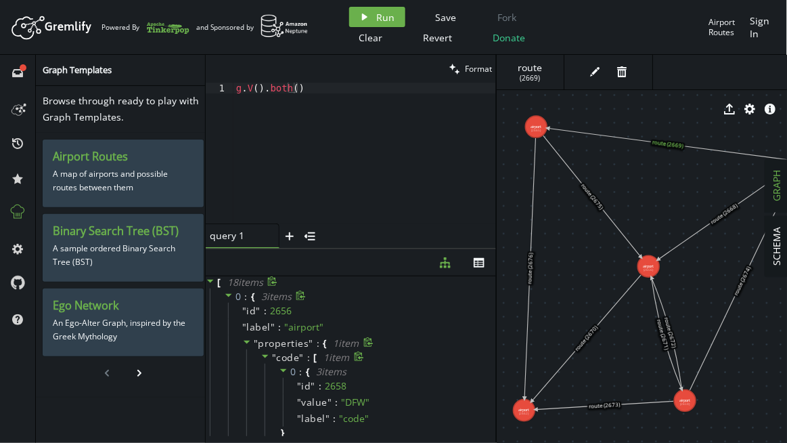
click at [264, 355] on icon at bounding box center [265, 356] width 7 height 3
click at [227, 296] on icon at bounding box center [228, 294] width 9 height 9
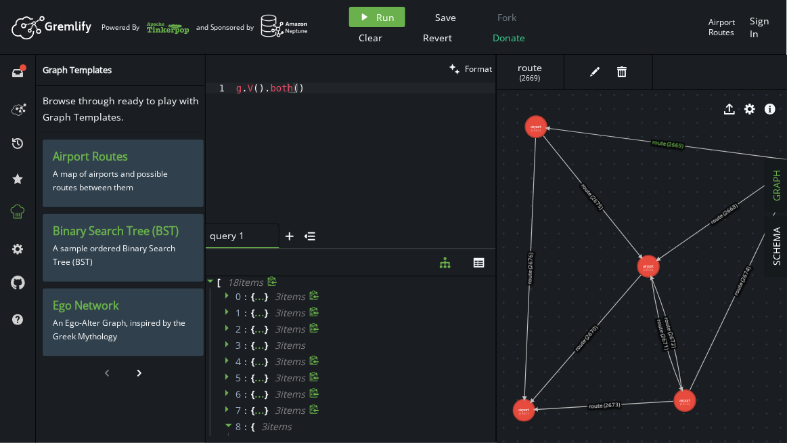
click at [227, 296] on icon at bounding box center [228, 294] width 9 height 9
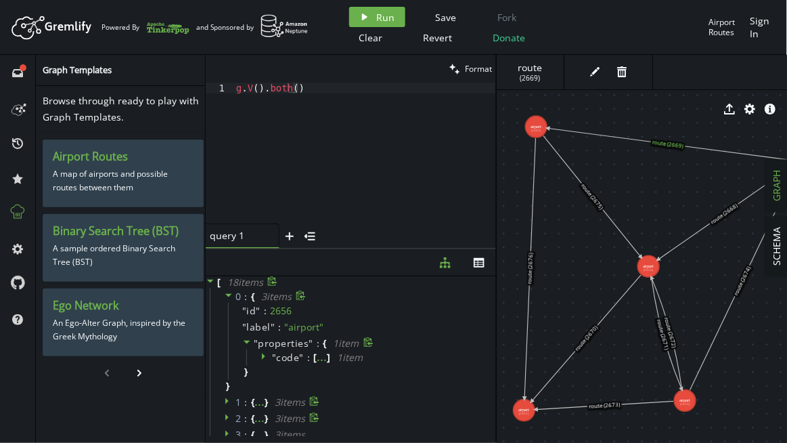
click at [246, 339] on icon at bounding box center [246, 341] width 9 height 9
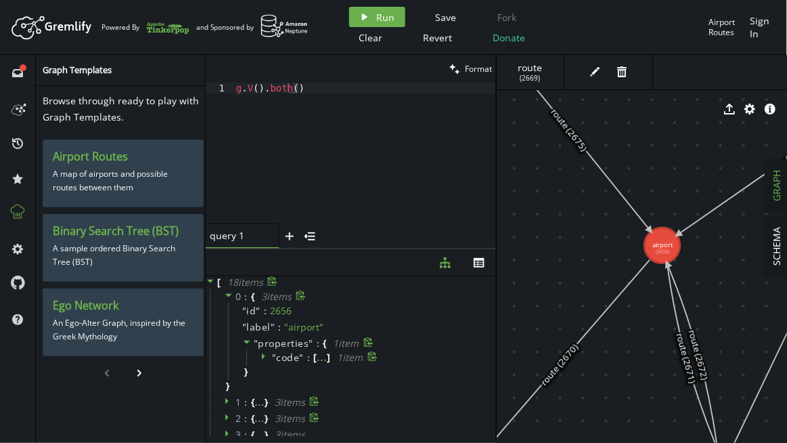
click at [261, 355] on icon at bounding box center [265, 355] width 9 height 9
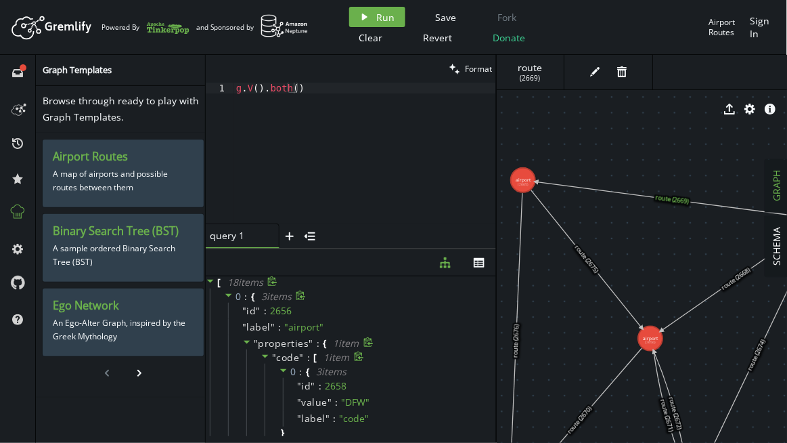
drag, startPoint x: 694, startPoint y: 309, endPoint x: 676, endPoint y: 374, distance: 67.5
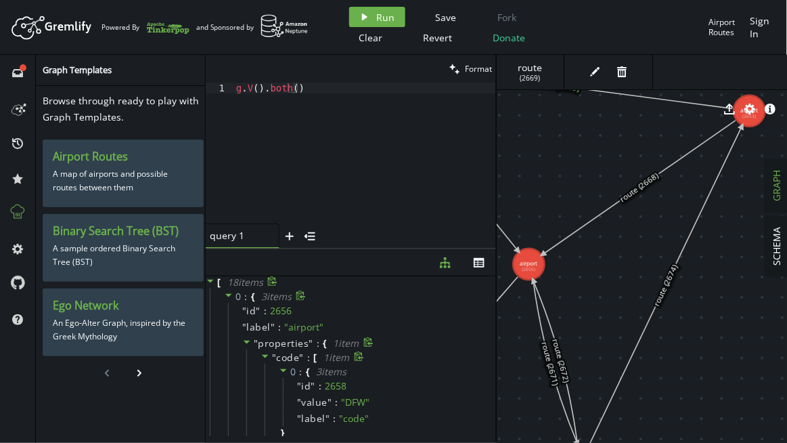
drag, startPoint x: 736, startPoint y: 270, endPoint x: 628, endPoint y: 148, distance: 163.1
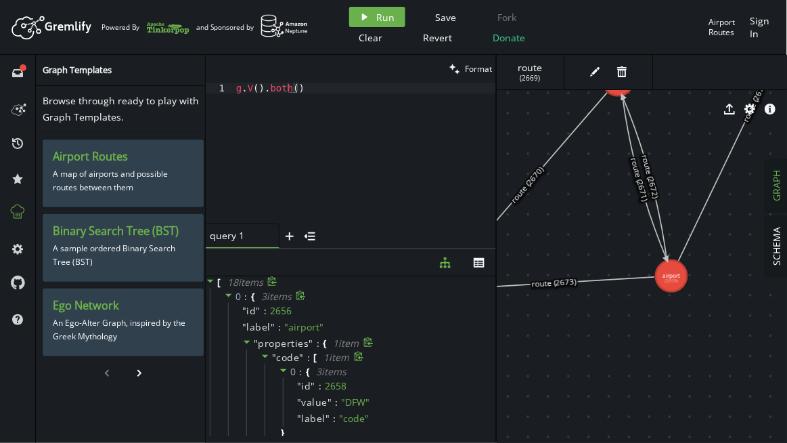
drag, startPoint x: 673, startPoint y: 344, endPoint x: 739, endPoint y: 204, distance: 155.3
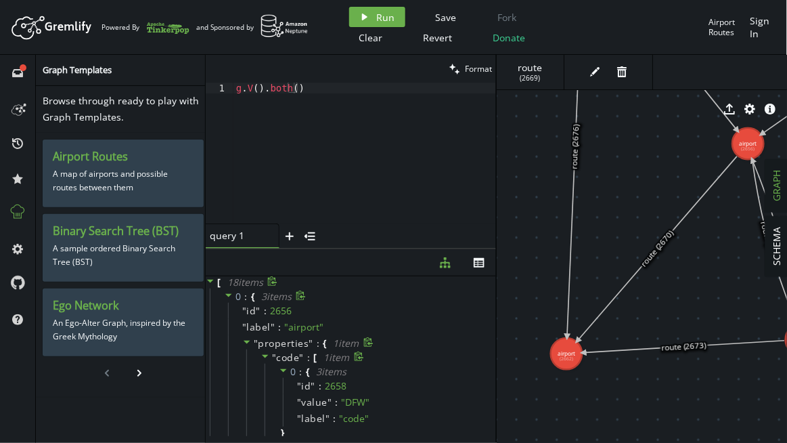
drag, startPoint x: 555, startPoint y: 318, endPoint x: 681, endPoint y: 384, distance: 142.3
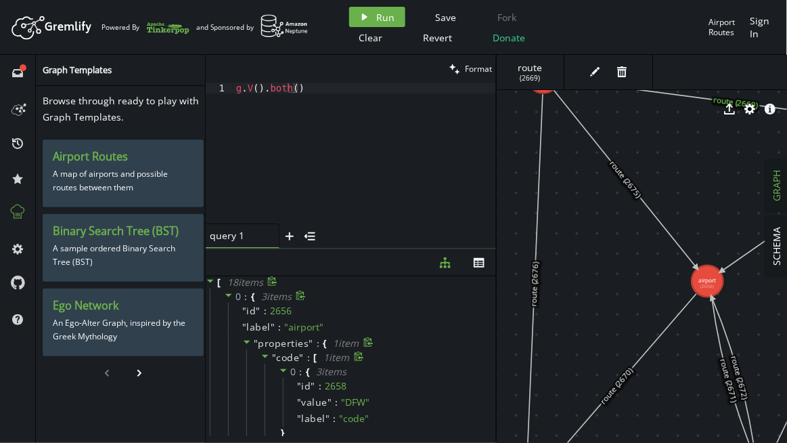
drag, startPoint x: 625, startPoint y: 181, endPoint x: 584, endPoint y: 307, distance: 132.3
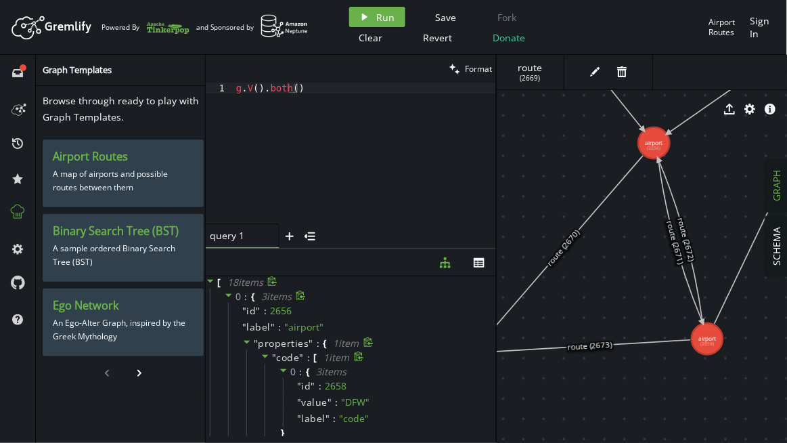
drag, startPoint x: 749, startPoint y: 288, endPoint x: 700, endPoint y: 150, distance: 145.6
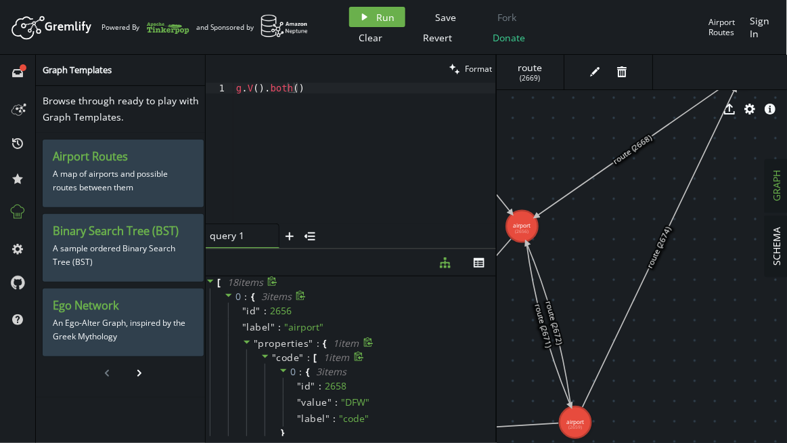
drag, startPoint x: 719, startPoint y: 294, endPoint x: 600, endPoint y: 370, distance: 140.6
click at [600, 370] on icon at bounding box center [659, 247] width 153 height 319
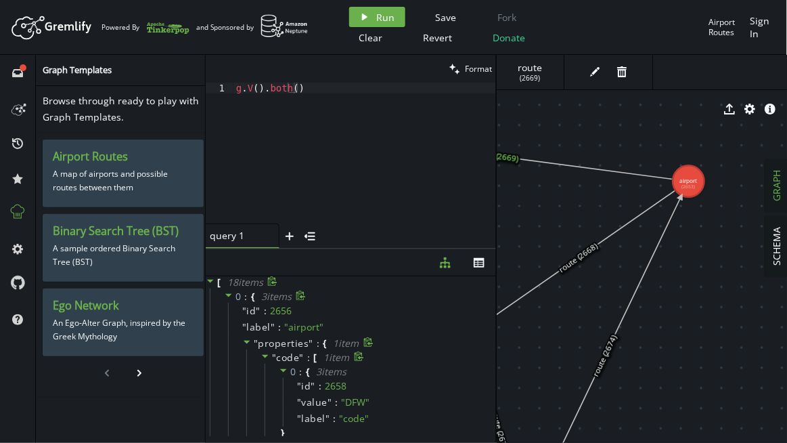
drag, startPoint x: 658, startPoint y: 220, endPoint x: 653, endPoint y: 236, distance: 16.3
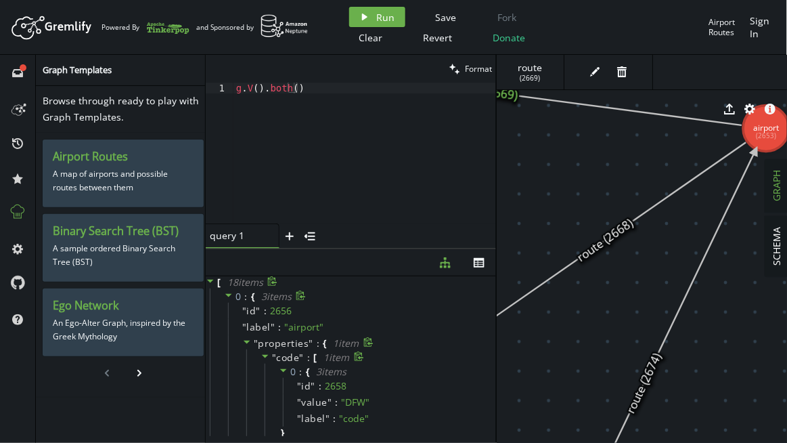
drag, startPoint x: 623, startPoint y: 236, endPoint x: 787, endPoint y: 181, distance: 172.5
click at [787, 181] on div "SCHEMA GRAPH route ( 2669 ) edit trash export cog info-sign airport (2653) airp…" at bounding box center [642, 249] width 290 height 388
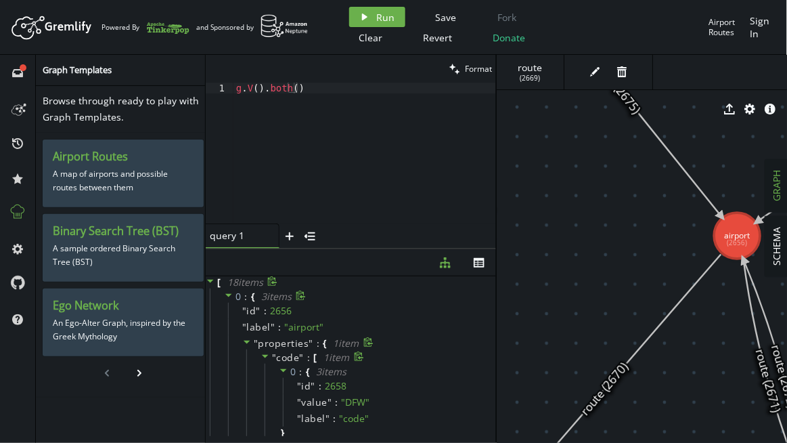
drag, startPoint x: 550, startPoint y: 276, endPoint x: 721, endPoint y: 191, distance: 191.3
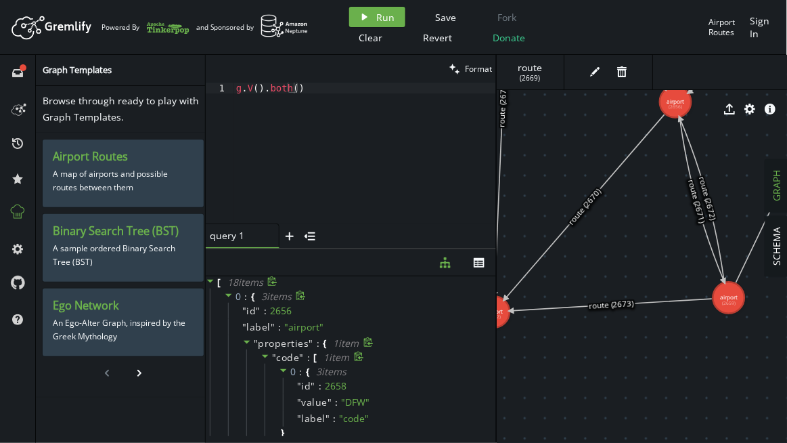
drag, startPoint x: 644, startPoint y: 370, endPoint x: 618, endPoint y: 227, distance: 144.6
click at [248, 340] on icon at bounding box center [247, 341] width 7 height 3
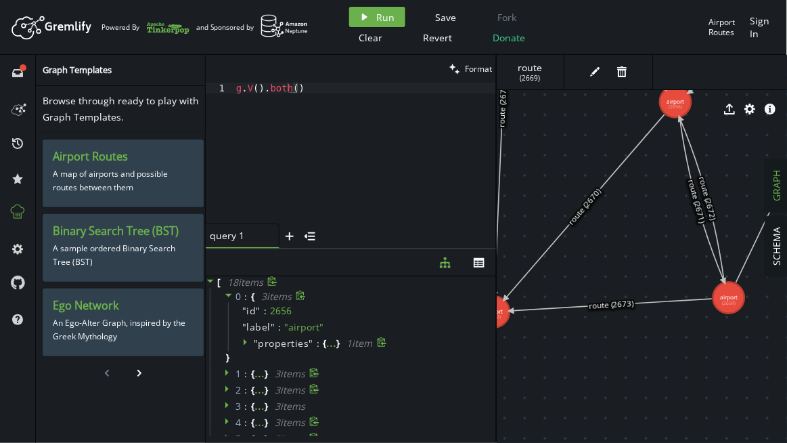
click at [225, 293] on icon at bounding box center [228, 294] width 9 height 9
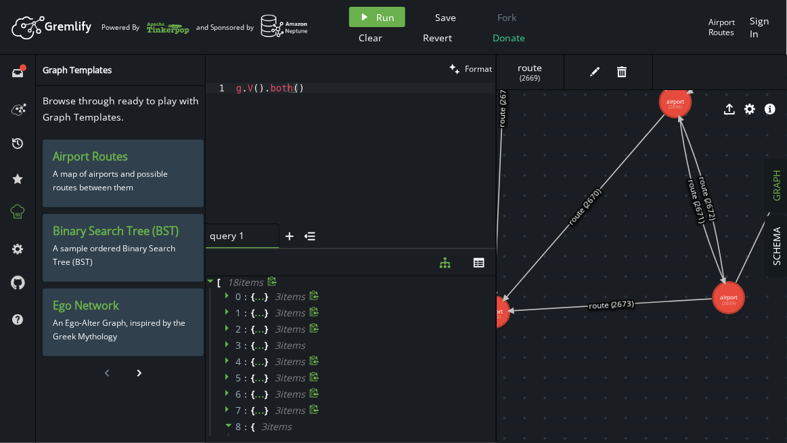
click at [226, 313] on icon at bounding box center [228, 311] width 9 height 9
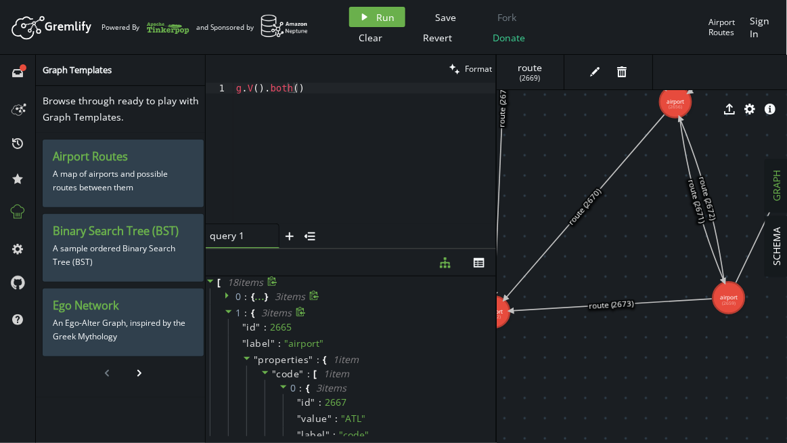
click at [226, 313] on icon at bounding box center [228, 311] width 9 height 9
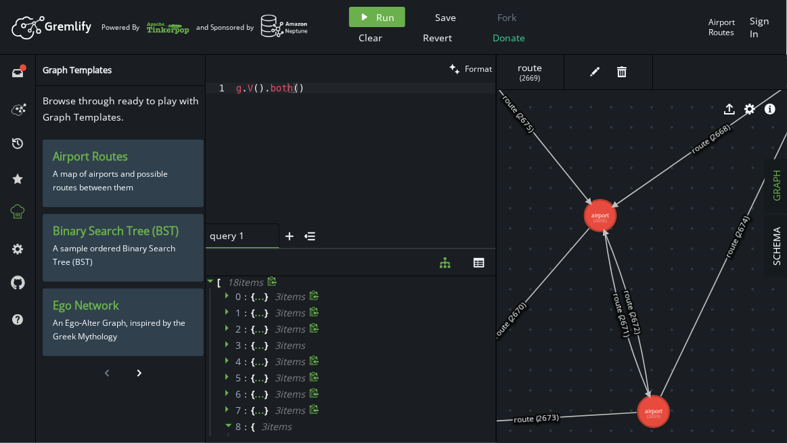
drag, startPoint x: 667, startPoint y: 239, endPoint x: 592, endPoint y: 351, distance: 135.2
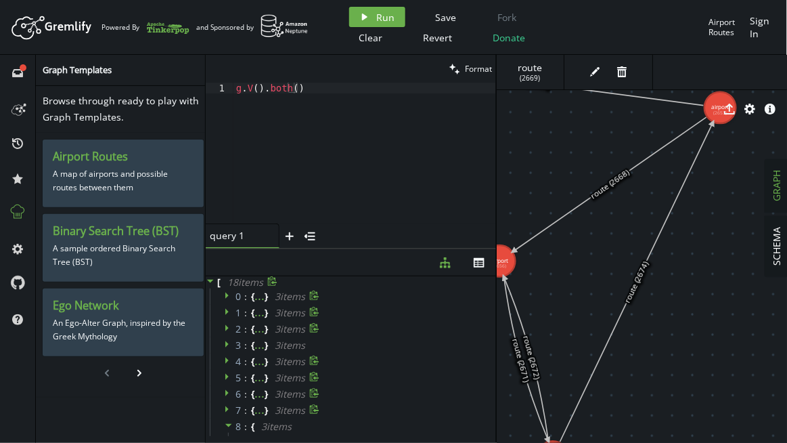
drag, startPoint x: 710, startPoint y: 202, endPoint x: 631, endPoint y: 219, distance: 80.8
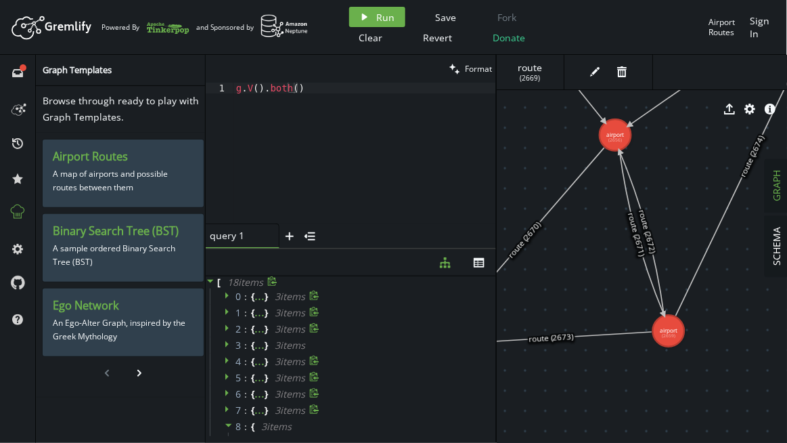
drag, startPoint x: 622, startPoint y: 350, endPoint x: 716, endPoint y: 253, distance: 135.0
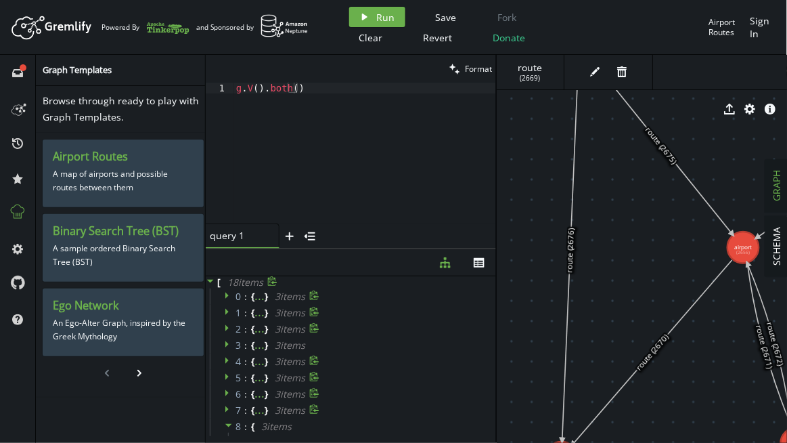
drag, startPoint x: 582, startPoint y: 273, endPoint x: 711, endPoint y: 395, distance: 177.2
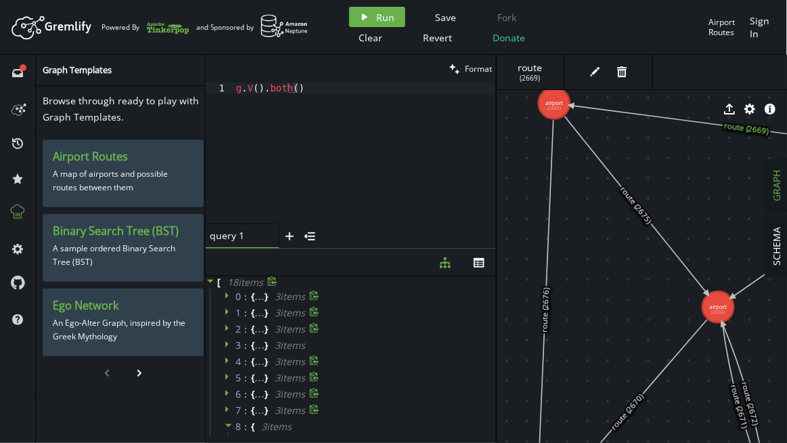
drag, startPoint x: 627, startPoint y: 181, endPoint x: 586, endPoint y: 235, distance: 68.1
click at [229, 309] on icon at bounding box center [228, 311] width 9 height 9
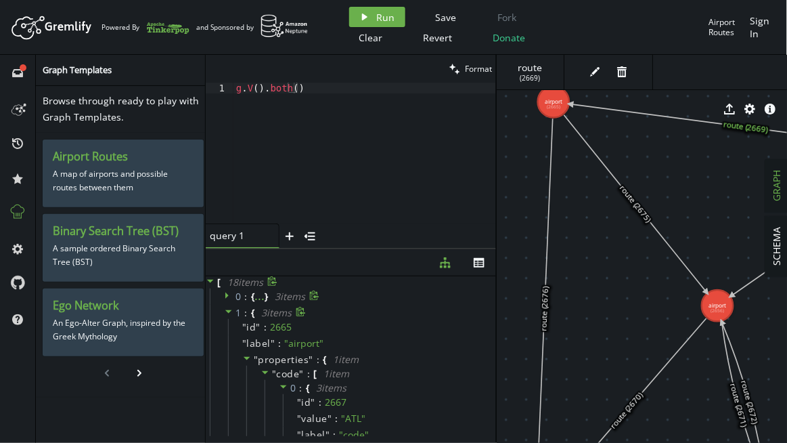
click at [229, 310] on icon at bounding box center [228, 311] width 7 height 3
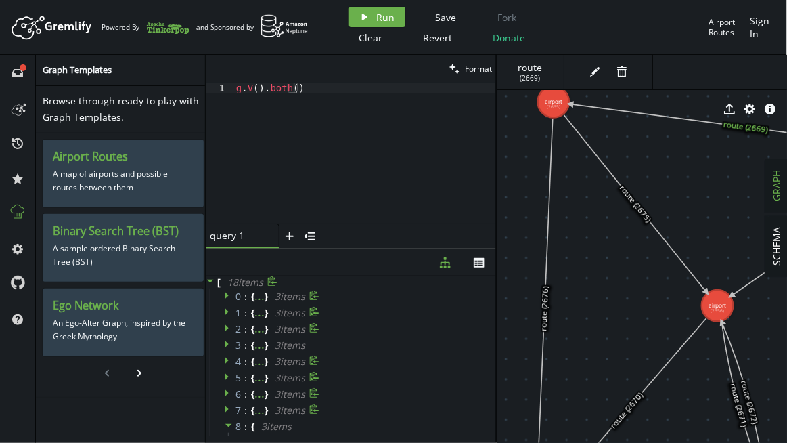
click at [227, 329] on icon at bounding box center [228, 327] width 9 height 9
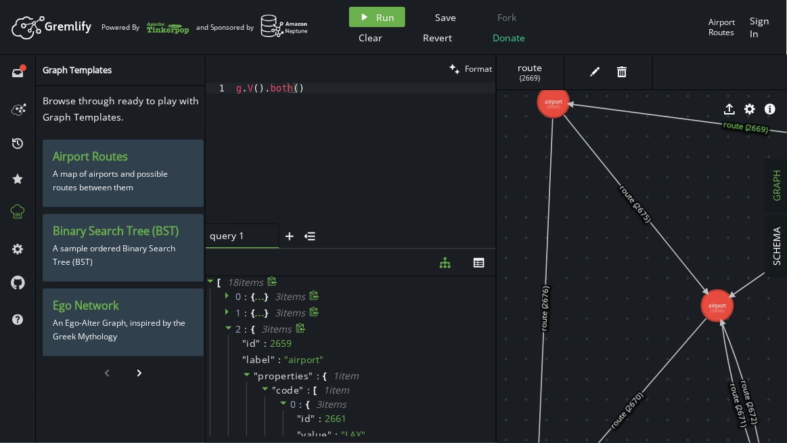
click at [227, 329] on icon at bounding box center [228, 327] width 9 height 9
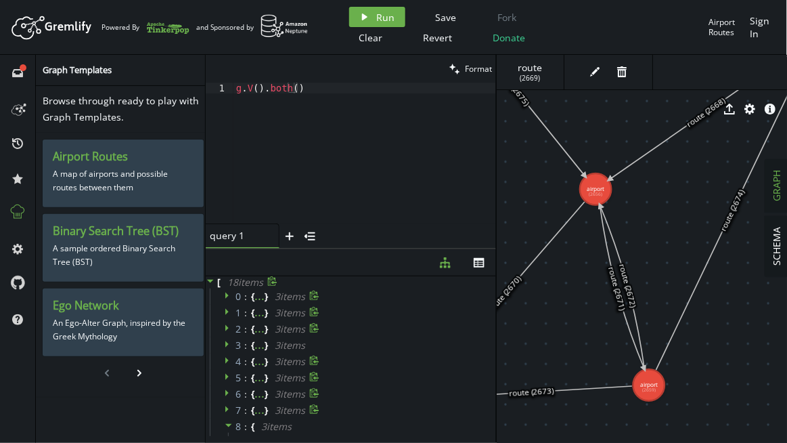
drag, startPoint x: 642, startPoint y: 286, endPoint x: 509, endPoint y: 257, distance: 136.0
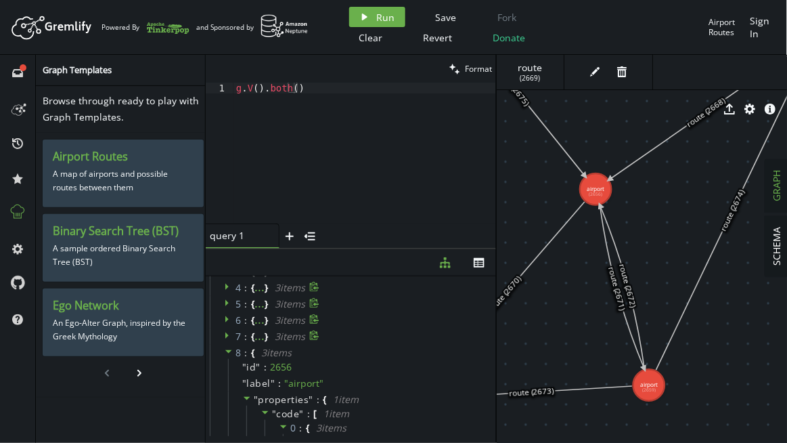
scroll to position [123, 0]
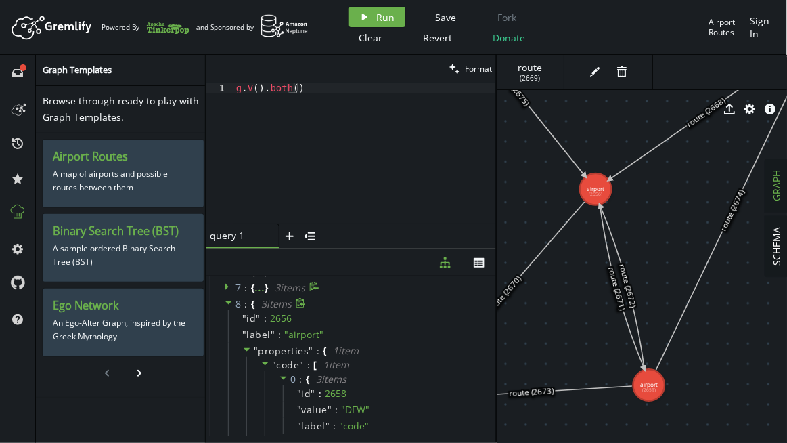
click at [231, 306] on icon at bounding box center [228, 302] width 9 height 9
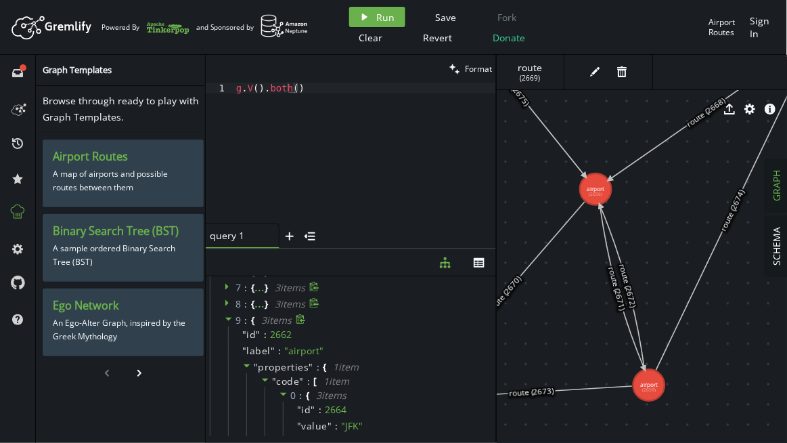
click at [229, 319] on icon at bounding box center [228, 318] width 9 height 9
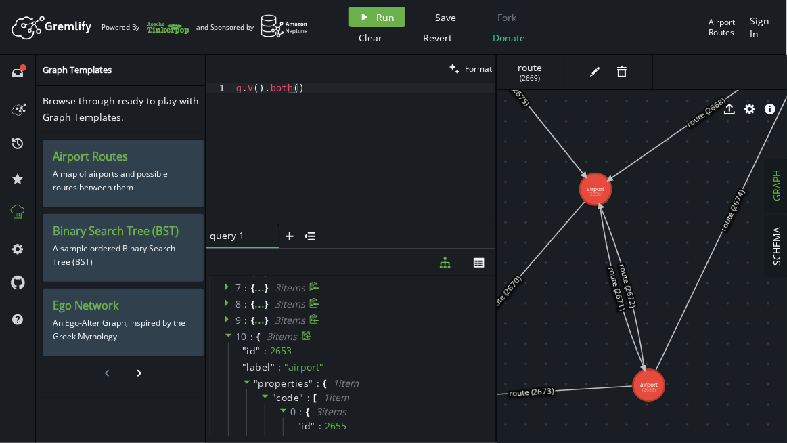
click at [229, 336] on icon at bounding box center [228, 334] width 9 height 9
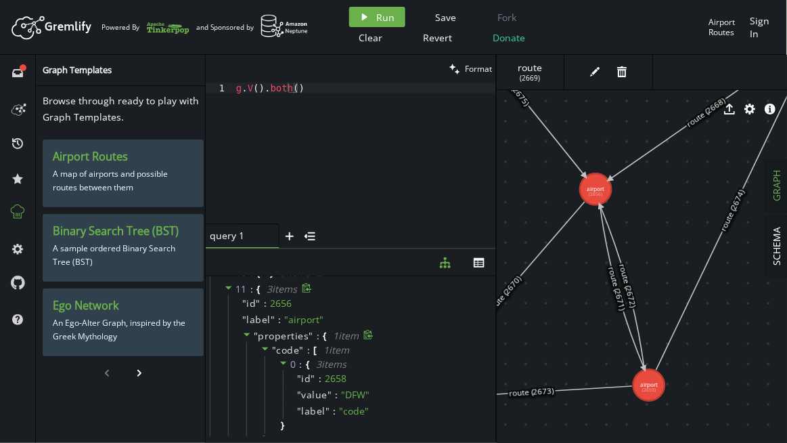
scroll to position [184, 0]
click at [546, 393] on icon at bounding box center [531, 392] width 201 height 12
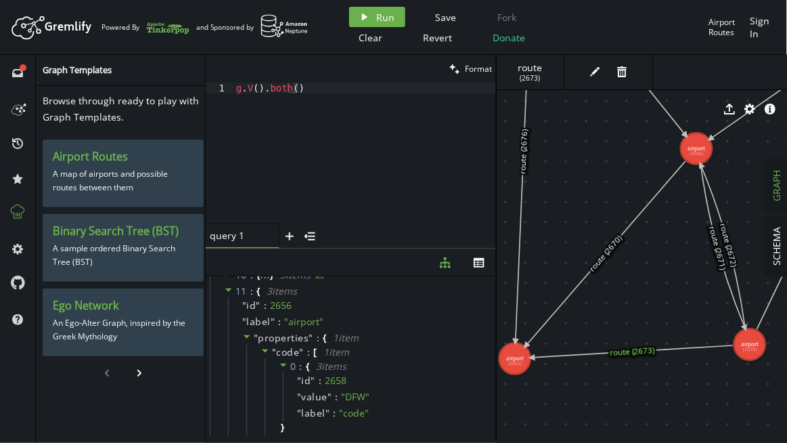
drag, startPoint x: 546, startPoint y: 393, endPoint x: 647, endPoint y: 351, distance: 109.2
click at [647, 351] on icon at bounding box center [632, 351] width 201 height 12
click at [638, 351] on icon at bounding box center [632, 350] width 201 height 12
click at [621, 354] on icon at bounding box center [632, 350] width 201 height 12
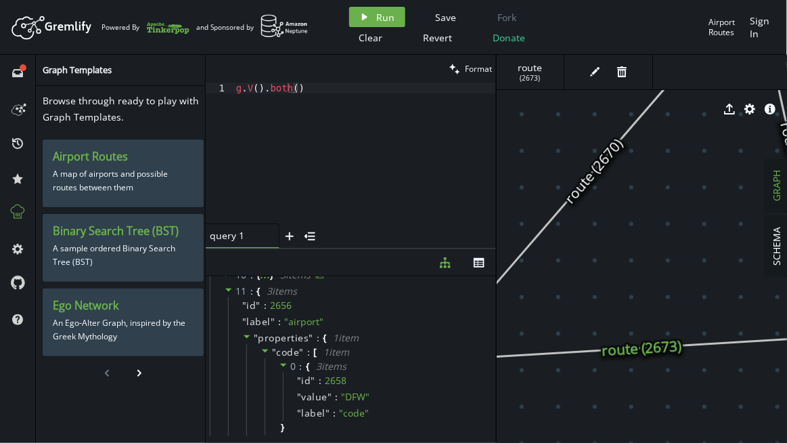
click at [630, 353] on icon at bounding box center [642, 348] width 364 height 22
click at [596, 74] on icon "edit" at bounding box center [595, 71] width 11 height 11
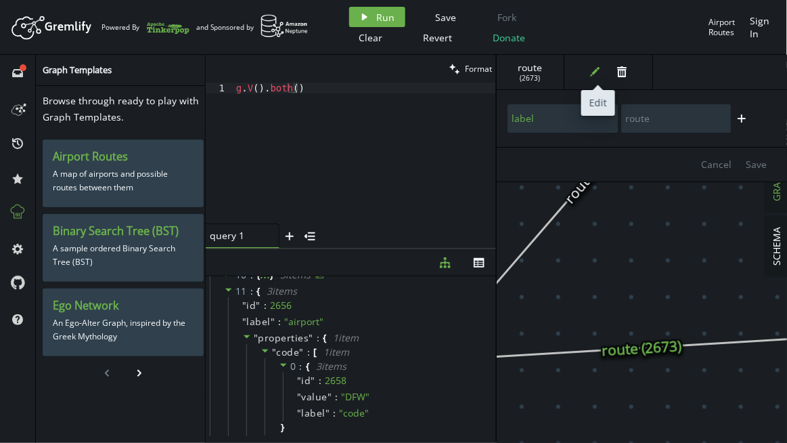
click at [596, 74] on icon "edit" at bounding box center [595, 71] width 11 height 11
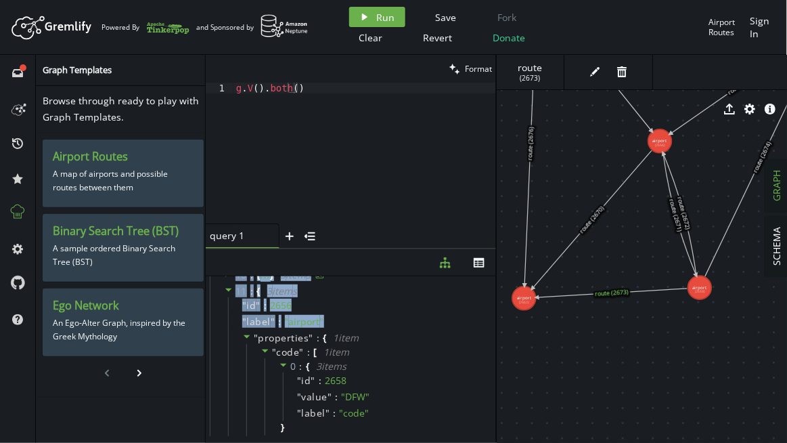
scroll to position [0, 0]
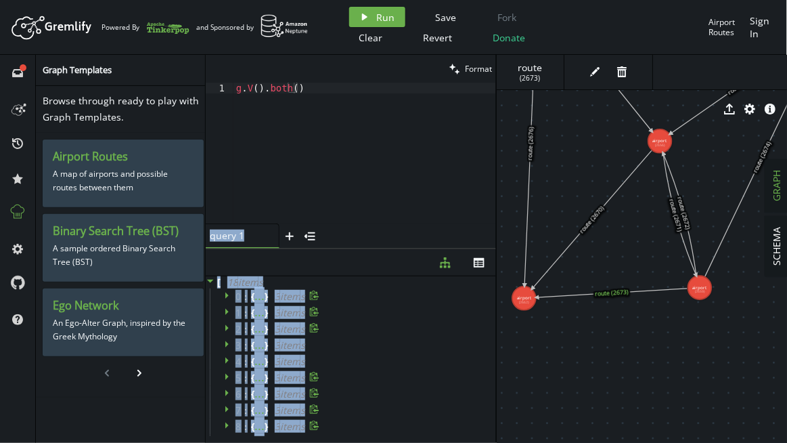
drag, startPoint x: 346, startPoint y: 324, endPoint x: 366, endPoint y: 238, distance: 88.3
click at [367, 218] on div "clean Format g.V().both() 1 g . V ( ) . both ( ) XXXXXXXXXXXXXXXXXXXXXXXXXXXXXX…" at bounding box center [351, 249] width 290 height 388
click at [359, 337] on div "3 : { ... } 3 item s" at bounding box center [353, 345] width 286 height 16
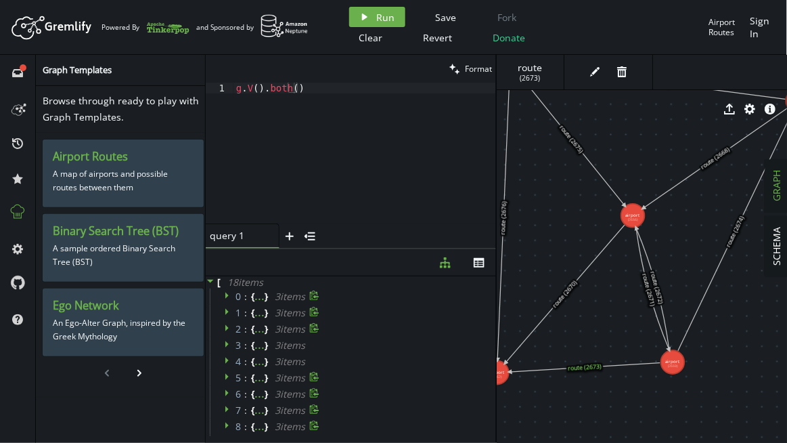
drag, startPoint x: 565, startPoint y: 187, endPoint x: 543, endPoint y: 244, distance: 61.7
drag, startPoint x: 261, startPoint y: 87, endPoint x: 335, endPoint y: 83, distance: 73.9
click at [335, 83] on div "g . V ( ) . both ( )" at bounding box center [364, 164] width 263 height 163
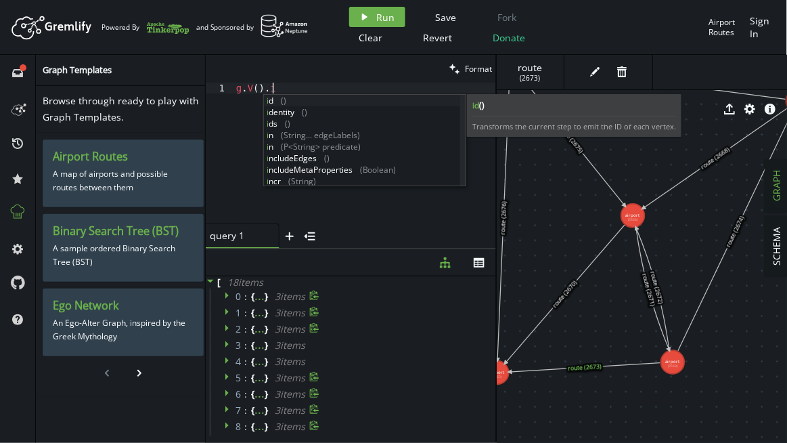
scroll to position [0, 41]
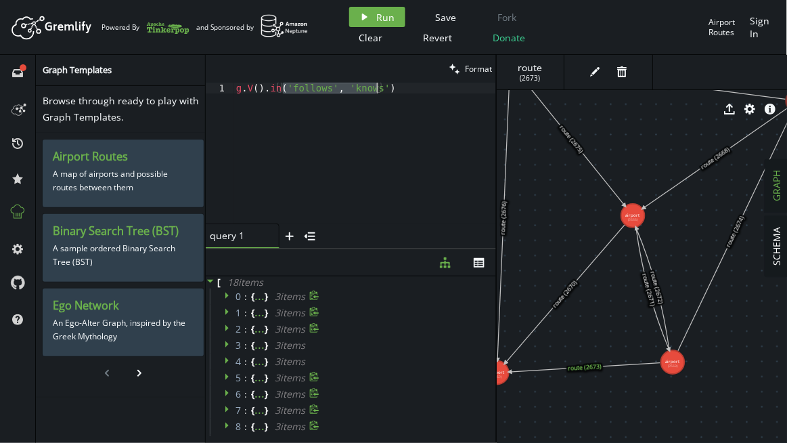
drag, startPoint x: 284, startPoint y: 89, endPoint x: 376, endPoint y: 87, distance: 92.1
click at [376, 87] on div "g . V ( ) . in ( 'follows' , 'knows' )" at bounding box center [364, 164] width 263 height 163
click at [370, 89] on div "g . V ( ) . in ( )" at bounding box center [364, 164] width 263 height 163
drag, startPoint x: 380, startPoint y: 16, endPoint x: 380, endPoint y: 30, distance: 14.9
click at [380, 16] on span "Run" at bounding box center [386, 17] width 18 height 13
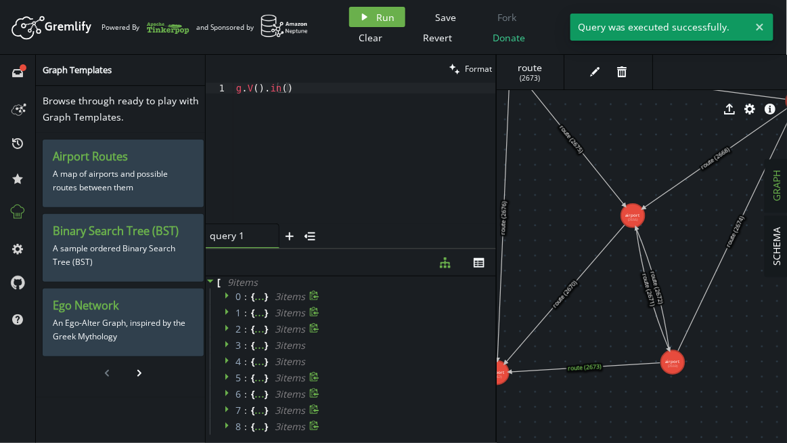
scroll to position [10, 0]
click at [225, 286] on icon at bounding box center [226, 285] width 3 height 7
click at [250, 334] on icon at bounding box center [246, 331] width 9 height 9
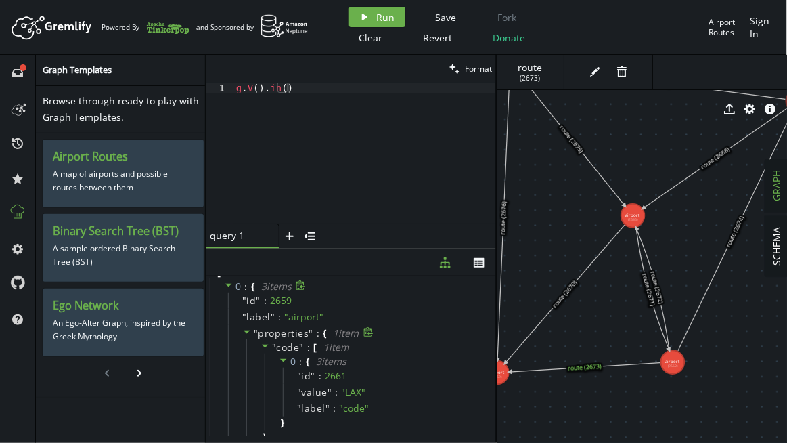
click at [249, 334] on icon at bounding box center [246, 331] width 9 height 9
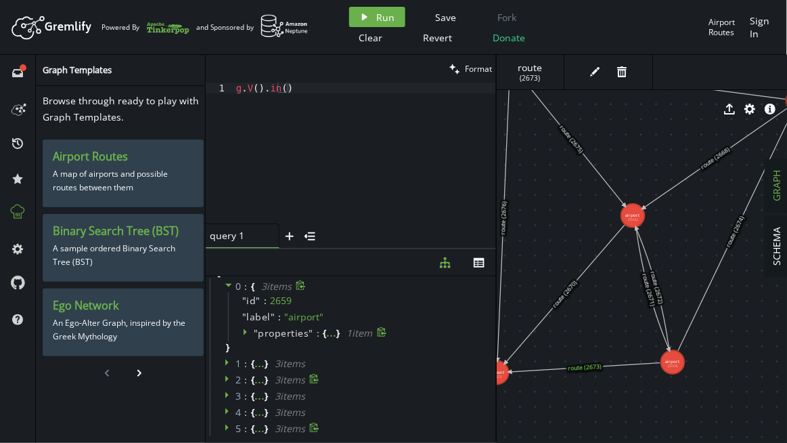
click at [249, 334] on icon at bounding box center [246, 331] width 9 height 9
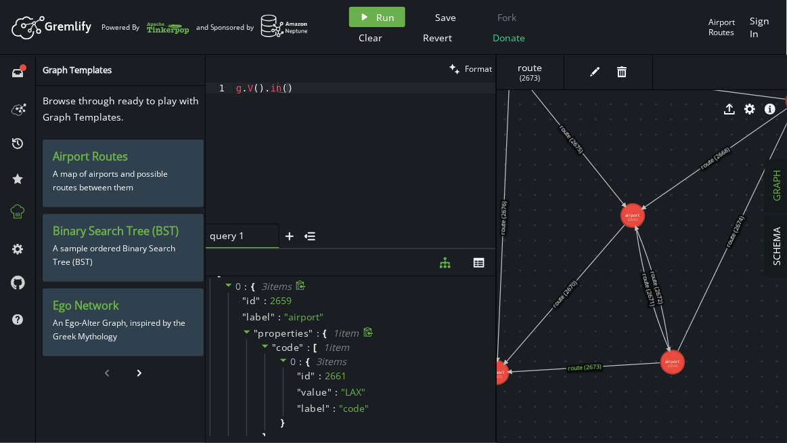
click at [249, 334] on icon at bounding box center [246, 331] width 9 height 9
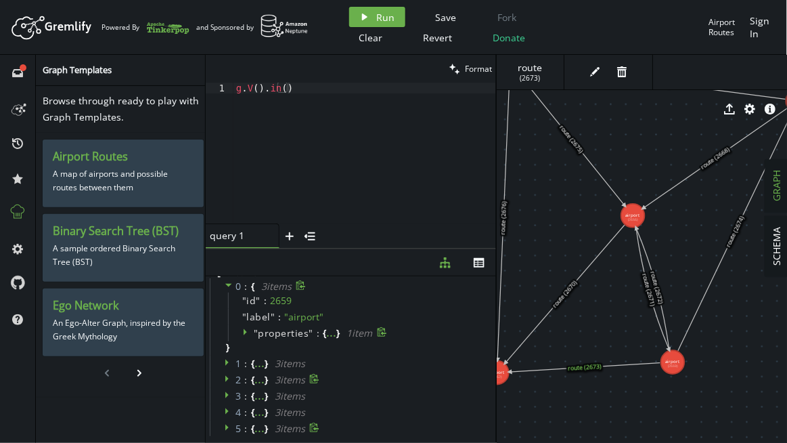
scroll to position [0, 0]
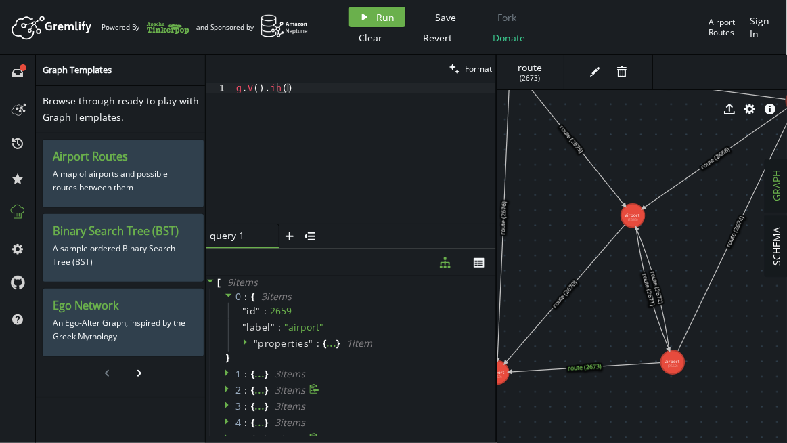
click at [225, 296] on icon at bounding box center [228, 294] width 9 height 9
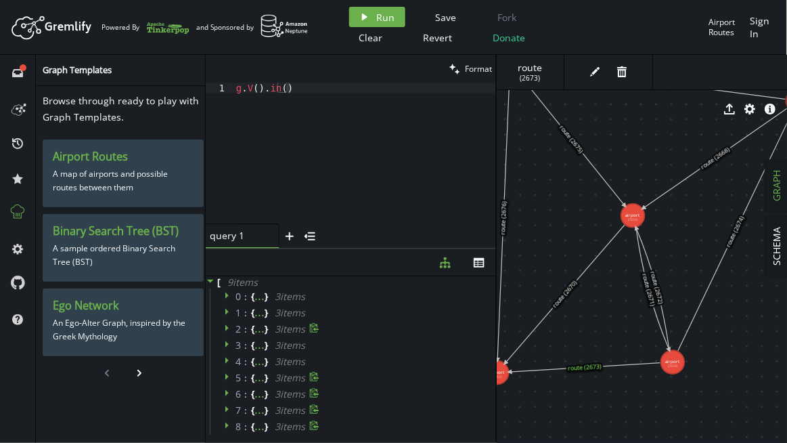
click at [225, 296] on icon at bounding box center [226, 295] width 3 height 7
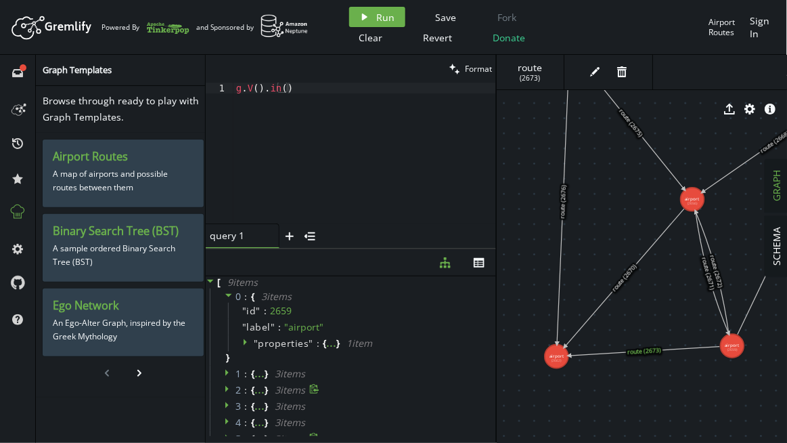
drag, startPoint x: 598, startPoint y: 232, endPoint x: 652, endPoint y: 206, distance: 59.9
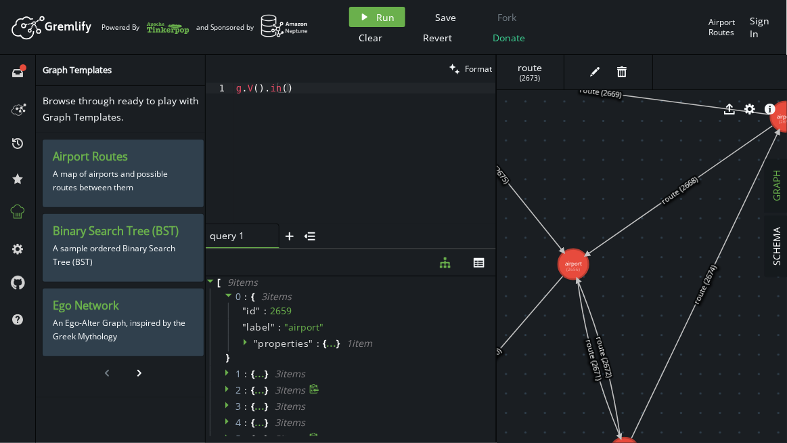
drag, startPoint x: 647, startPoint y: 294, endPoint x: 543, endPoint y: 356, distance: 120.8
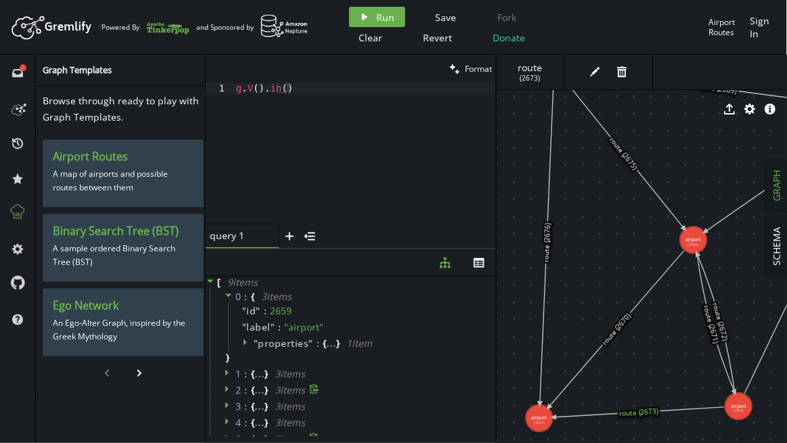
drag, startPoint x: 571, startPoint y: 336, endPoint x: 693, endPoint y: 307, distance: 125.1
click at [224, 296] on icon at bounding box center [228, 294] width 9 height 9
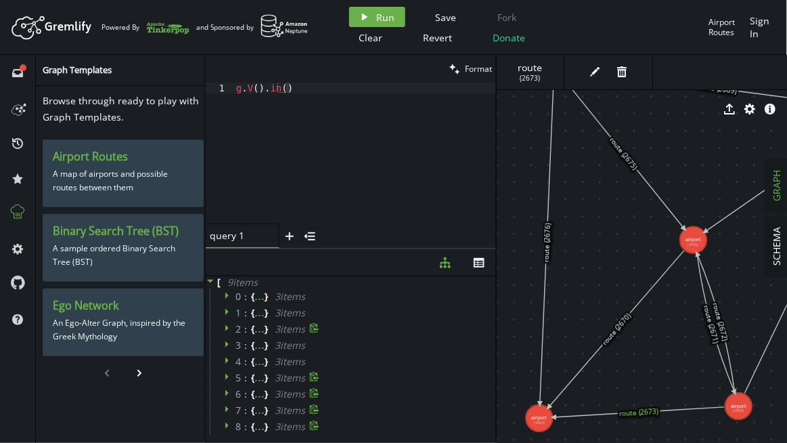
scroll to position [10, 0]
click at [225, 412] on icon at bounding box center [226, 415] width 3 height 7
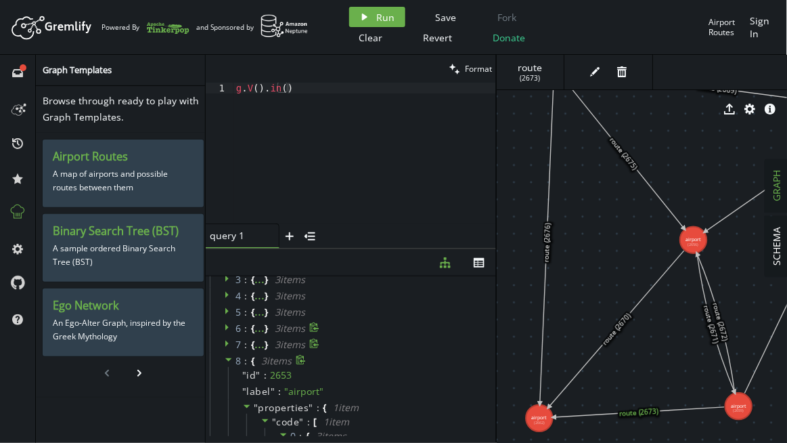
click at [227, 360] on icon at bounding box center [228, 359] width 7 height 3
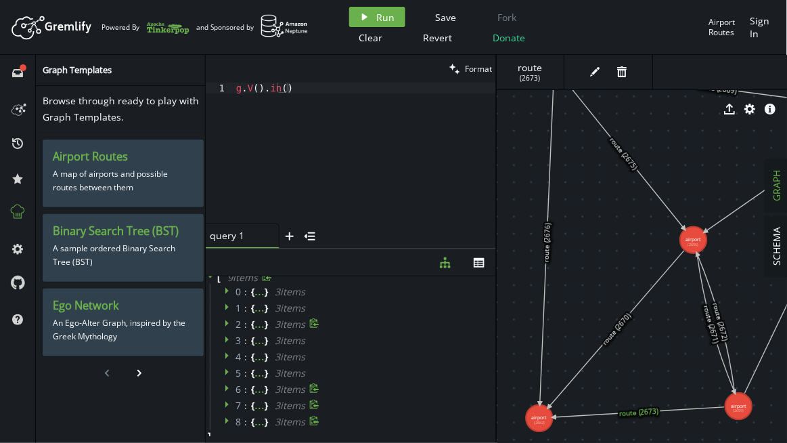
scroll to position [0, 0]
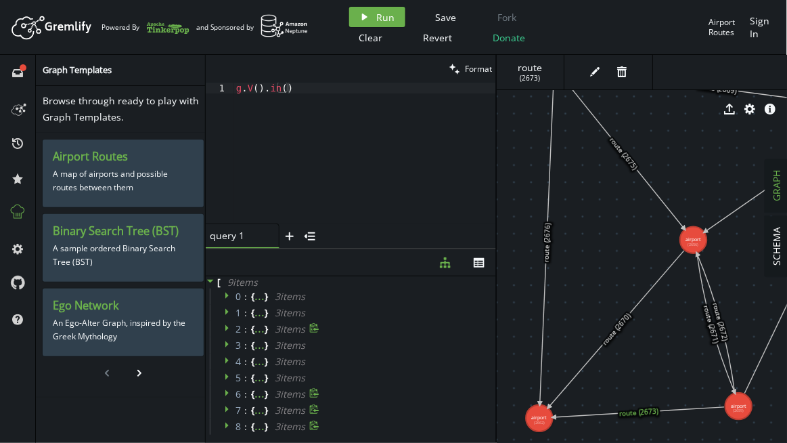
click at [225, 298] on icon at bounding box center [228, 294] width 9 height 9
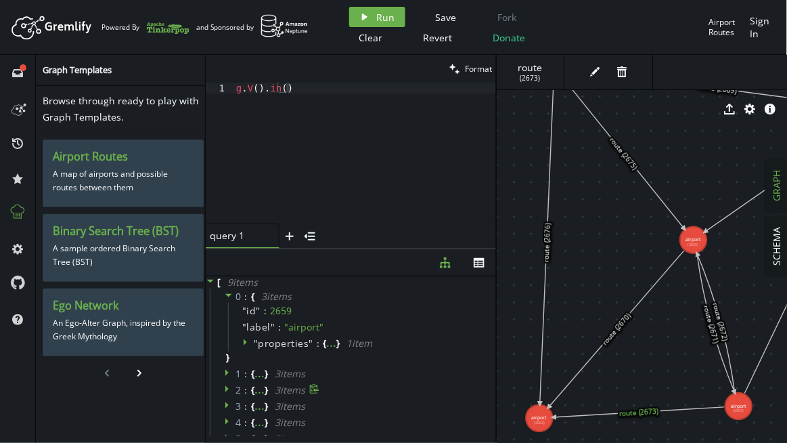
click at [225, 298] on icon at bounding box center [228, 294] width 9 height 9
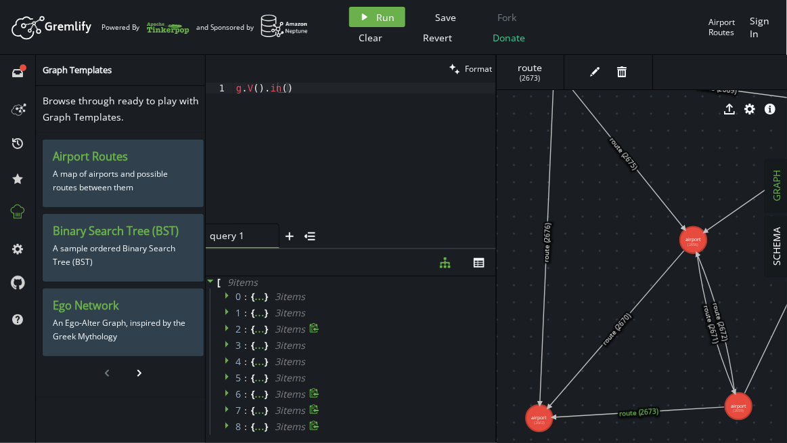
click at [225, 298] on icon at bounding box center [228, 294] width 9 height 9
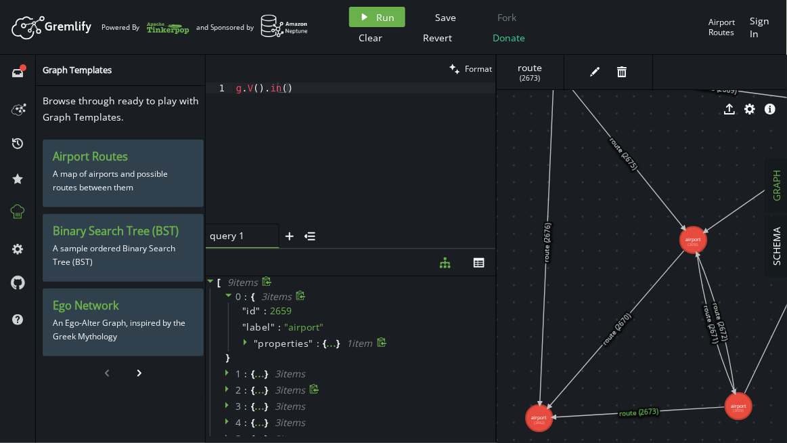
click at [244, 340] on icon at bounding box center [245, 342] width 3 height 7
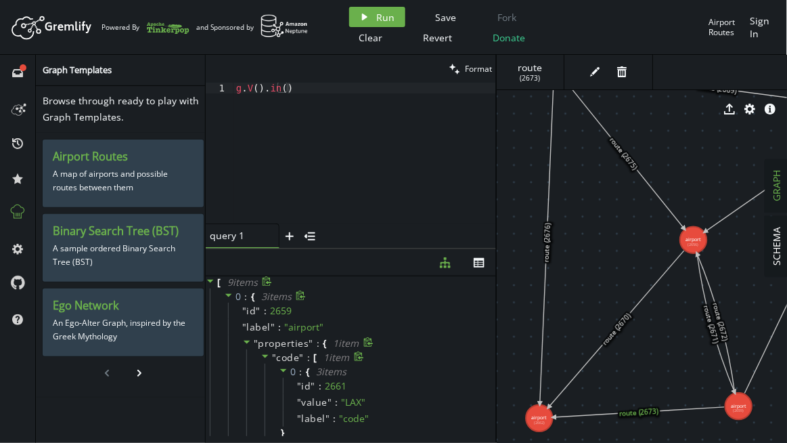
click at [263, 353] on icon at bounding box center [265, 355] width 9 height 9
click at [282, 357] on span "code" at bounding box center [288, 357] width 23 height 13
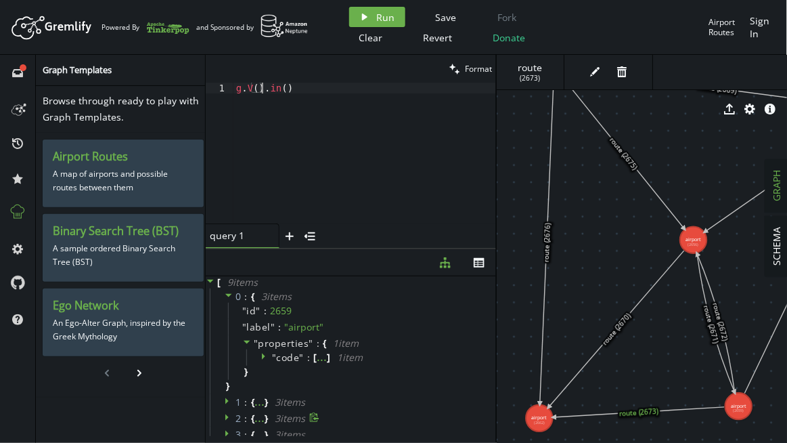
drag, startPoint x: 269, startPoint y: 90, endPoint x: 326, endPoint y: 91, distance: 56.9
click at [326, 91] on div "g . V ( ) . in ( )" at bounding box center [364, 164] width 263 height 163
click at [380, 15] on span "Run" at bounding box center [386, 17] width 18 height 13
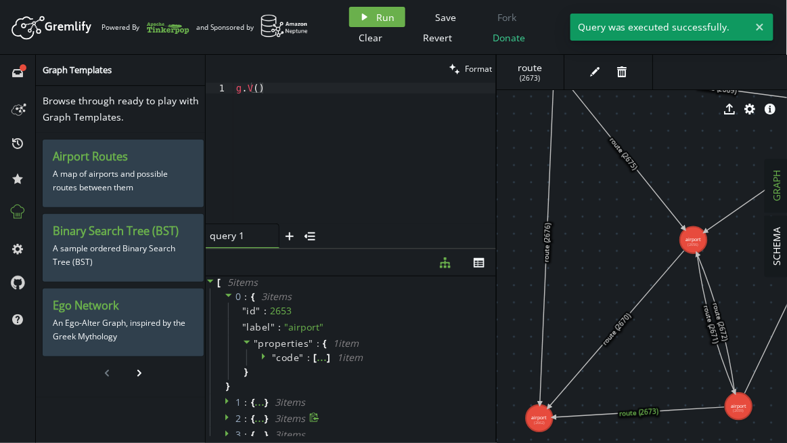
click at [262, 358] on icon at bounding box center [263, 356] width 3 height 7
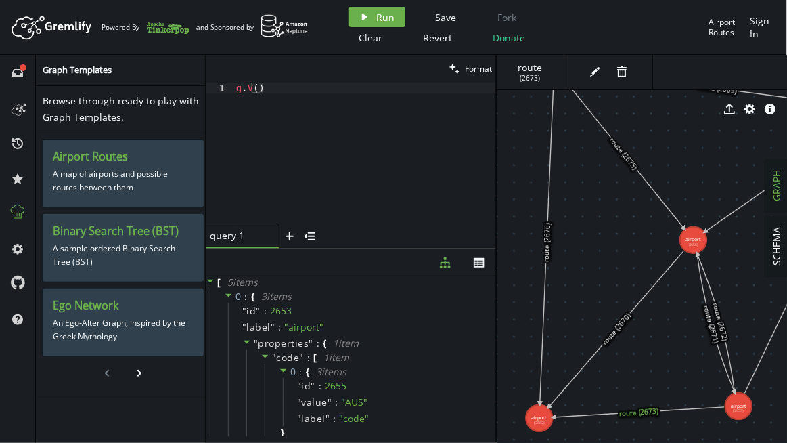
click at [261, 358] on icon at bounding box center [265, 355] width 9 height 9
click at [263, 358] on icon at bounding box center [265, 355] width 9 height 9
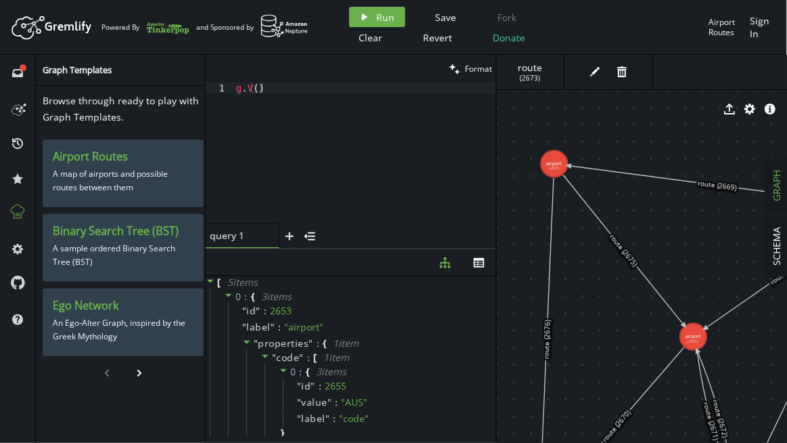
drag, startPoint x: 747, startPoint y: 317, endPoint x: 747, endPoint y: 414, distance: 96.8
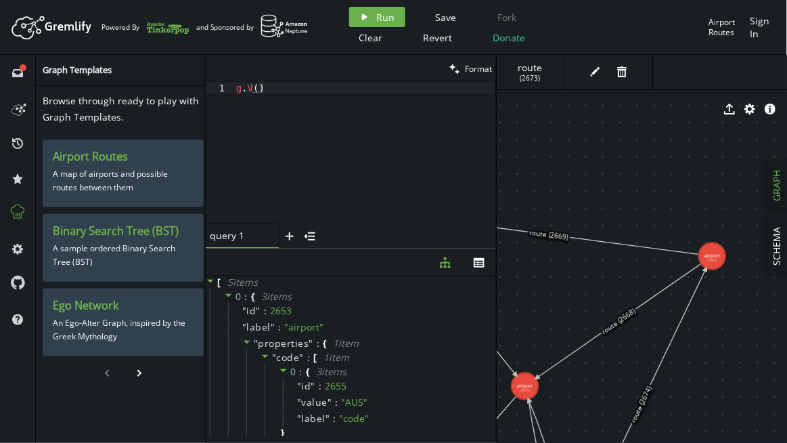
drag, startPoint x: 747, startPoint y: 334, endPoint x: 579, endPoint y: 383, distance: 175.4
click at [539, 69] on span "airport" at bounding box center [530, 68] width 40 height 12
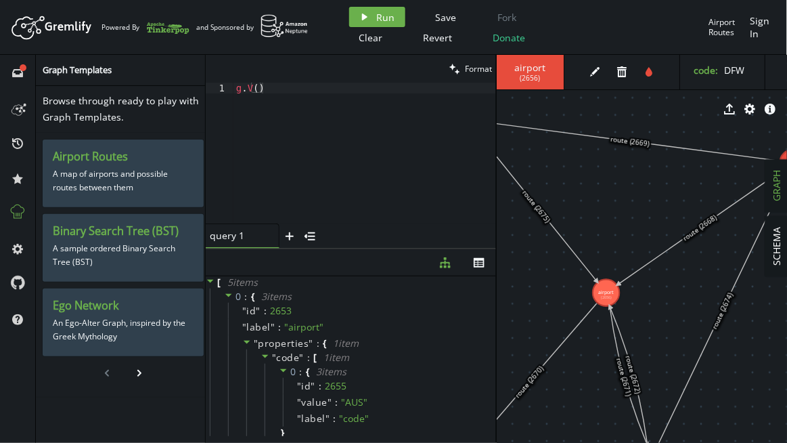
drag, startPoint x: 554, startPoint y: 366, endPoint x: 636, endPoint y: 272, distance: 124.7
click at [636, 272] on icon at bounding box center [700, 228] width 164 height 114
click at [290, 89] on div "g . V ( )" at bounding box center [364, 164] width 263 height 163
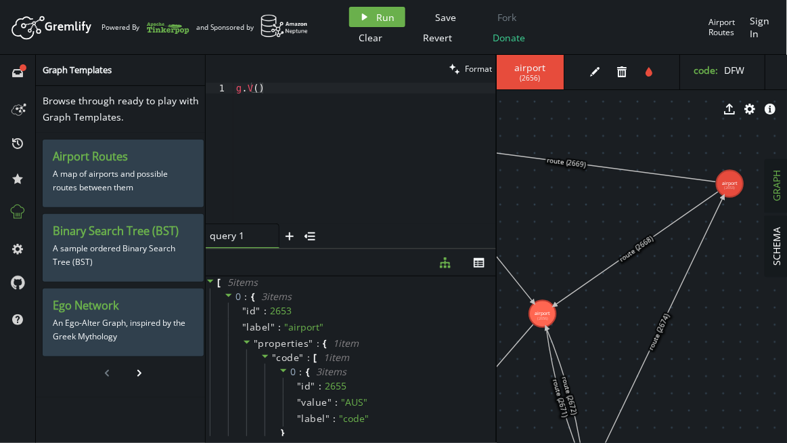
drag, startPoint x: 708, startPoint y: 233, endPoint x: 644, endPoint y: 255, distance: 67.8
drag, startPoint x: 351, startPoint y: 356, endPoint x: 367, endPoint y: 299, distance: 59.1
click at [451, 298] on div "0 : { 3 item s " id " : 2653 " label " : " airport " " properties " : { 1 item …" at bounding box center [353, 385] width 286 height 195
click at [288, 94] on div "g . V ( )" at bounding box center [364, 164] width 263 height 163
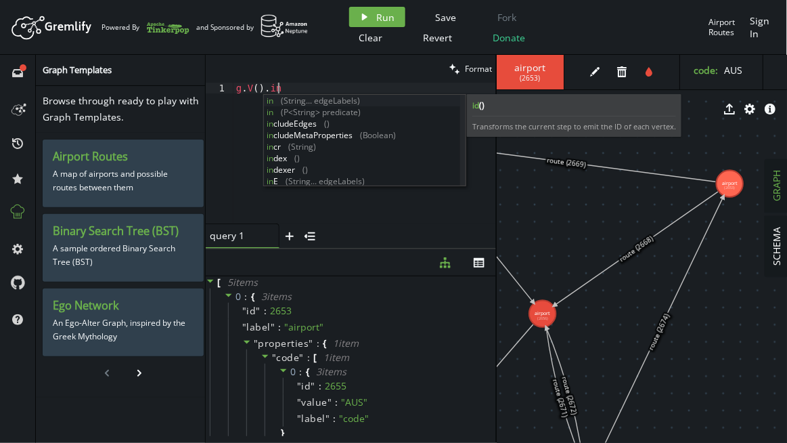
scroll to position [0, 41]
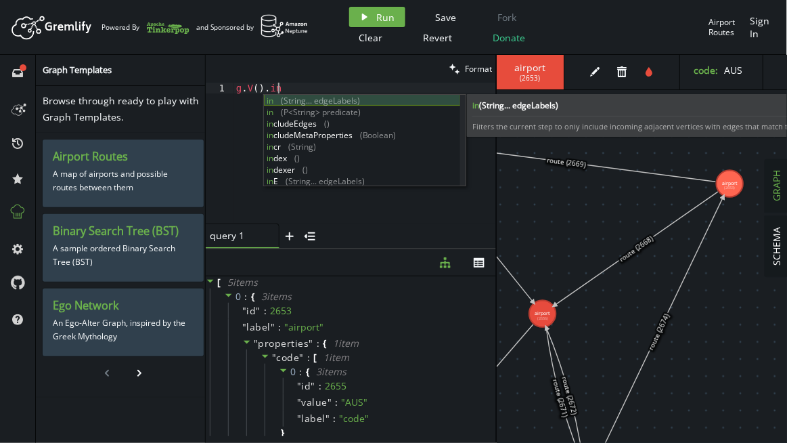
click at [328, 101] on div "in (String... edgeLabels) in (P<String> predicate) in cludeEdges () in cludeMet…" at bounding box center [362, 152] width 197 height 115
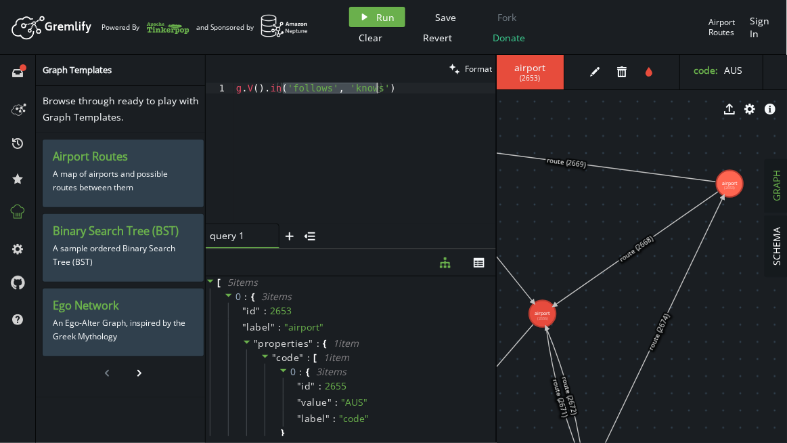
drag, startPoint x: 284, startPoint y: 89, endPoint x: 378, endPoint y: 89, distance: 94.1
click at [378, 89] on div "g . V ( ) . in ( 'follows' , 'knows' )" at bounding box center [364, 164] width 263 height 163
click at [374, 18] on button "play Run" at bounding box center [377, 17] width 56 height 20
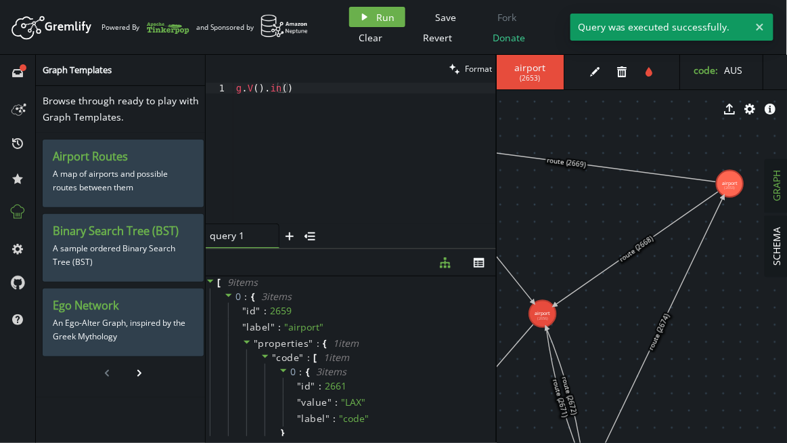
click at [225, 295] on icon at bounding box center [228, 294] width 9 height 9
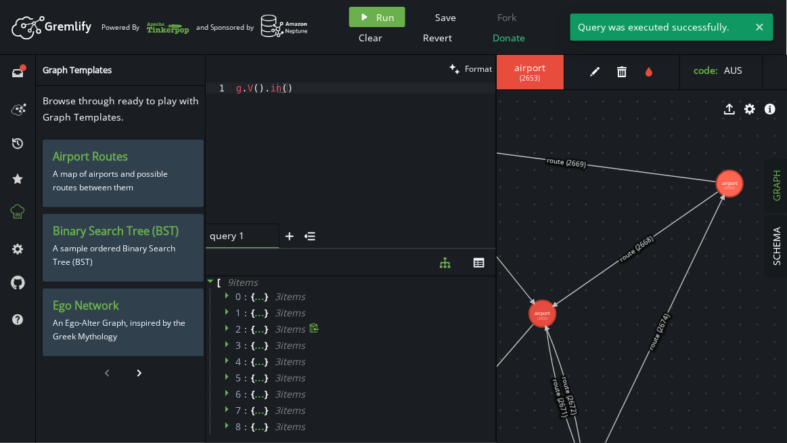
click at [225, 295] on icon at bounding box center [226, 295] width 3 height 7
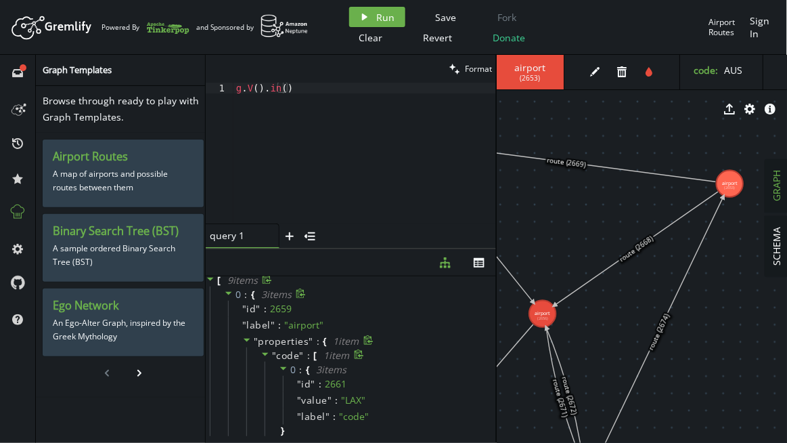
scroll to position [0, 0]
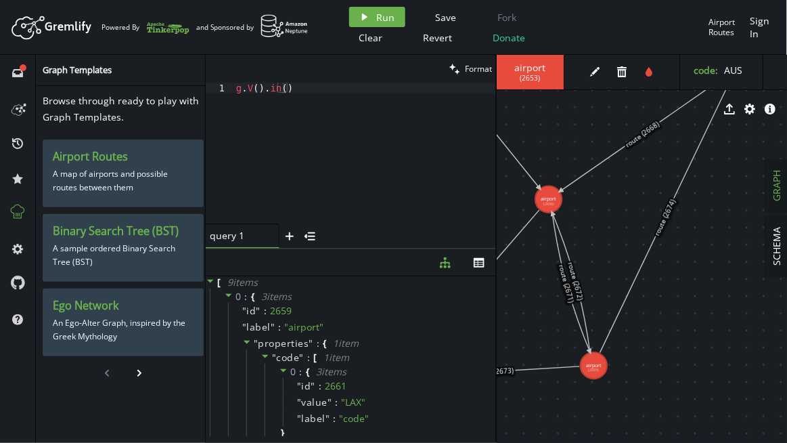
drag, startPoint x: 565, startPoint y: 259, endPoint x: 571, endPoint y: 144, distance: 114.5
click at [247, 340] on icon at bounding box center [247, 341] width 7 height 3
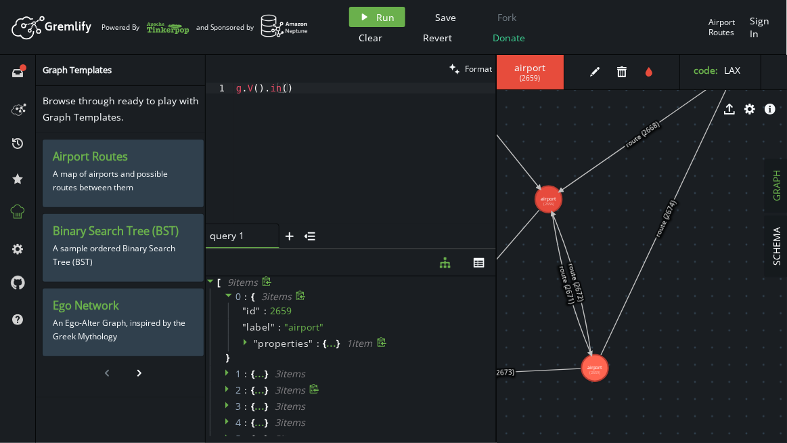
click at [247, 340] on icon at bounding box center [246, 341] width 9 height 9
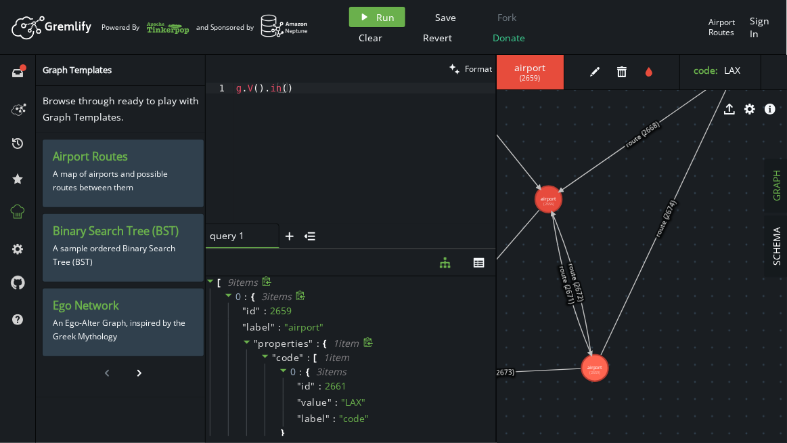
click at [248, 342] on icon at bounding box center [246, 341] width 9 height 9
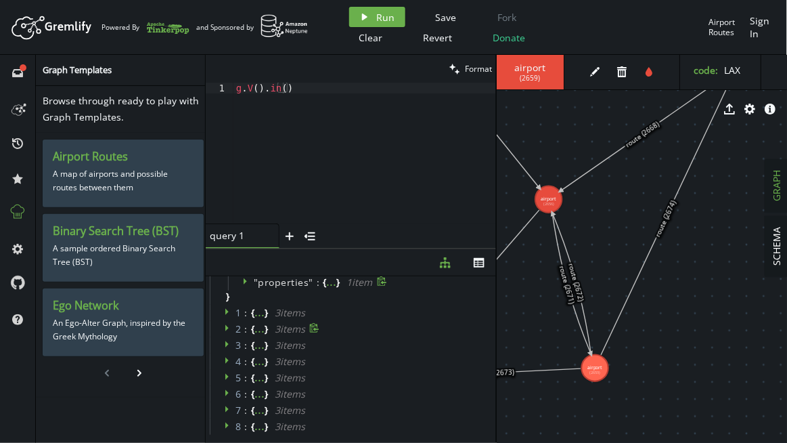
scroll to position [71, 0]
click at [225, 369] on icon at bounding box center [228, 365] width 9 height 9
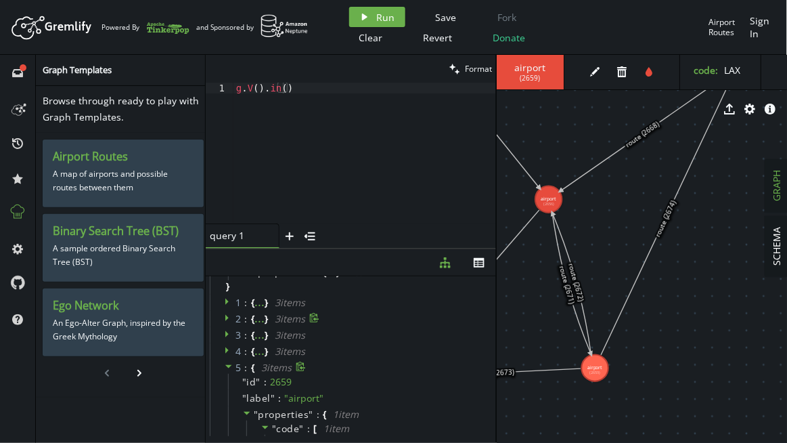
click at [225, 369] on icon at bounding box center [228, 365] width 9 height 9
click at [331, 93] on div "g . V ( ) . in ( )" at bounding box center [364, 164] width 263 height 163
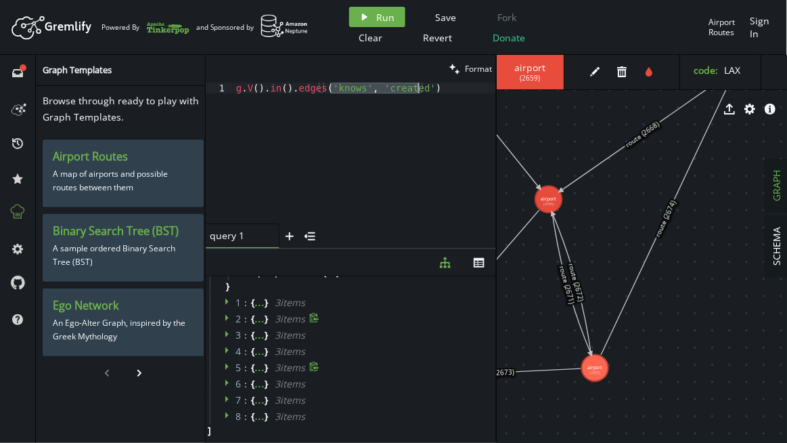
drag, startPoint x: 327, startPoint y: 87, endPoint x: 417, endPoint y: 87, distance: 90.0
click at [417, 87] on div "g . V ( ) . in ( ) . edges ( 'knows' , 'created' )" at bounding box center [364, 164] width 263 height 163
click at [377, 16] on span "Run" at bounding box center [386, 17] width 18 height 13
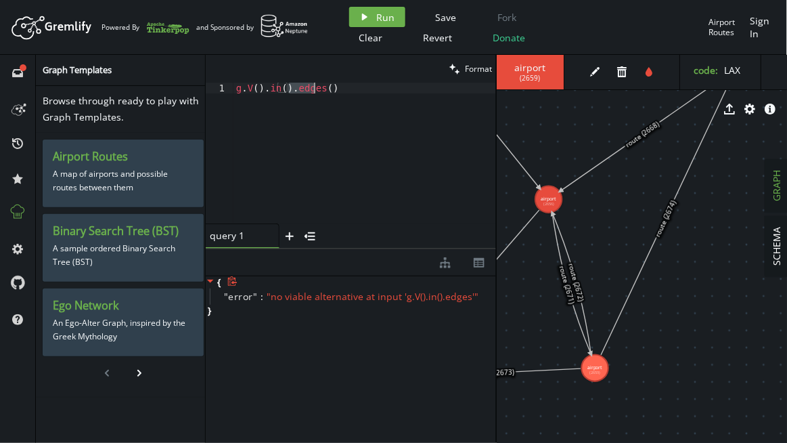
drag, startPoint x: 289, startPoint y: 88, endPoint x: 366, endPoint y: 87, distance: 77.2
click at [366, 87] on div "g . V ( ) . in ( ) . edges ( )" at bounding box center [364, 164] width 263 height 163
paste textarea ".outE()"
click at [298, 85] on div "g . V ( ) . in ( ) .. outE ( )" at bounding box center [364, 164] width 263 height 163
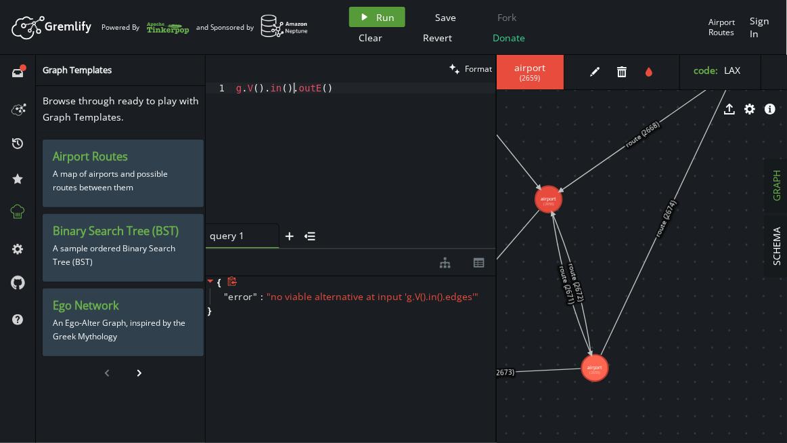
click at [377, 18] on span "Run" at bounding box center [386, 17] width 18 height 13
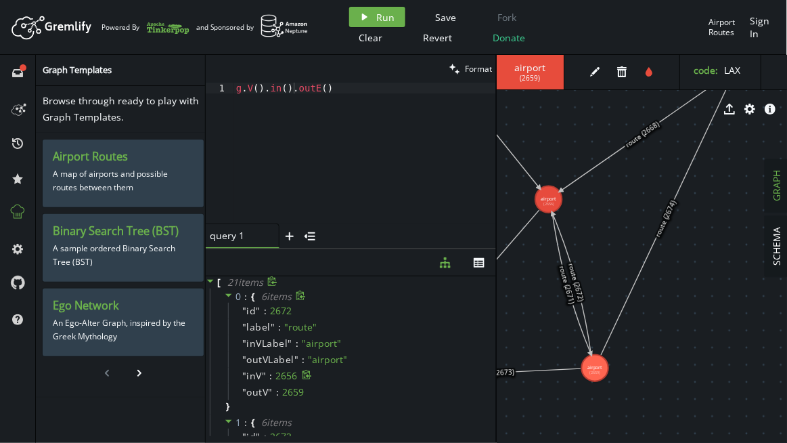
click at [286, 371] on div "2656" at bounding box center [287, 376] width 22 height 12
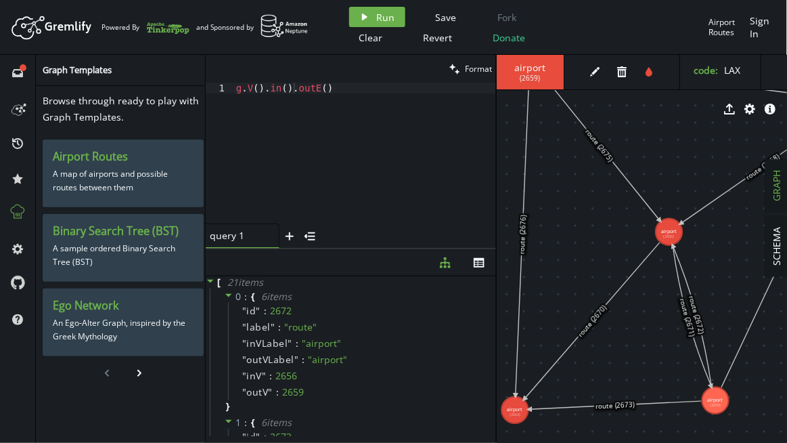
drag, startPoint x: 593, startPoint y: 242, endPoint x: 713, endPoint y: 274, distance: 124.8
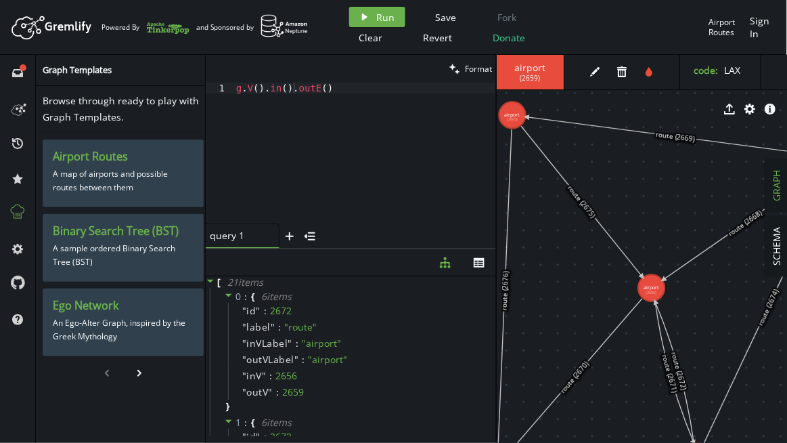
drag, startPoint x: 643, startPoint y: 233, endPoint x: 626, endPoint y: 202, distance: 35.4
click at [292, 90] on div "g . V ( ) . in ( ) . outE ( )" at bounding box center [364, 164] width 263 height 163
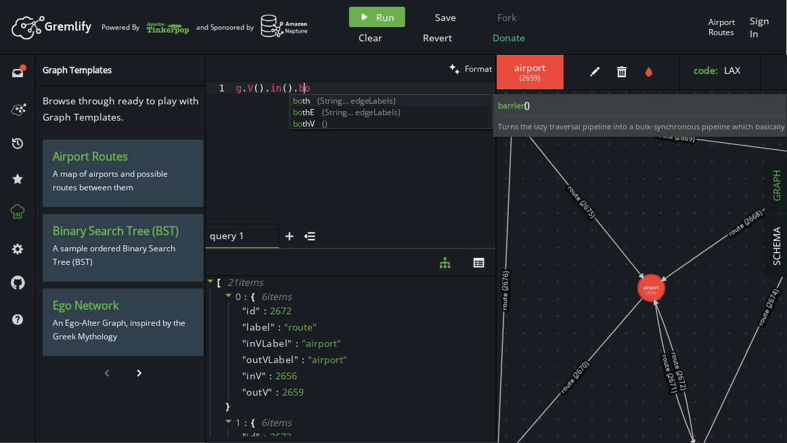
scroll to position [0, 66]
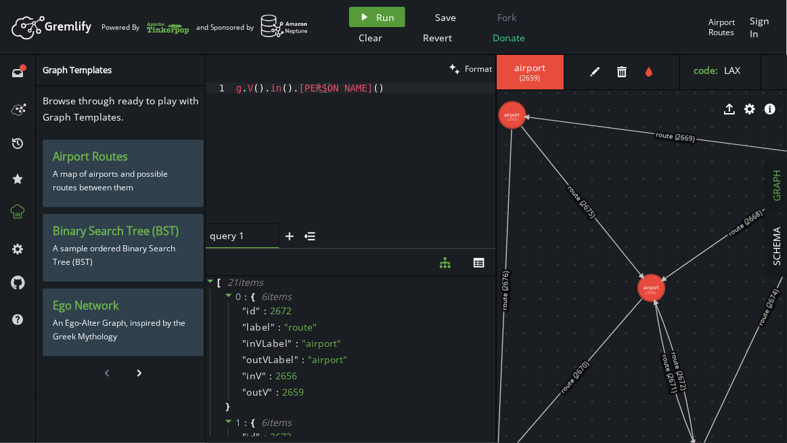
click at [386, 20] on span "Run" at bounding box center [386, 17] width 18 height 13
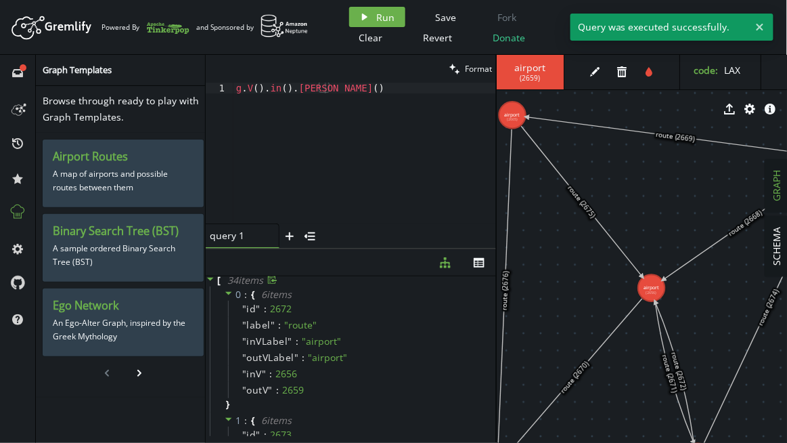
scroll to position [0, 0]
click at [225, 293] on icon at bounding box center [228, 294] width 9 height 9
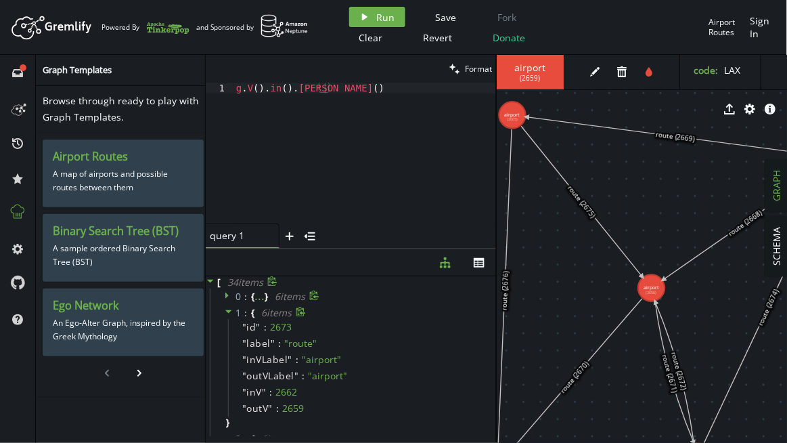
click at [227, 311] on icon at bounding box center [228, 311] width 7 height 3
click at [226, 328] on icon at bounding box center [228, 327] width 9 height 9
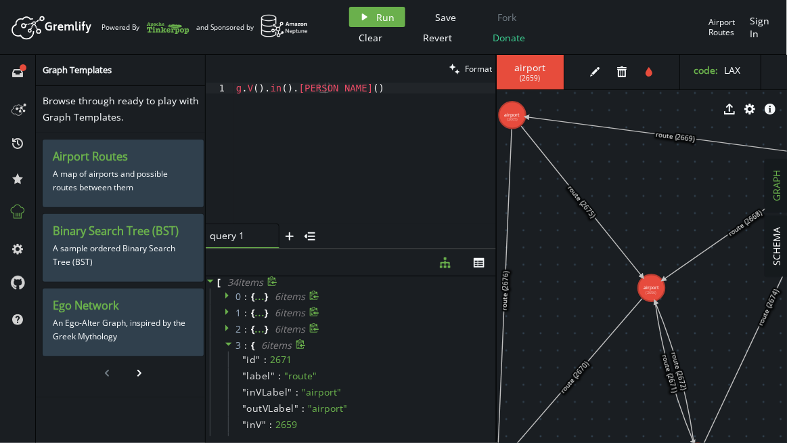
click at [225, 344] on icon at bounding box center [228, 343] width 9 height 9
click at [227, 361] on icon at bounding box center [228, 359] width 9 height 9
click at [227, 375] on icon at bounding box center [228, 376] width 7 height 3
click at [227, 391] on icon at bounding box center [228, 392] width 7 height 3
click at [225, 408] on icon at bounding box center [228, 408] width 9 height 9
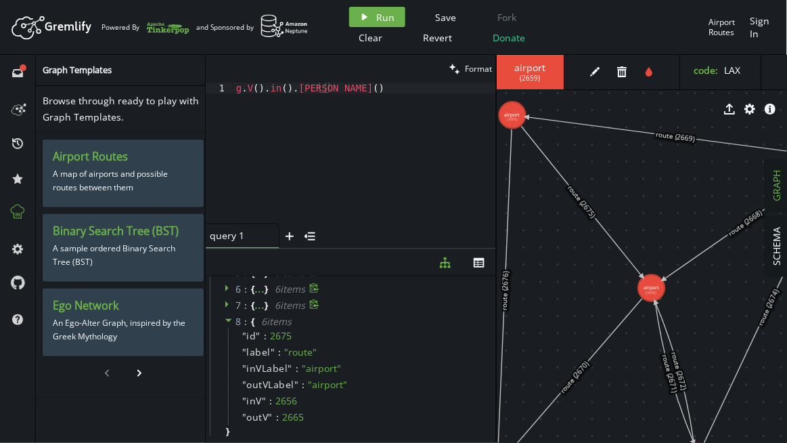
scroll to position [123, 0]
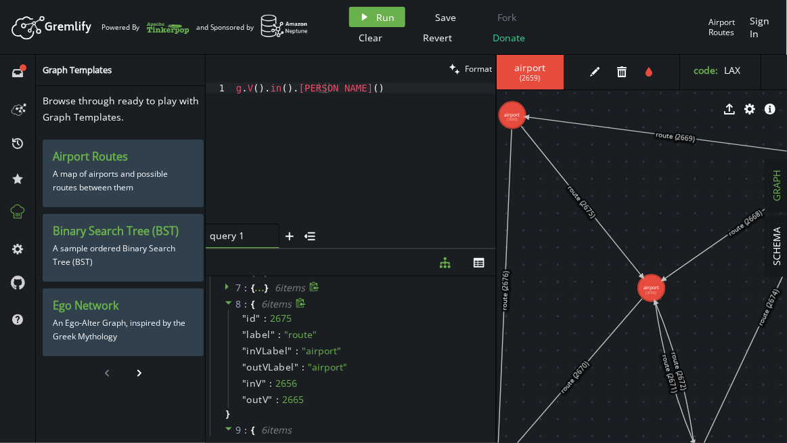
click at [225, 303] on icon at bounding box center [228, 302] width 9 height 9
click at [225, 320] on icon at bounding box center [228, 318] width 9 height 9
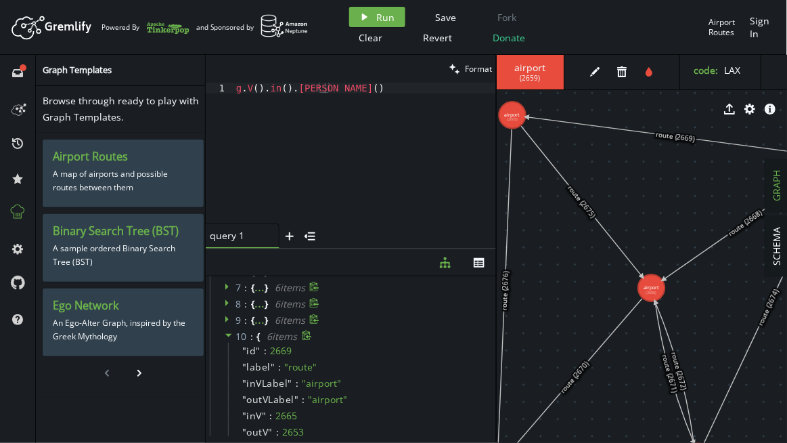
click at [227, 336] on icon at bounding box center [228, 334] width 9 height 9
click at [227, 348] on icon at bounding box center [228, 351] width 9 height 9
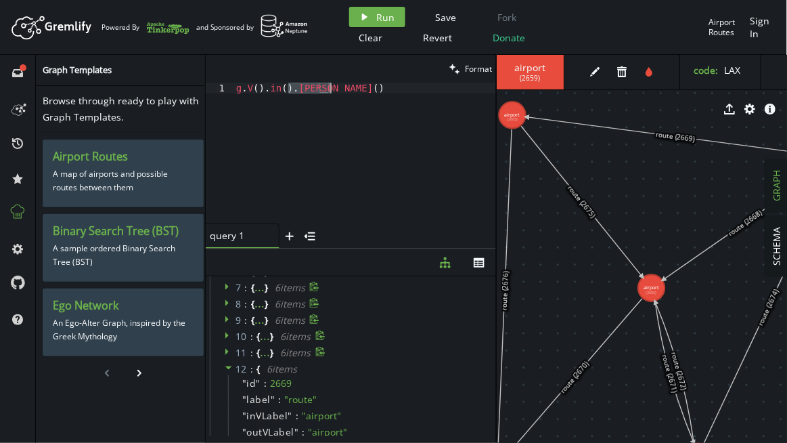
drag, startPoint x: 288, startPoint y: 89, endPoint x: 418, endPoint y: 97, distance: 130.9
click at [409, 92] on div "g . V ( ) . in ( ) . [PERSON_NAME] ( )" at bounding box center [364, 164] width 263 height 163
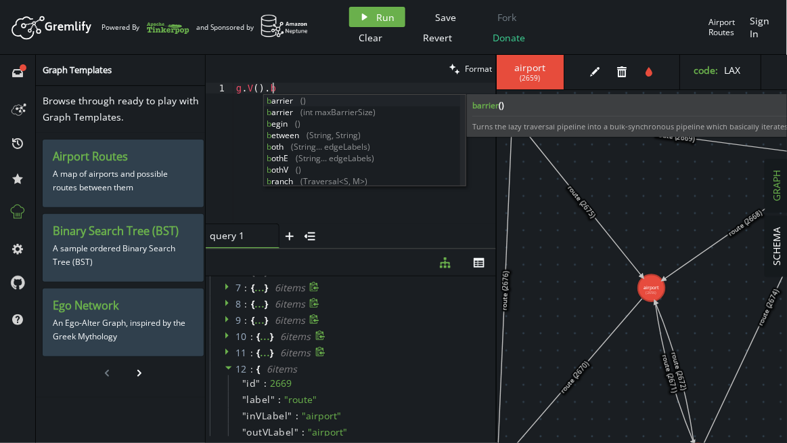
scroll to position [0, 41]
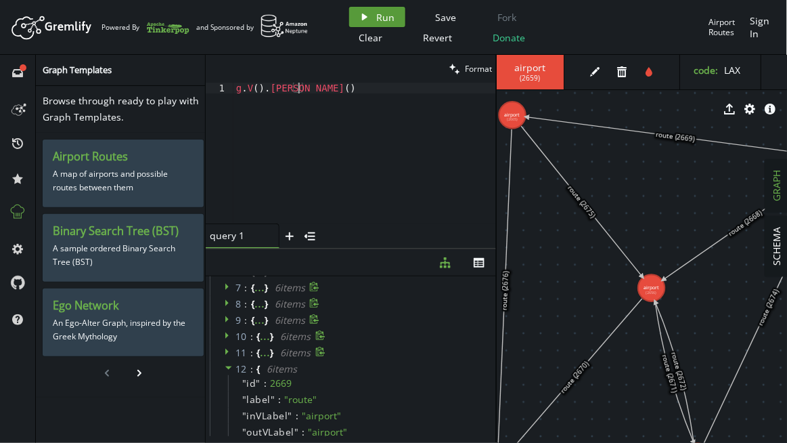
type textarea "g.V().[PERSON_NAME]()"
click at [380, 12] on span "Run" at bounding box center [386, 17] width 18 height 13
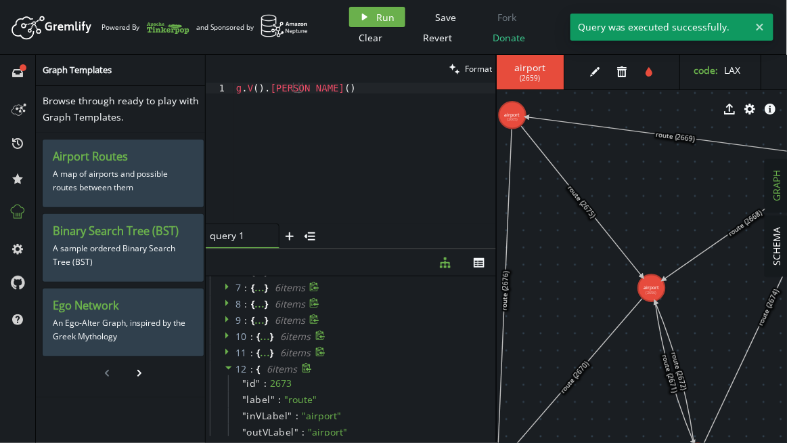
click at [227, 369] on icon at bounding box center [228, 367] width 9 height 9
click at [228, 386] on icon at bounding box center [228, 383] width 9 height 9
click at [228, 399] on icon at bounding box center [228, 400] width 7 height 3
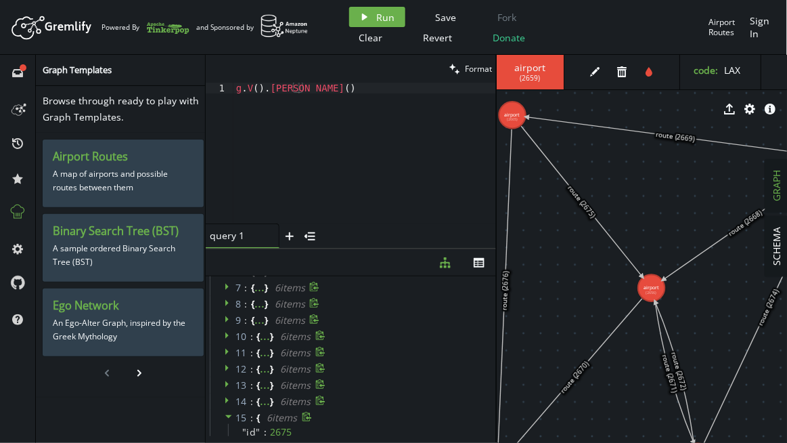
click at [228, 415] on icon at bounding box center [228, 416] width 7 height 3
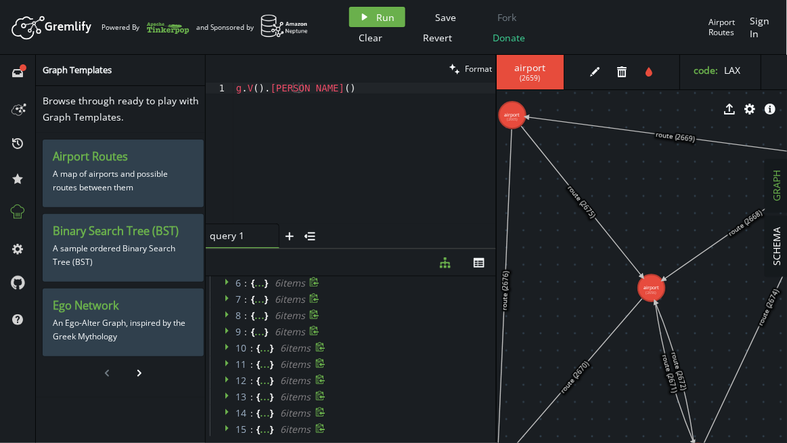
scroll to position [0, 0]
click at [208, 278] on icon at bounding box center [210, 280] width 9 height 9
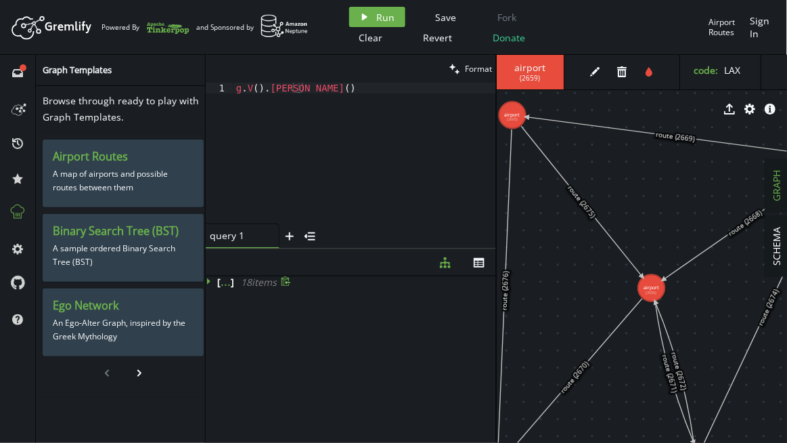
click at [208, 280] on icon at bounding box center [208, 281] width 3 height 7
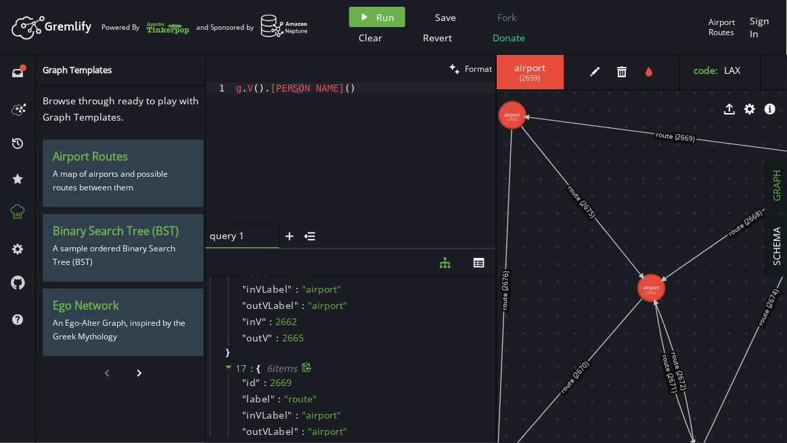
click at [228, 368] on icon at bounding box center [228, 366] width 9 height 9
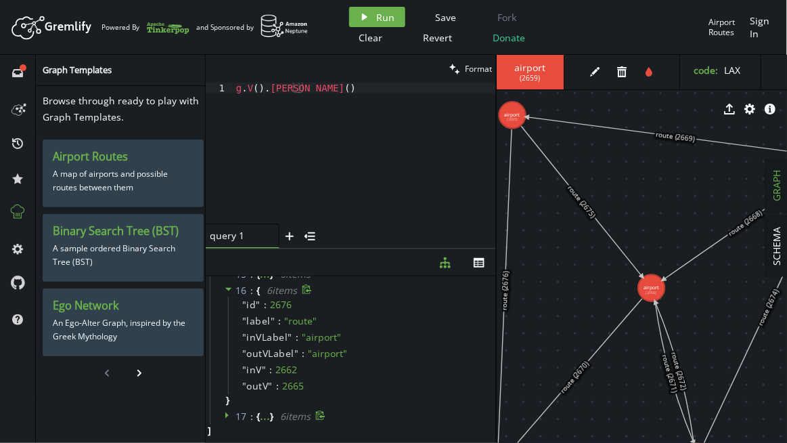
click at [228, 290] on icon at bounding box center [228, 288] width 9 height 9
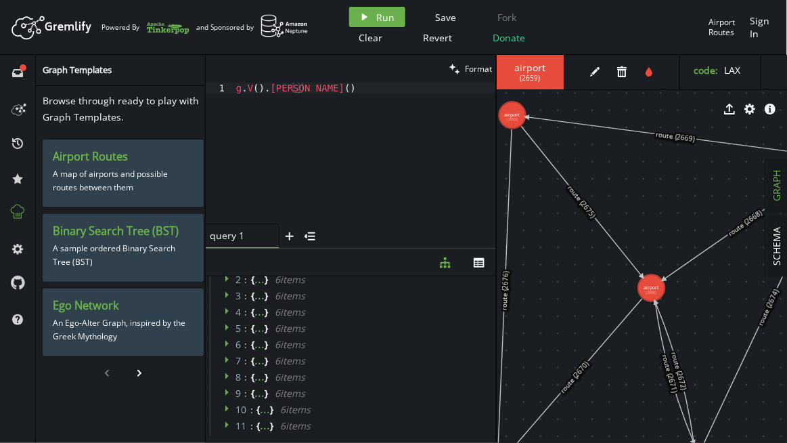
scroll to position [0, 0]
click at [224, 292] on icon at bounding box center [228, 294] width 9 height 9
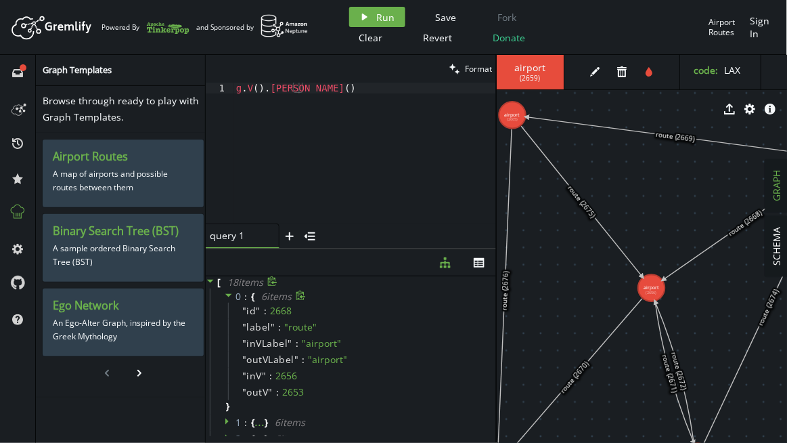
click at [227, 294] on icon at bounding box center [228, 295] width 7 height 3
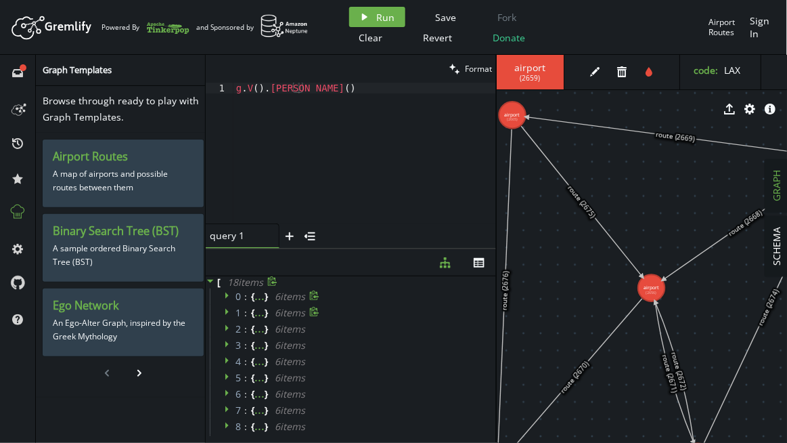
click at [225, 313] on icon at bounding box center [226, 312] width 3 height 7
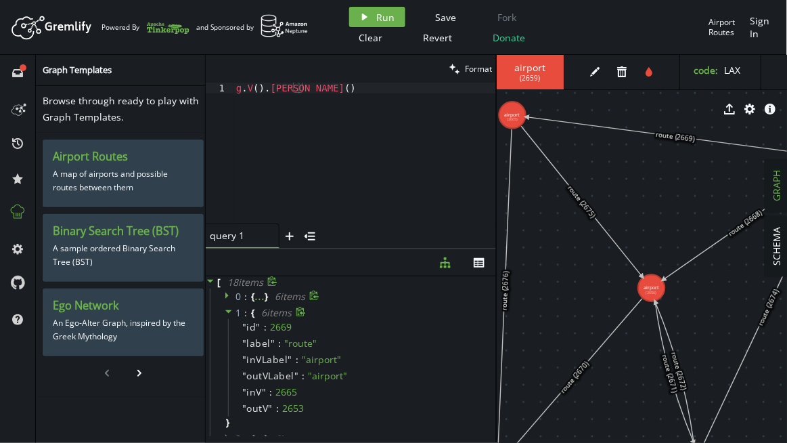
click at [225, 313] on icon at bounding box center [228, 311] width 9 height 9
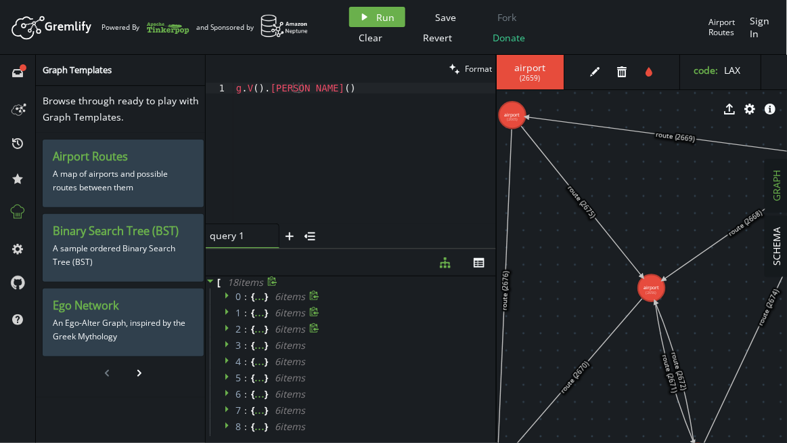
click at [226, 332] on span at bounding box center [228, 328] width 9 height 13
drag, startPoint x: 261, startPoint y: 87, endPoint x: 347, endPoint y: 81, distance: 85.5
click at [347, 81] on div "clean Format g.V().[PERSON_NAME]() 1 g . V ( ) . [PERSON_NAME] ( ) XXXXXXXXXXXX…" at bounding box center [351, 152] width 290 height 194
click at [306, 85] on div "g . V ( ) . [PERSON_NAME] ( )" at bounding box center [364, 164] width 263 height 163
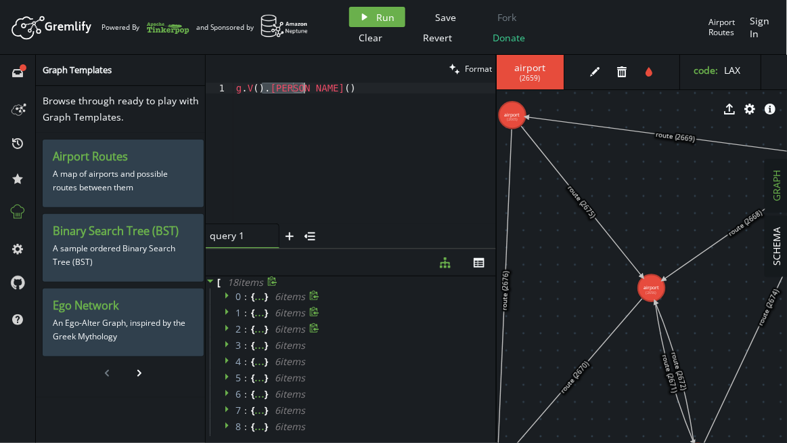
drag, startPoint x: 263, startPoint y: 85, endPoint x: 371, endPoint y: 90, distance: 108.4
click at [371, 90] on div "g . V ( ) . [PERSON_NAME] ( )" at bounding box center [364, 164] width 263 height 163
